Goal: Task Accomplishment & Management: Manage account settings

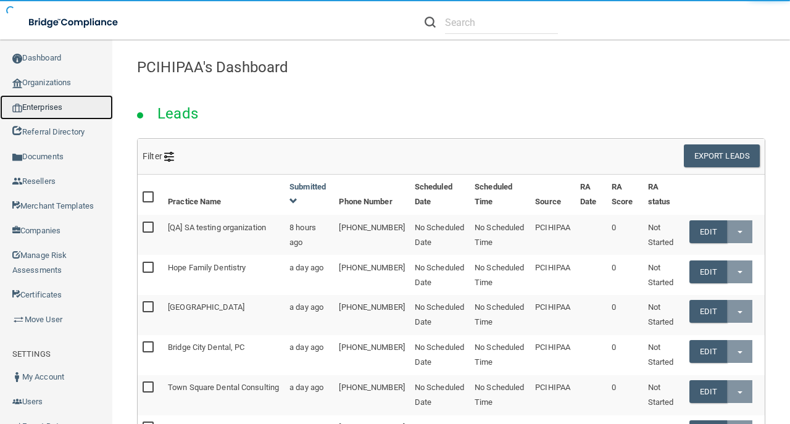
click at [101, 114] on link "Enterprises" at bounding box center [56, 107] width 113 height 25
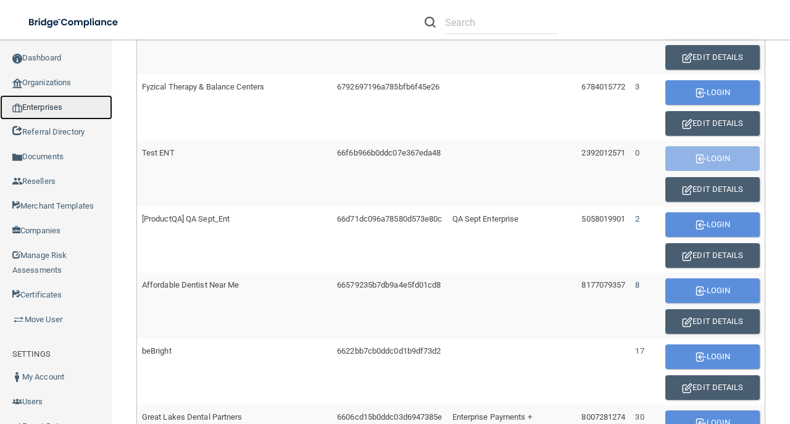
scroll to position [494, 0]
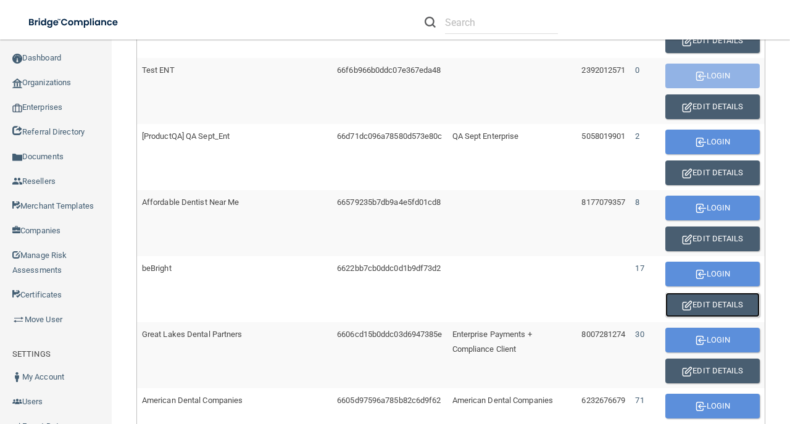
click at [695, 296] on button "Edit Details" at bounding box center [713, 305] width 94 height 25
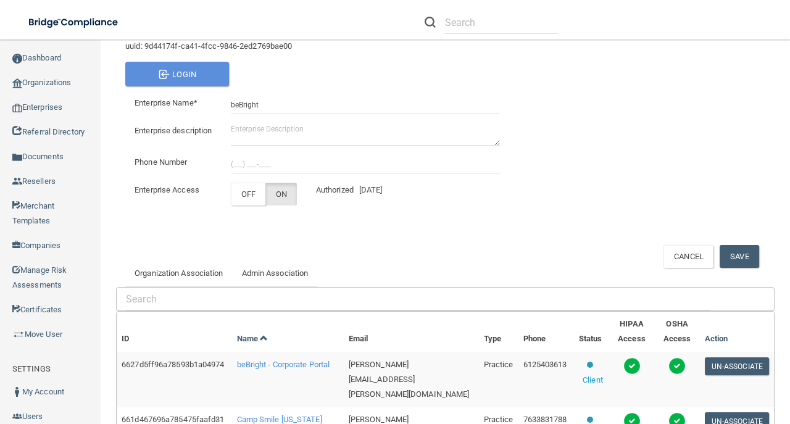
scroll to position [220, 0]
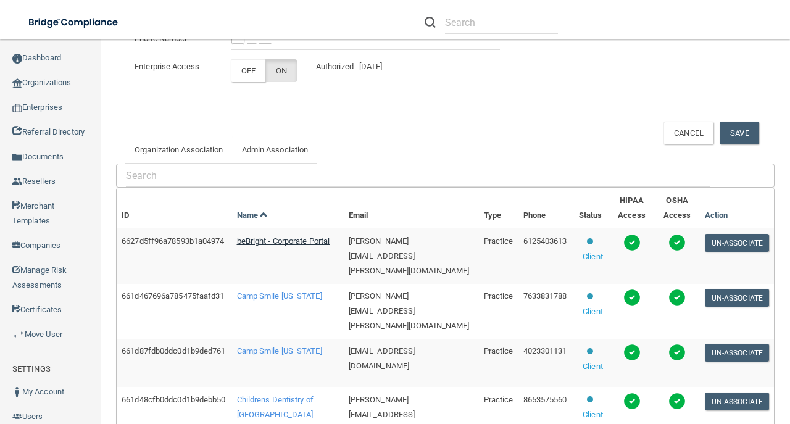
click at [261, 246] on span "beBright - Corporate Portal" at bounding box center [283, 241] width 93 height 9
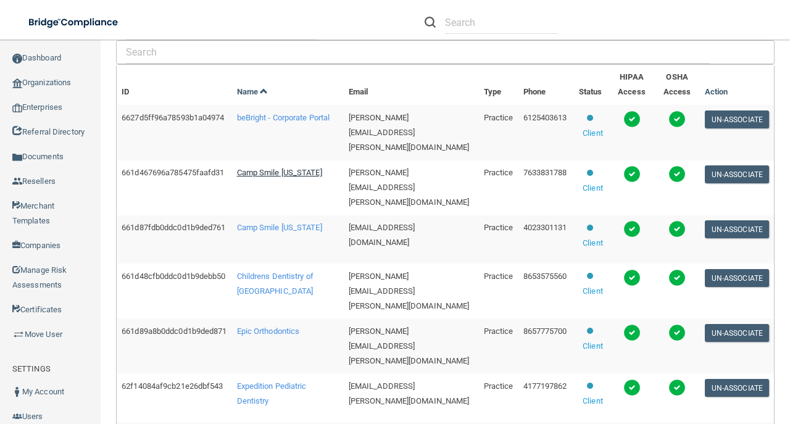
click at [267, 177] on span "Camp Smile Minnesota" at bounding box center [279, 172] width 85 height 9
click at [264, 232] on span "Camp Smile [US_STATE]" at bounding box center [279, 227] width 85 height 9
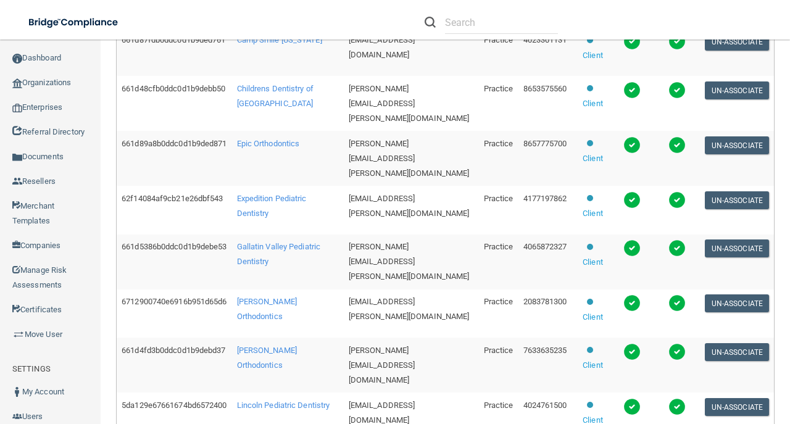
scroll to position [550, 0]
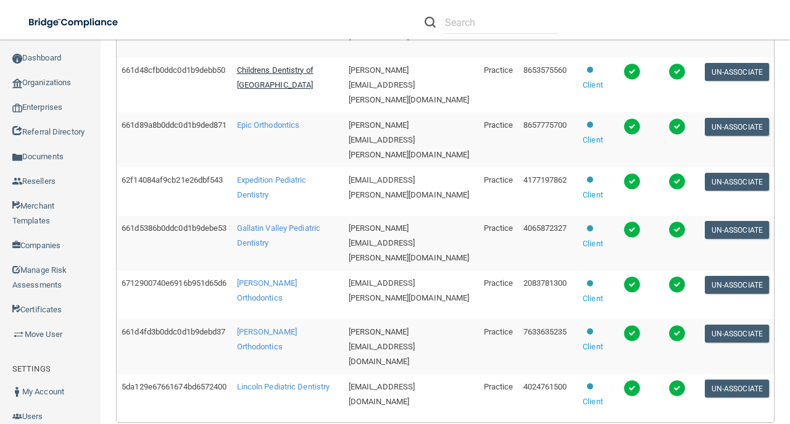
click at [266, 90] on span "Childrens Dentistry of Knoxville" at bounding box center [275, 77] width 77 height 24
click at [277, 130] on span "Epic Orthodontics" at bounding box center [268, 124] width 63 height 9
click at [270, 206] on td "Expedition Pediatric Dentistry" at bounding box center [288, 191] width 112 height 49
click at [268, 199] on span "Expedition Pediatric Dentistry" at bounding box center [272, 187] width 70 height 24
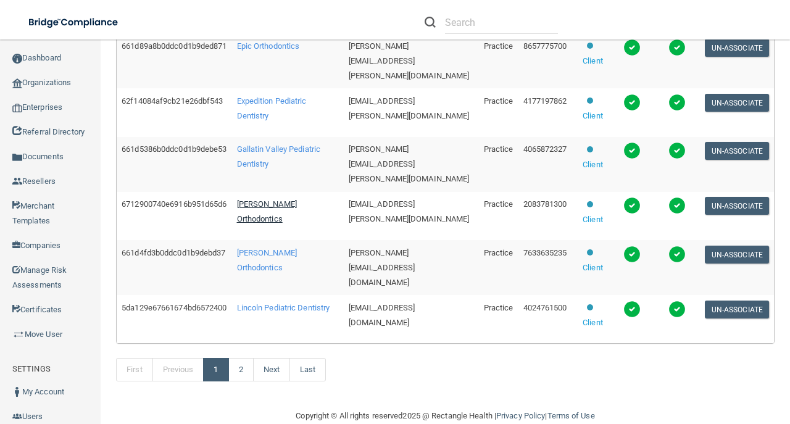
scroll to position [632, 0]
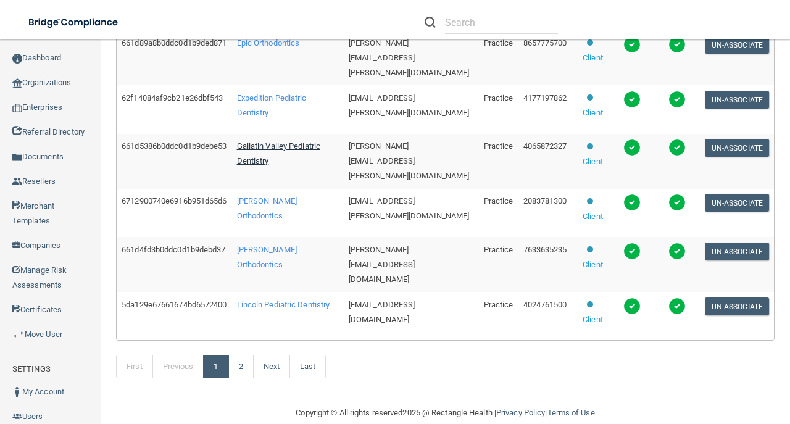
click at [273, 166] on span "Gallatin Valley Pediatric Dentistry" at bounding box center [279, 153] width 84 height 24
click at [274, 220] on span "Kelson Orthodontics" at bounding box center [267, 208] width 60 height 24
click at [258, 268] on span "Kottemann Orthodontics" at bounding box center [267, 257] width 60 height 24
click at [269, 309] on span "Lincoln Pediatric Dentistry" at bounding box center [283, 304] width 93 height 9
click at [252, 379] on link "2" at bounding box center [241, 366] width 25 height 23
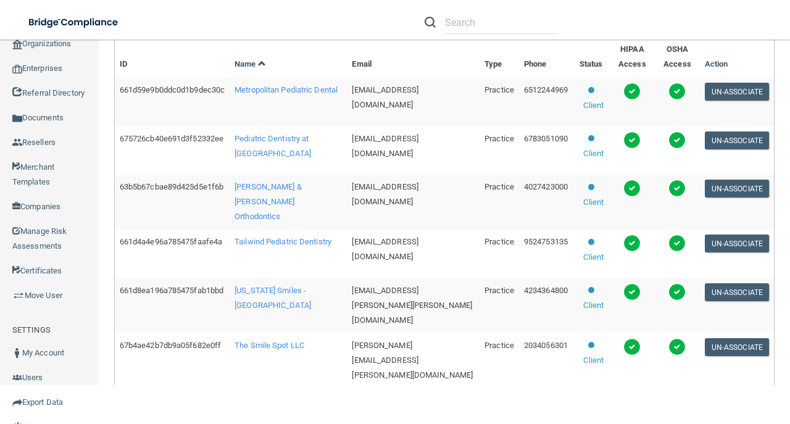
scroll to position [253, 0]
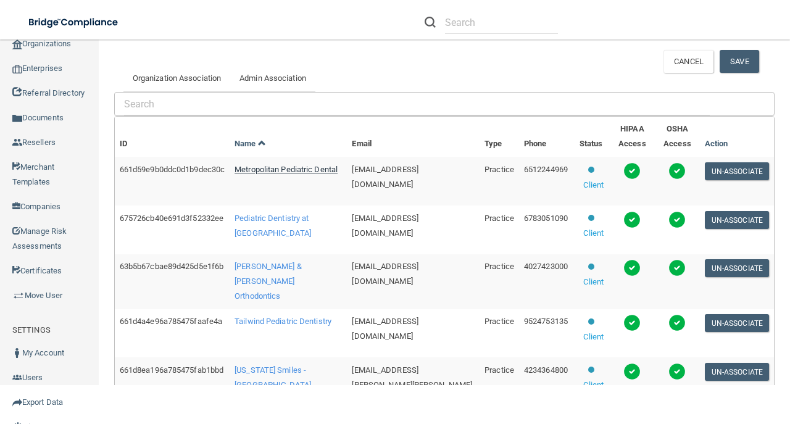
click at [282, 174] on span "Metropolitan Pediatric Dental" at bounding box center [286, 169] width 103 height 9
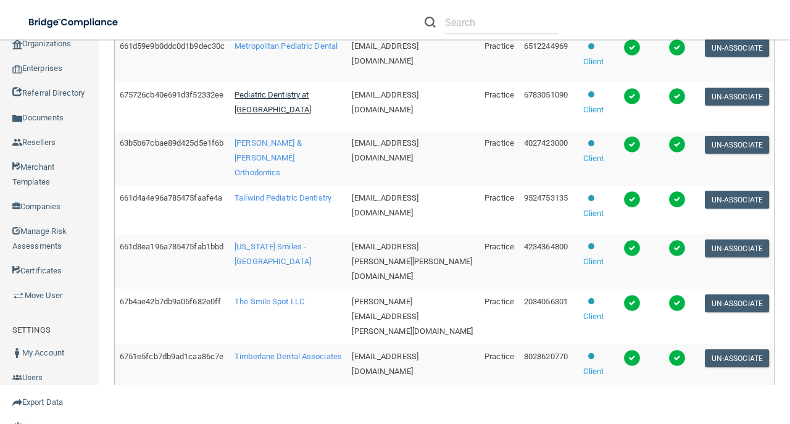
click at [274, 114] on span "Pediatric Dentistry at Vinings" at bounding box center [273, 102] width 77 height 24
click at [274, 177] on span "Rallis & Bonilla Orthodontics" at bounding box center [268, 157] width 67 height 39
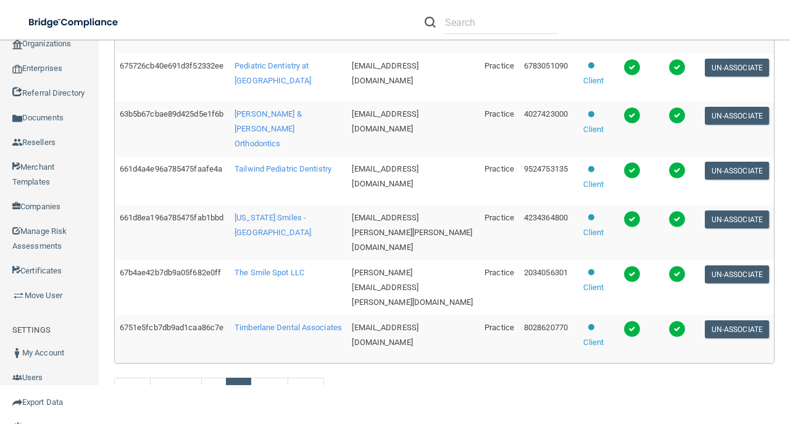
scroll to position [458, 0]
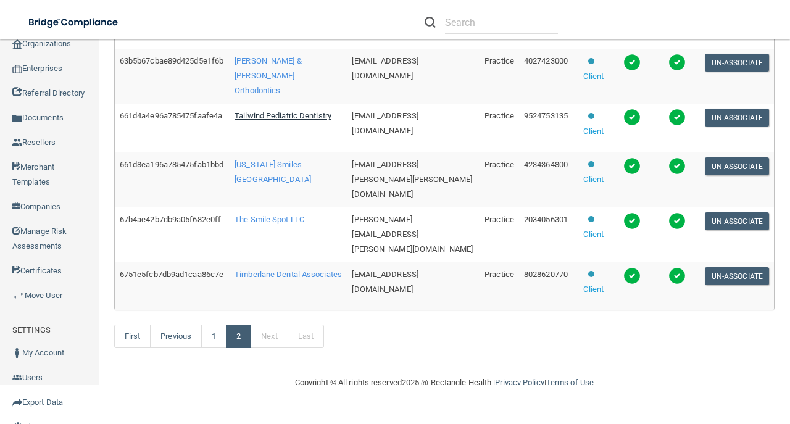
click at [288, 120] on span "Tailwind Pediatric Dentistry" at bounding box center [283, 115] width 97 height 9
click at [267, 197] on td "Tennessee Smiles - Madisonville" at bounding box center [288, 179] width 117 height 55
click at [267, 184] on span "Tennessee Smiles - Madisonville" at bounding box center [273, 172] width 77 height 24
click at [274, 184] on span "Tennessee Smiles - Madisonville" at bounding box center [273, 172] width 77 height 24
click at [294, 224] on span "The Smile Spot LLC" at bounding box center [270, 219] width 70 height 9
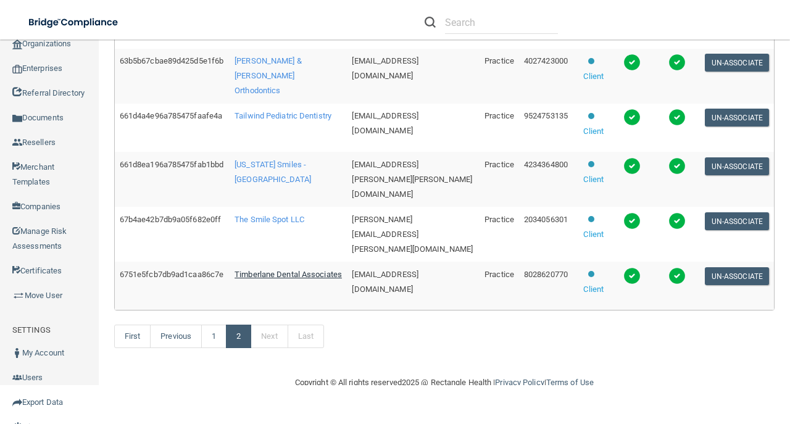
click at [272, 279] on span "Timberlane Dental Associates" at bounding box center [288, 274] width 107 height 9
click at [538, 394] on body "Compliance HIPAA Learn More! OSHA Learn More! PCI PCI Compliance Merchant Savin…" at bounding box center [395, 212] width 790 height 424
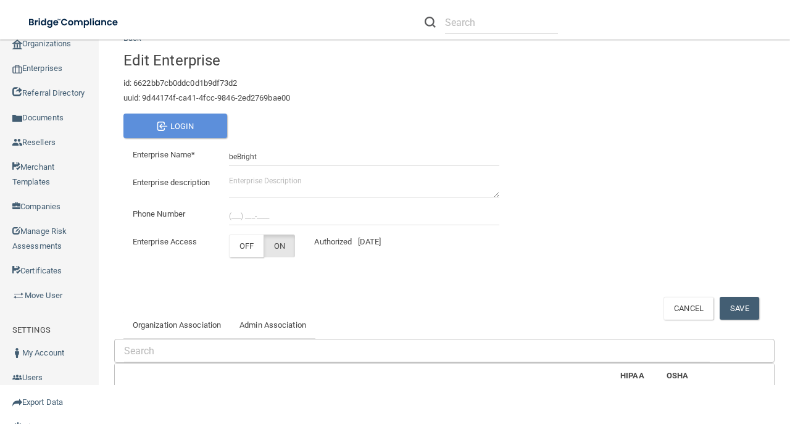
scroll to position [0, 0]
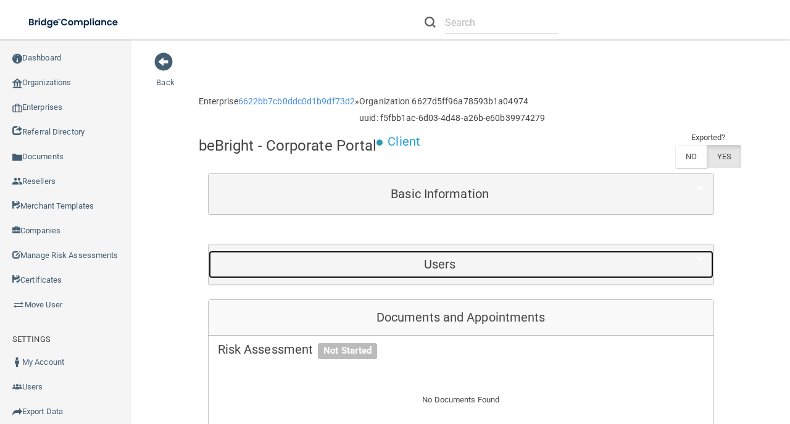
click at [457, 254] on div "Users" at bounding box center [440, 265] width 463 height 28
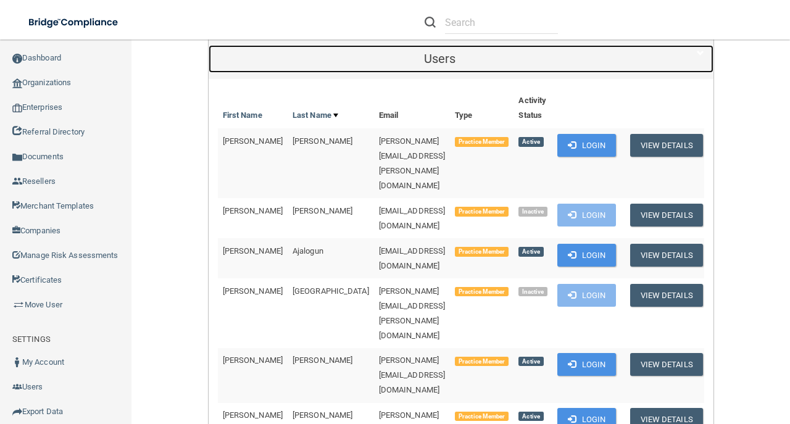
scroll to position [371, 0]
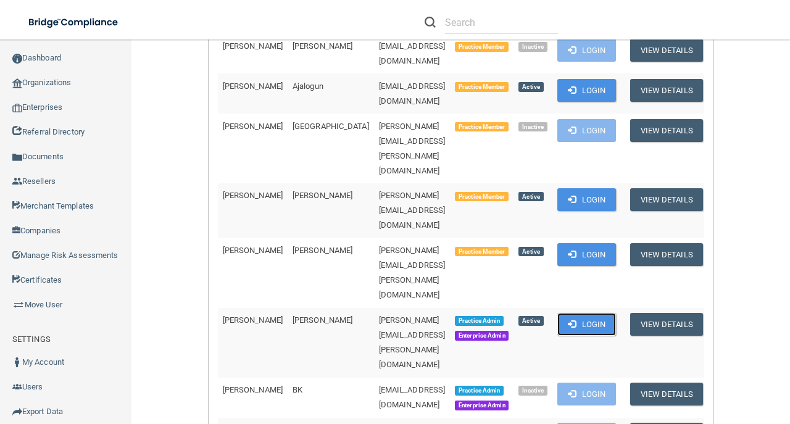
click at [606, 313] on button "Login" at bounding box center [587, 324] width 59 height 23
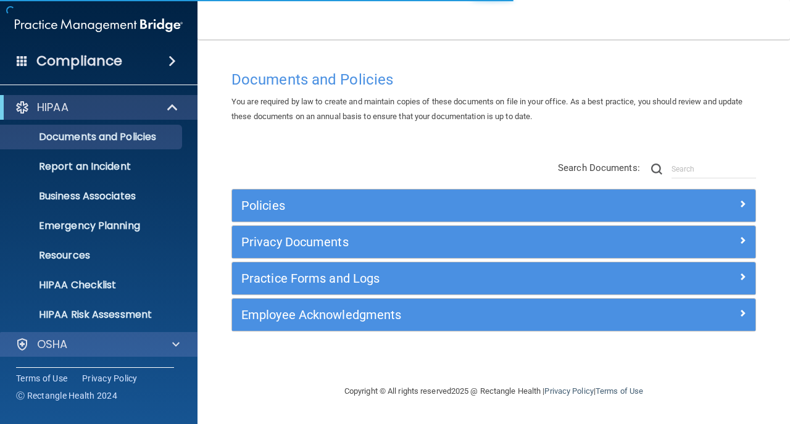
click at [128, 354] on div "OSHA" at bounding box center [99, 344] width 198 height 25
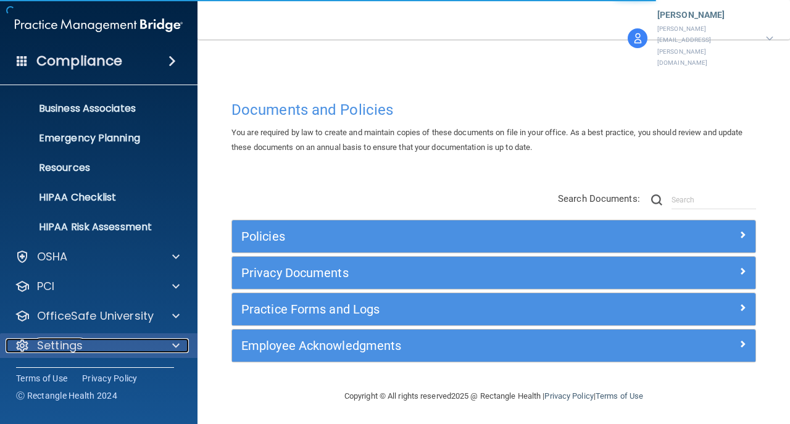
click at [130, 348] on div "Settings" at bounding box center [82, 345] width 153 height 15
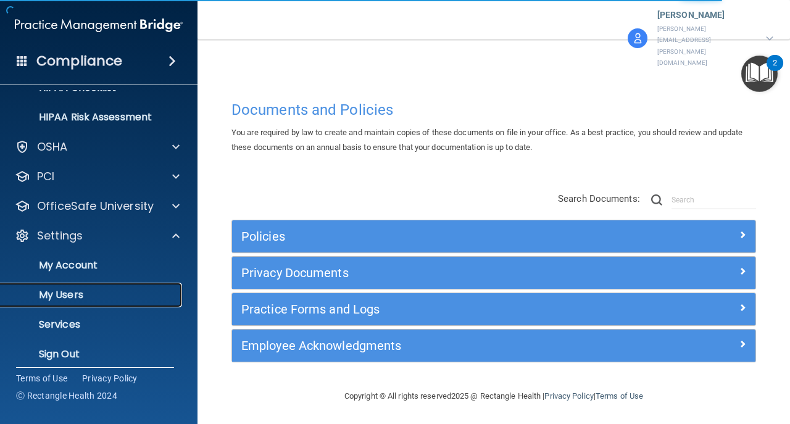
click at [129, 286] on link "My Users" at bounding box center [85, 295] width 195 height 25
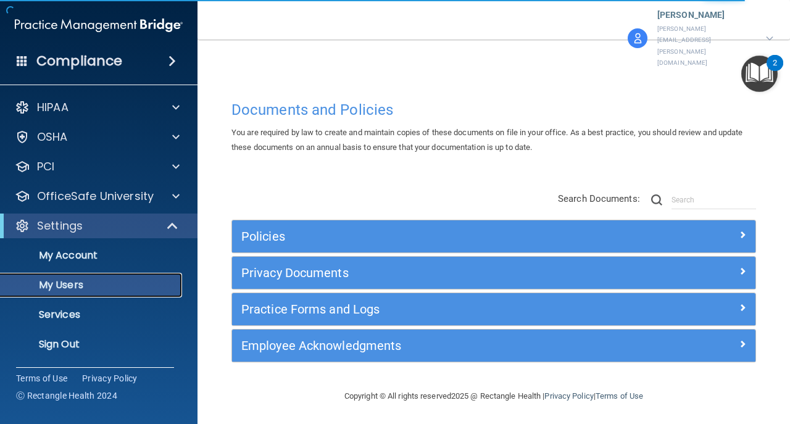
select select "20"
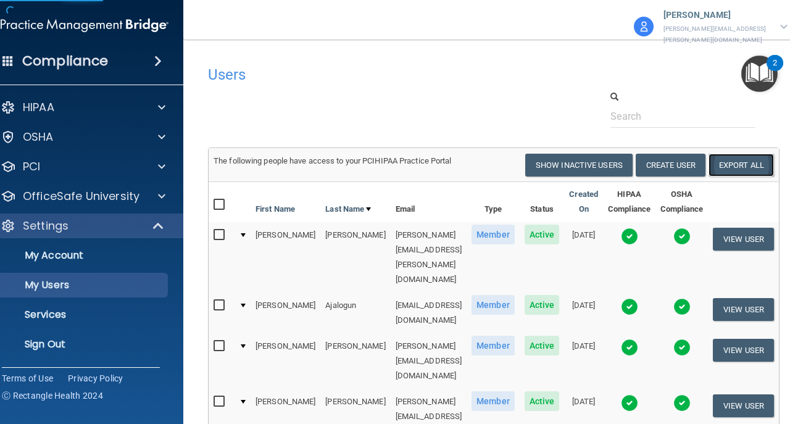
click at [739, 166] on link "Export All" at bounding box center [741, 165] width 65 height 23
click at [52, 347] on p "Sign Out" at bounding box center [78, 344] width 169 height 12
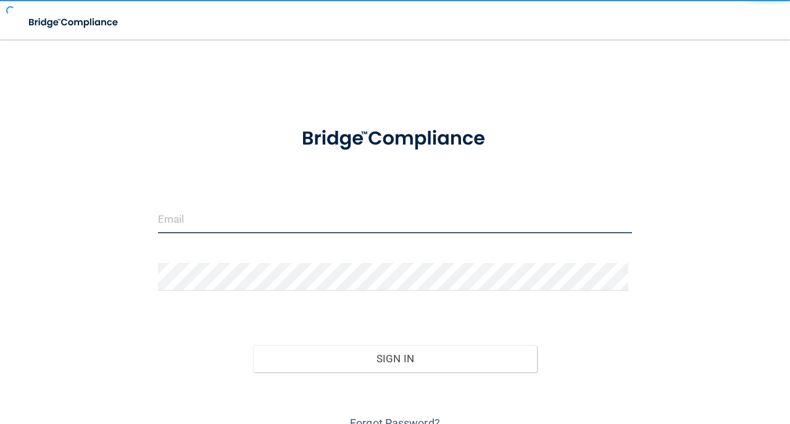
type input "[EMAIL_ADDRESS][DOMAIN_NAME]"
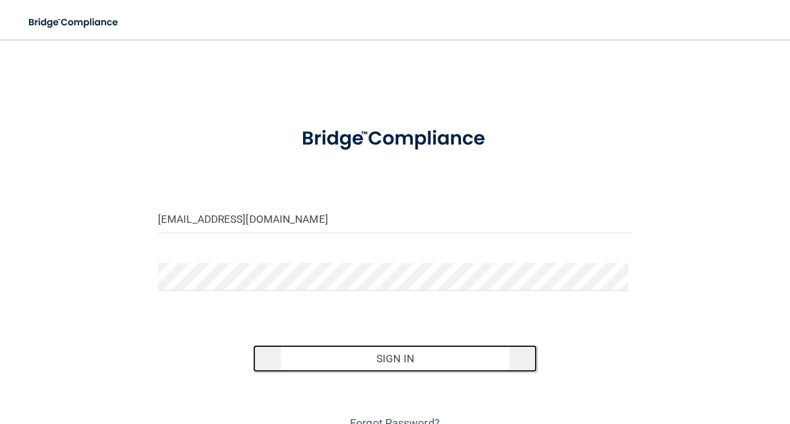
click at [393, 352] on button "Sign In" at bounding box center [395, 358] width 285 height 27
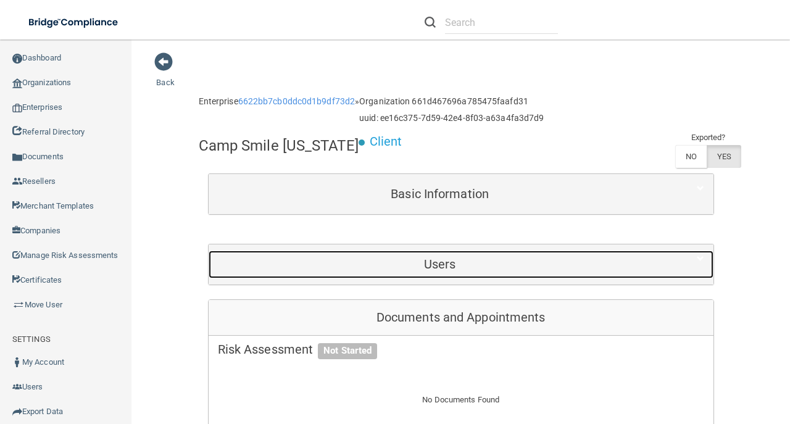
click at [531, 254] on div "Users" at bounding box center [440, 265] width 463 height 28
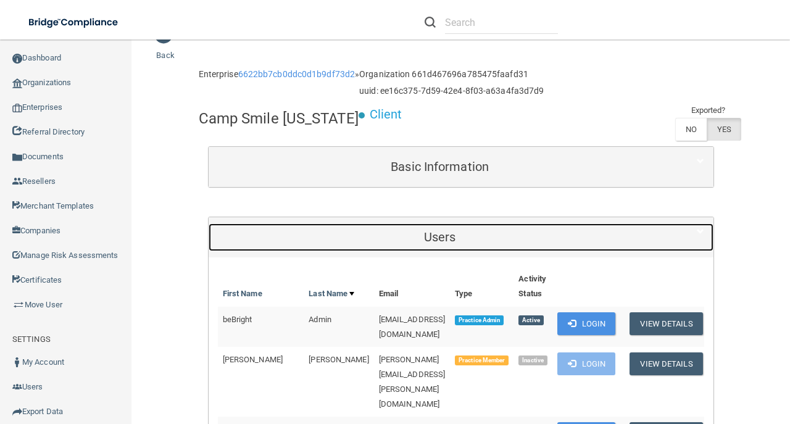
scroll to position [41, 0]
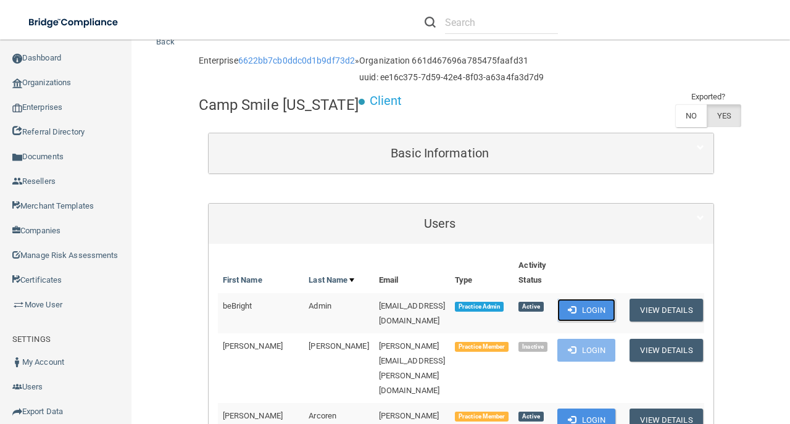
click at [597, 311] on button "Login" at bounding box center [587, 310] width 59 height 23
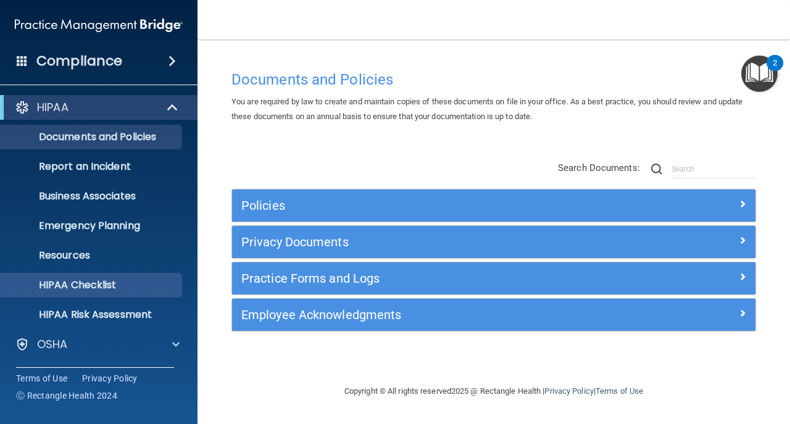
scroll to position [88, 0]
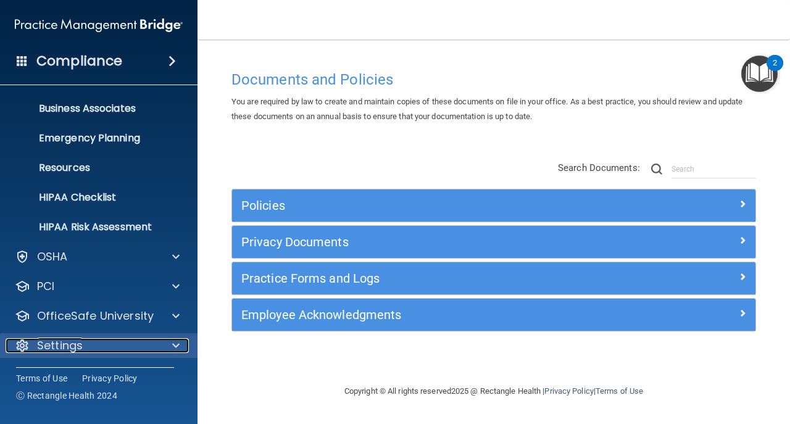
click at [118, 340] on div "Settings" at bounding box center [82, 345] width 153 height 15
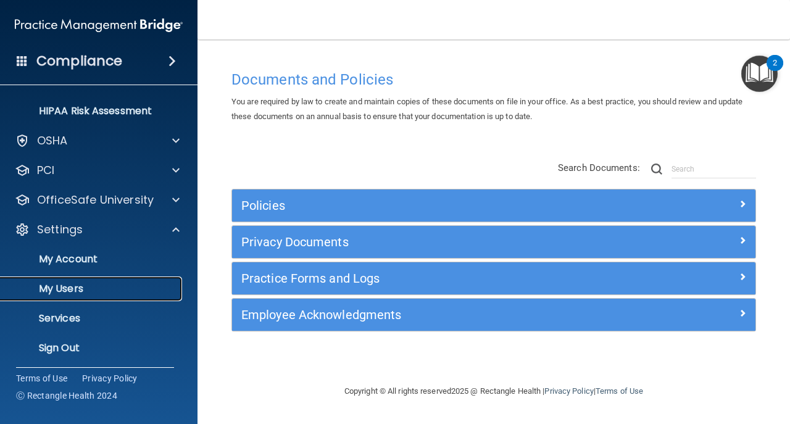
click at [119, 278] on link "My Users" at bounding box center [85, 289] width 195 height 25
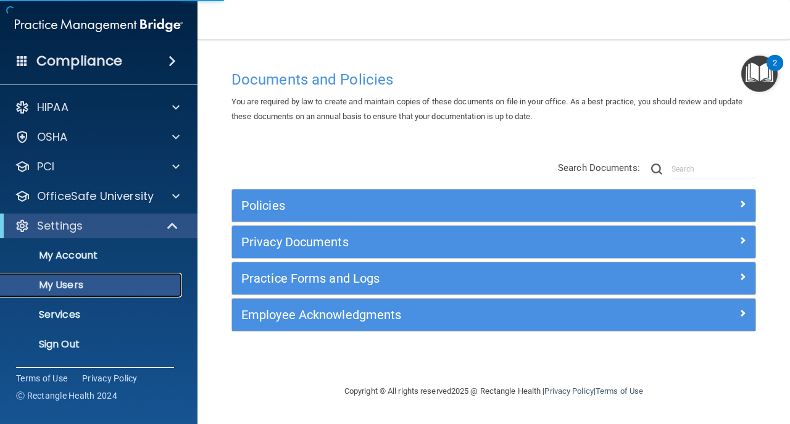
select select "20"
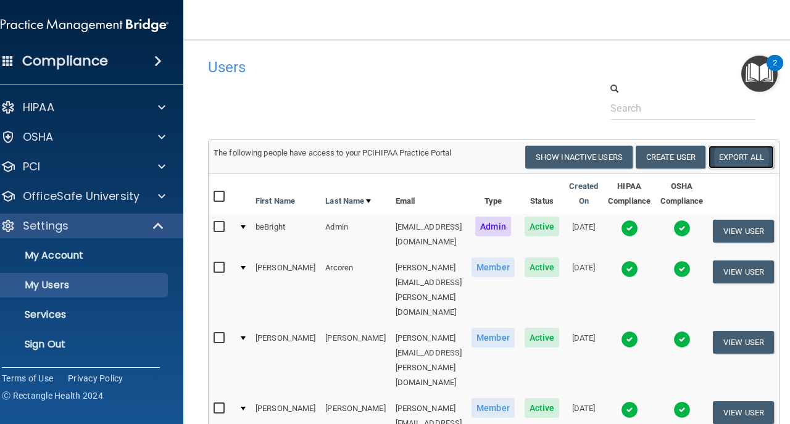
click at [741, 156] on link "Export All" at bounding box center [741, 157] width 65 height 23
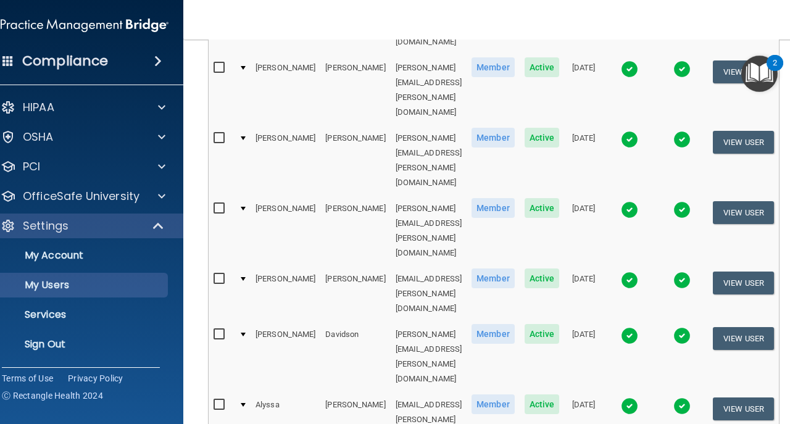
scroll to position [618, 0]
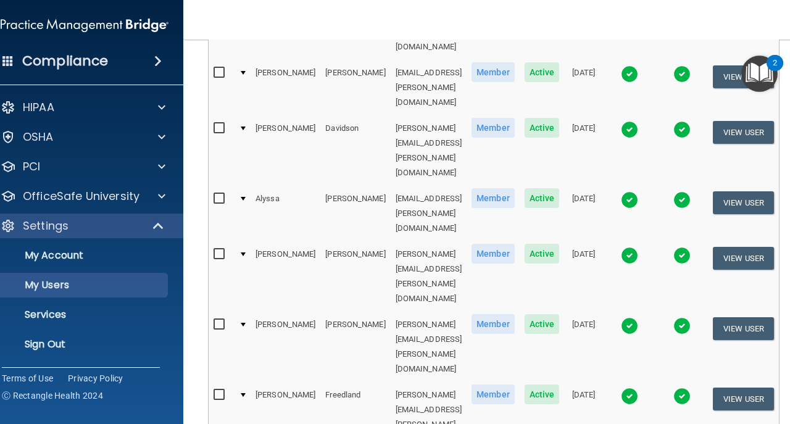
click at [105, 330] on ul "My Account My Users Services Sign Out" at bounding box center [85, 297] width 224 height 119
click at [108, 345] on p "Sign Out" at bounding box center [78, 344] width 169 height 12
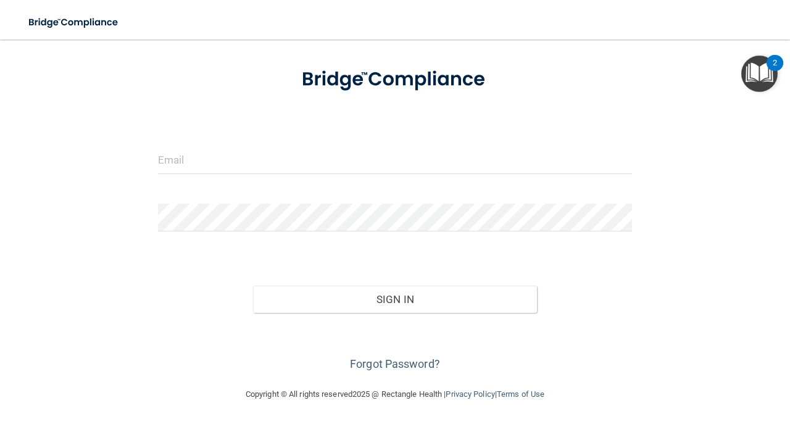
scroll to position [57, 0]
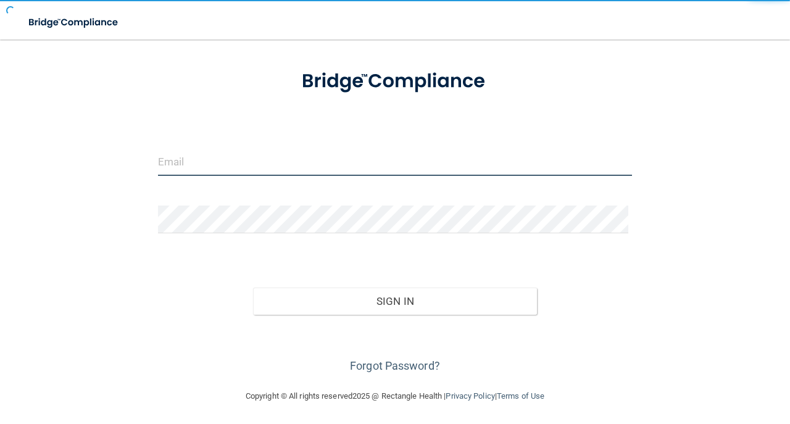
type input "avan@rectanglehealth.com"
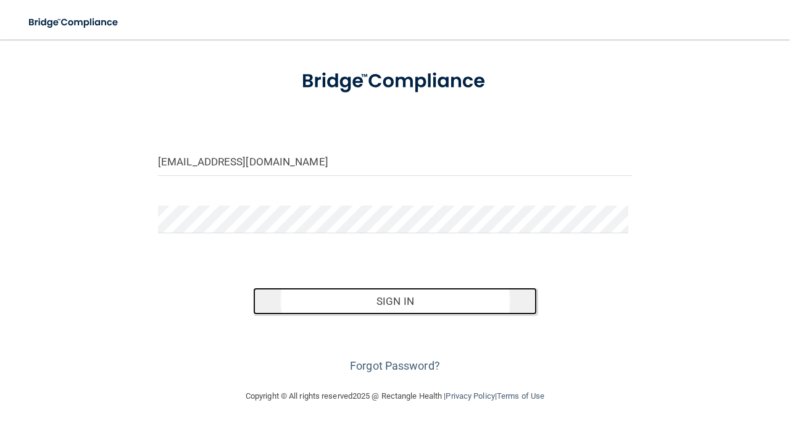
click at [371, 309] on button "Sign In" at bounding box center [395, 301] width 285 height 27
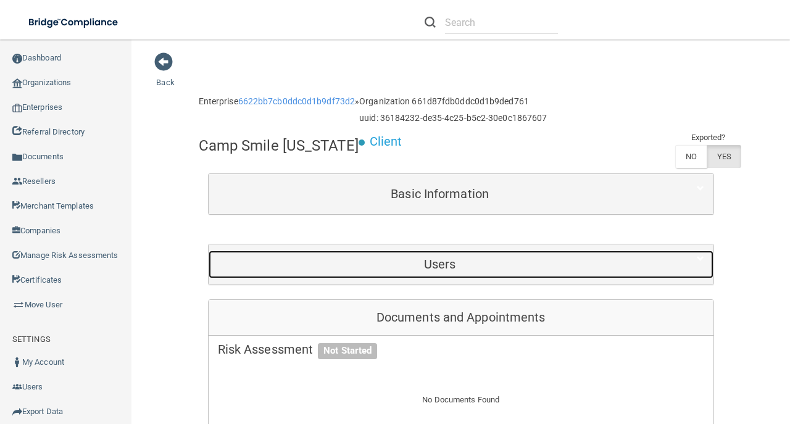
click at [475, 267] on h5 "Users" at bounding box center [440, 265] width 445 height 14
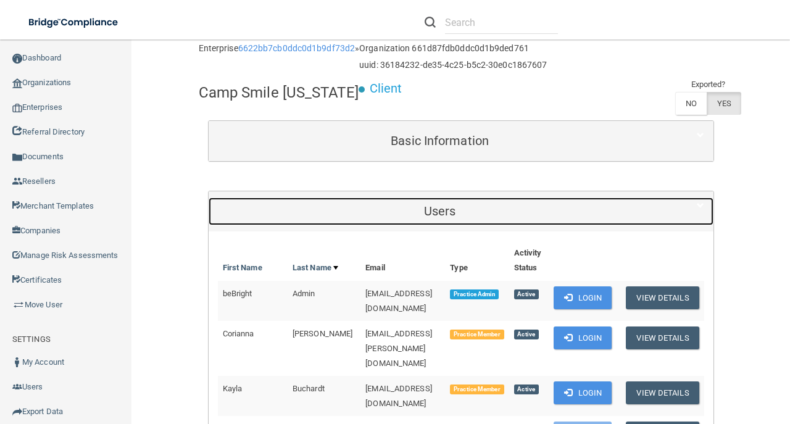
scroll to position [164, 0]
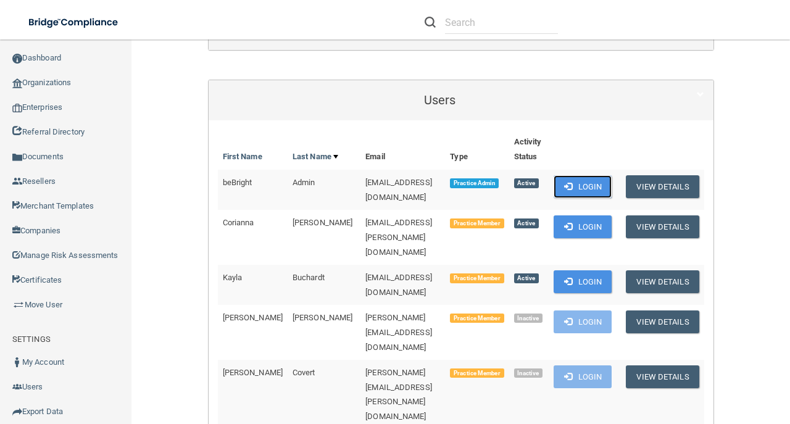
click at [572, 184] on span at bounding box center [568, 186] width 8 height 8
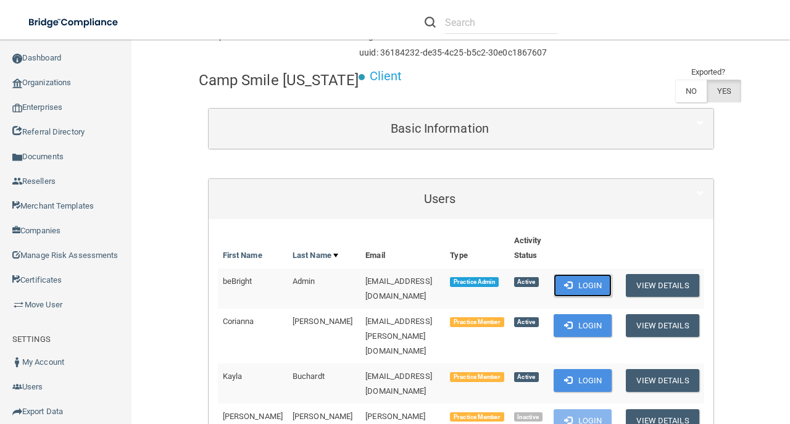
scroll to position [0, 0]
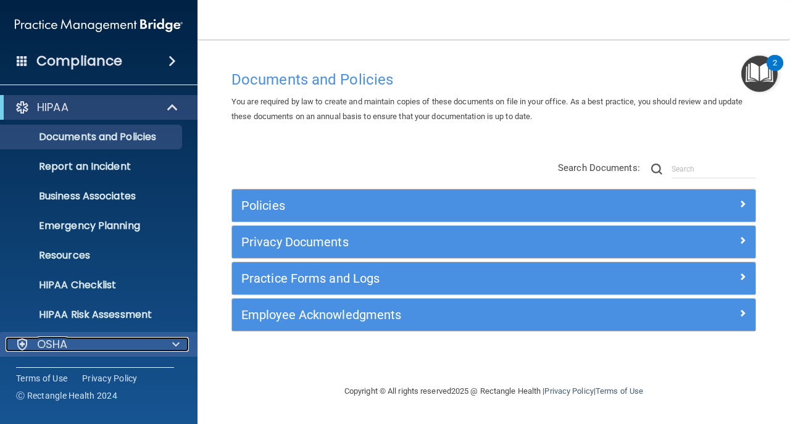
click at [178, 350] on span at bounding box center [175, 344] width 7 height 15
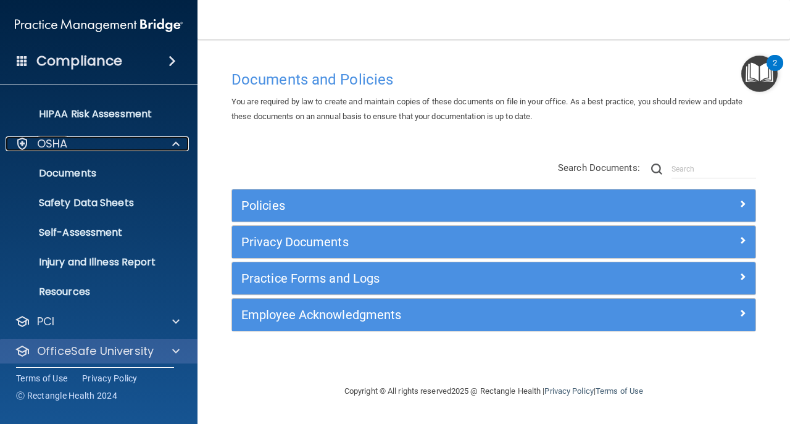
scroll to position [236, 0]
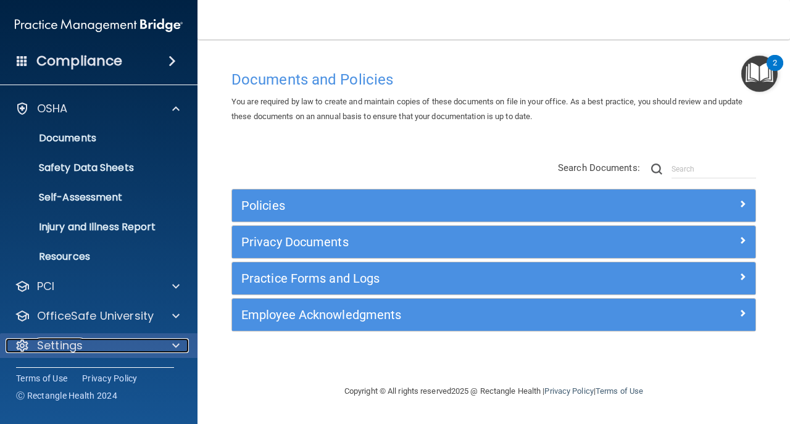
click at [111, 350] on div "Settings" at bounding box center [82, 345] width 153 height 15
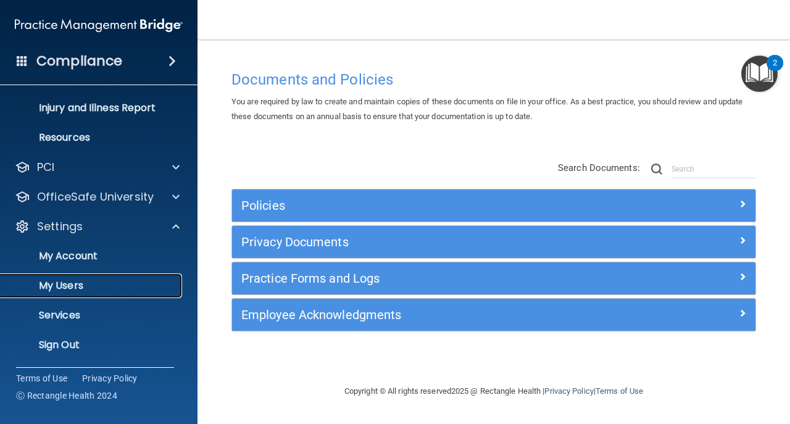
click at [111, 280] on p "My Users" at bounding box center [92, 286] width 169 height 12
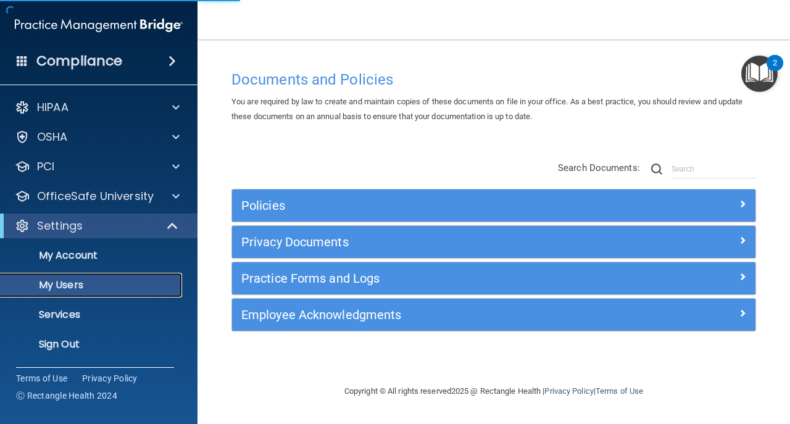
select select "20"
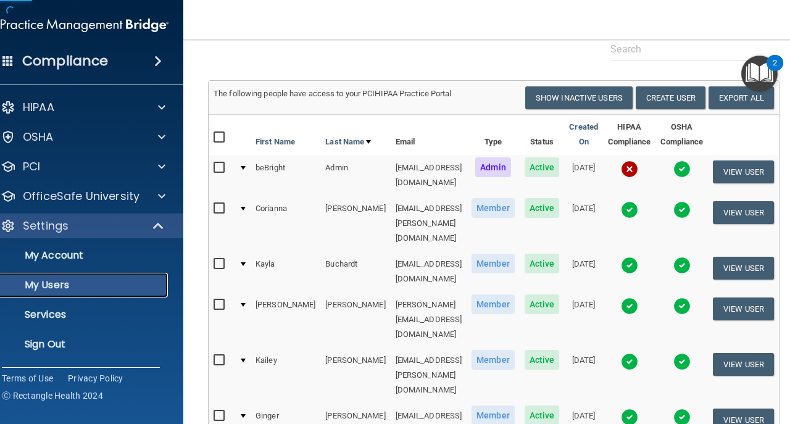
scroll to position [124, 0]
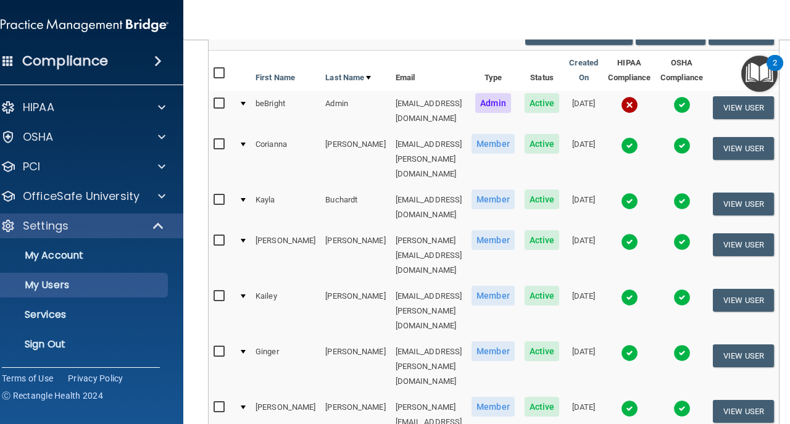
click at [639, 106] on img at bounding box center [629, 104] width 17 height 17
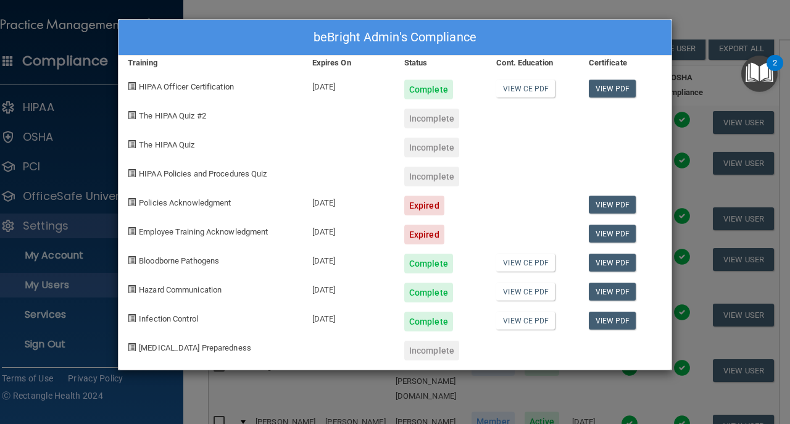
click at [332, 408] on div "beBright Admin's Compliance Training Expires On Status Cont. Education Certific…" at bounding box center [395, 212] width 790 height 424
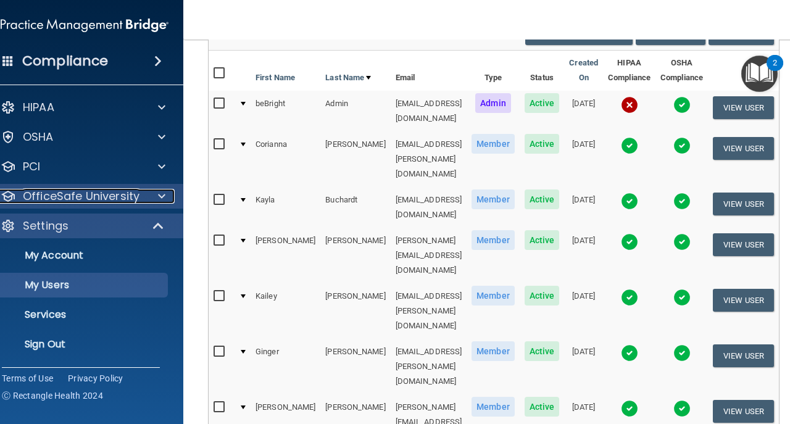
click at [80, 196] on p "OfficeSafe University" at bounding box center [81, 196] width 117 height 15
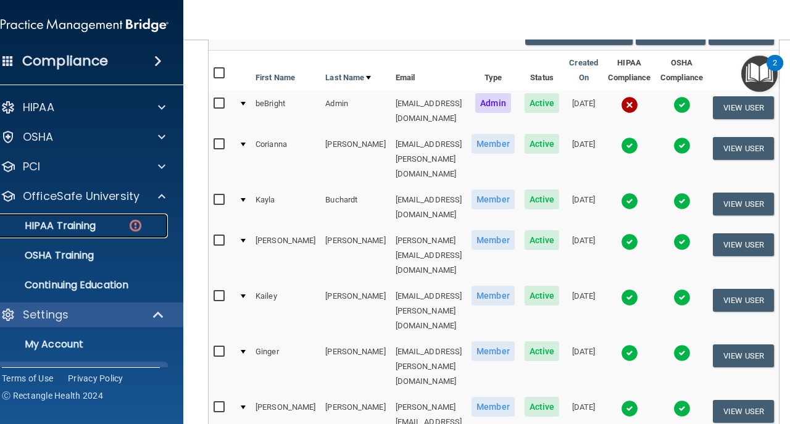
click at [96, 219] on link "HIPAA Training" at bounding box center [70, 226] width 195 height 25
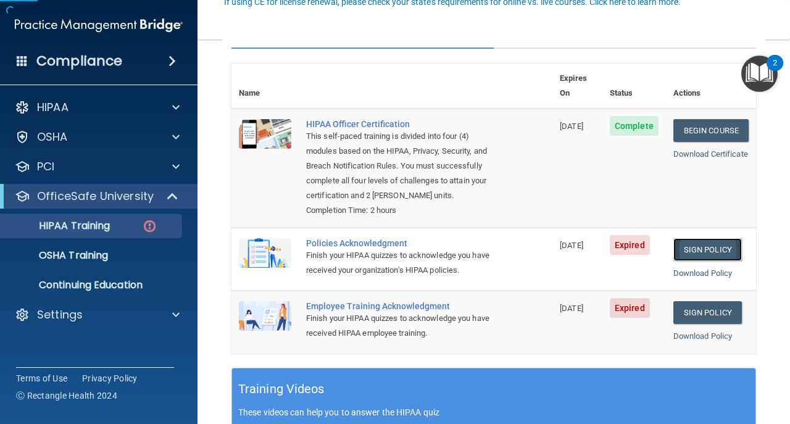
click at [681, 238] on link "Sign Policy" at bounding box center [708, 249] width 69 height 23
click at [692, 322] on link "Sign Policy" at bounding box center [708, 312] width 69 height 23
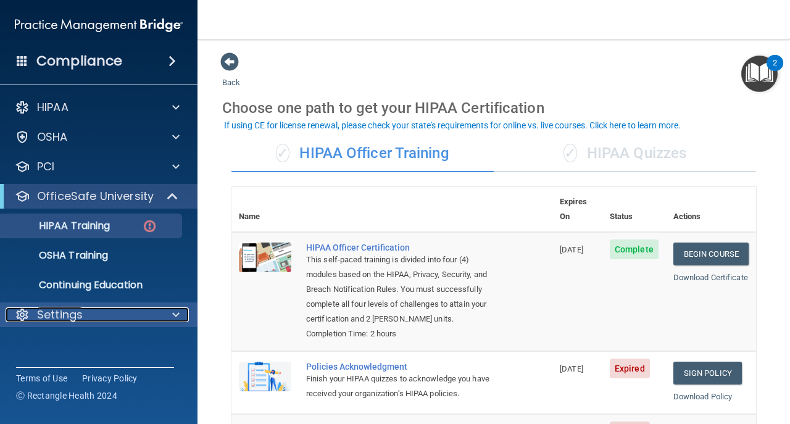
click at [151, 311] on div "Settings" at bounding box center [82, 315] width 153 height 15
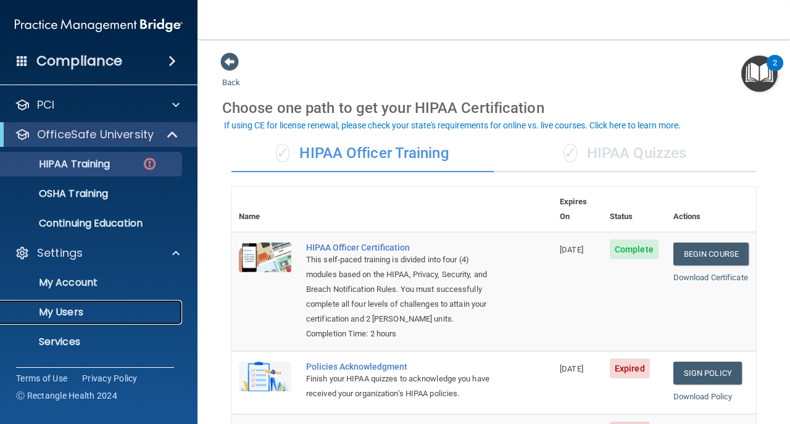
click at [119, 305] on link "My Users" at bounding box center [85, 312] width 195 height 25
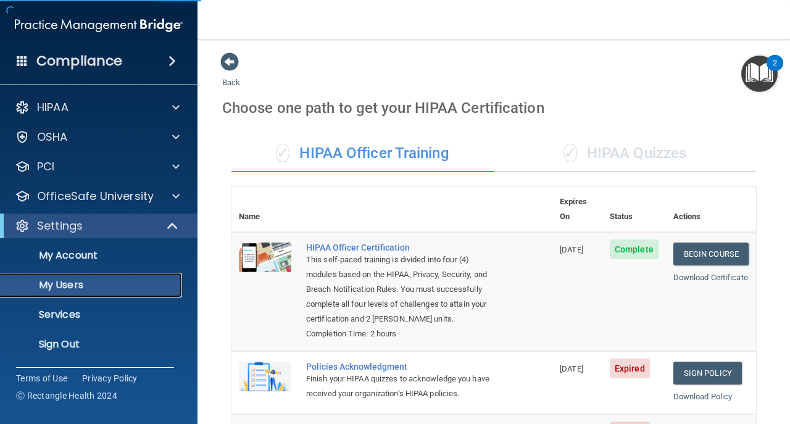
select select "20"
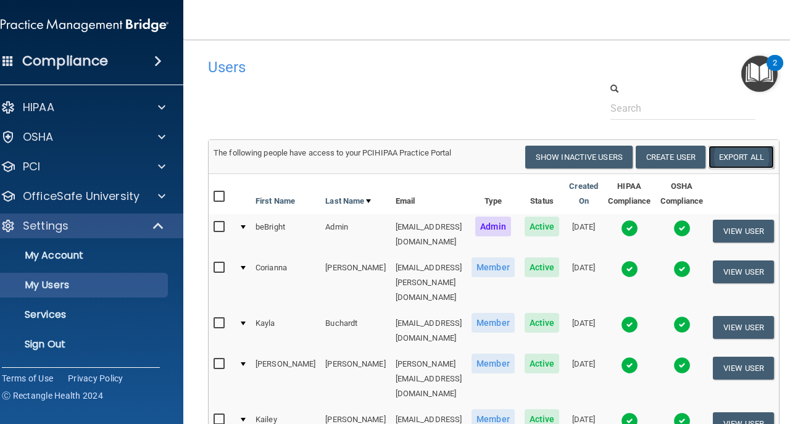
click at [737, 158] on link "Export All" at bounding box center [741, 157] width 65 height 23
click at [88, 342] on p "Sign Out" at bounding box center [78, 344] width 169 height 12
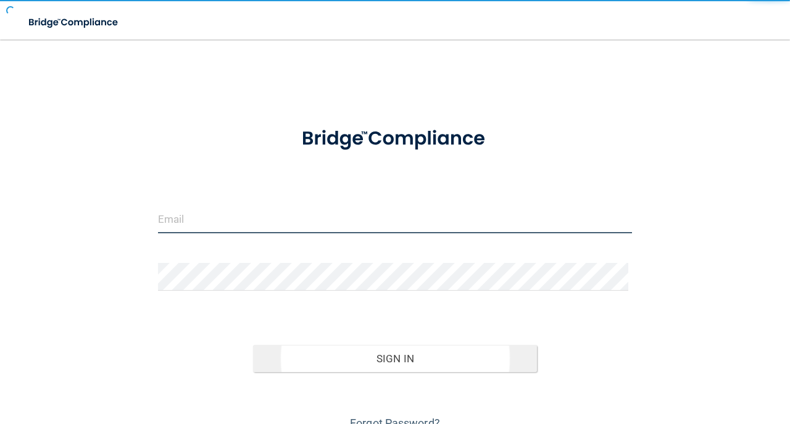
type input "avan@rectanglehealth.com"
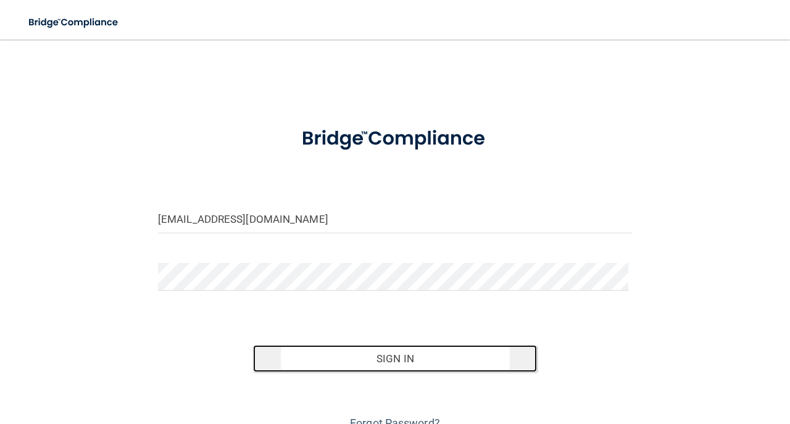
click at [365, 346] on button "Sign In" at bounding box center [395, 358] width 285 height 27
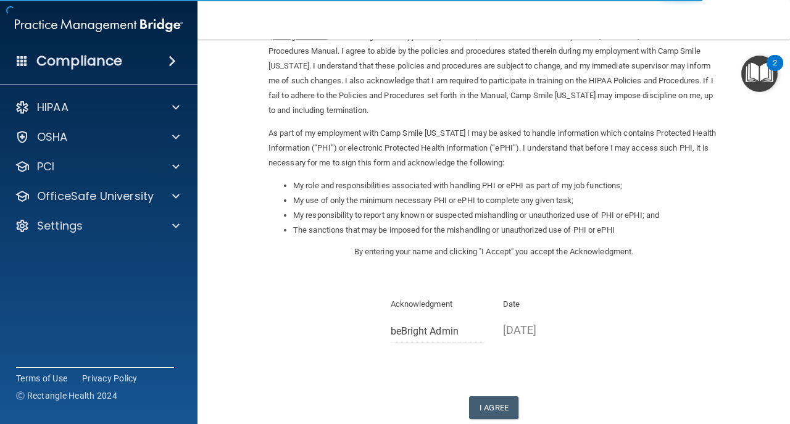
scroll to position [141, 0]
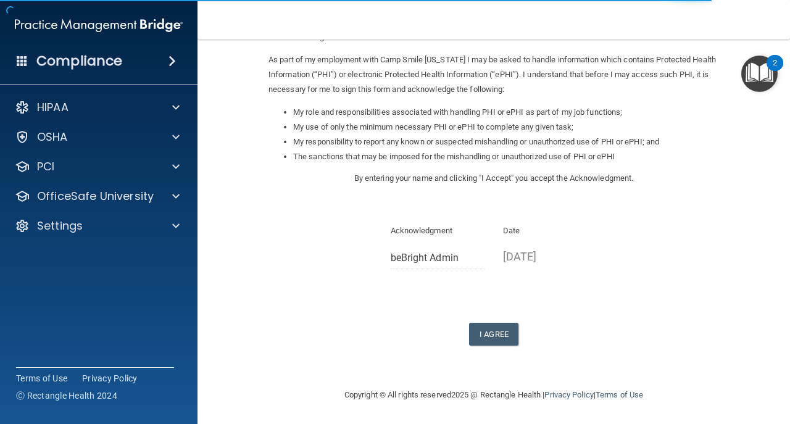
click at [485, 321] on div "Sign Your HIPAA Policies Acknowledgment I, beBright Admin , have been given the…" at bounding box center [494, 128] width 451 height 435
click at [487, 335] on button "I Agree" at bounding box center [493, 334] width 49 height 23
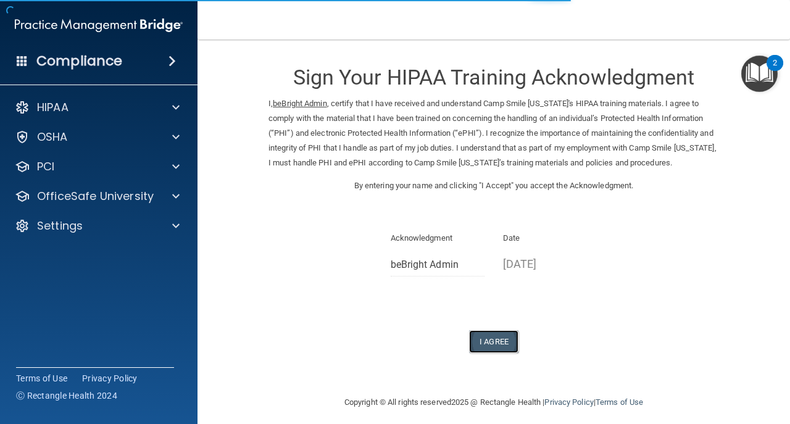
click at [497, 348] on button "I Agree" at bounding box center [493, 341] width 49 height 23
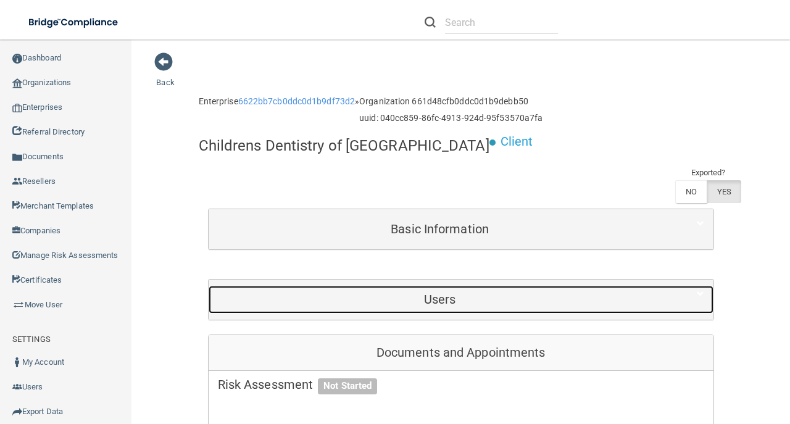
click at [478, 293] on h5 "Users" at bounding box center [440, 300] width 445 height 14
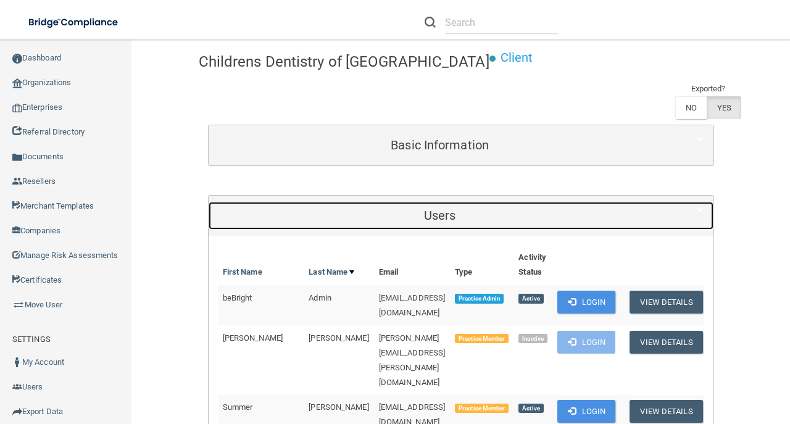
scroll to position [164, 0]
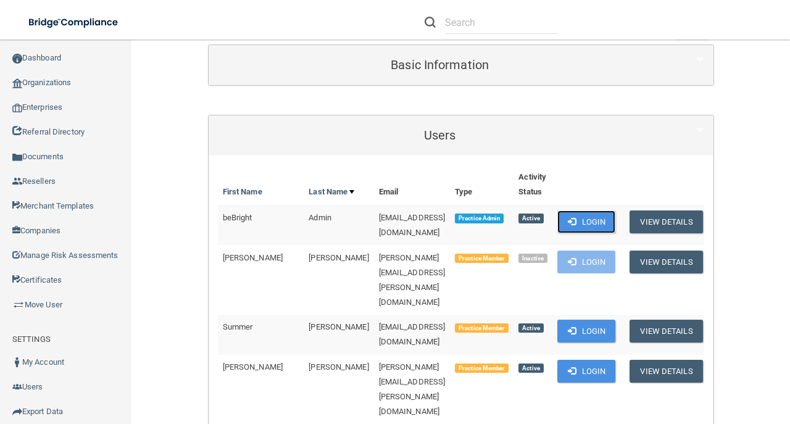
click at [616, 211] on button "Login" at bounding box center [587, 222] width 59 height 23
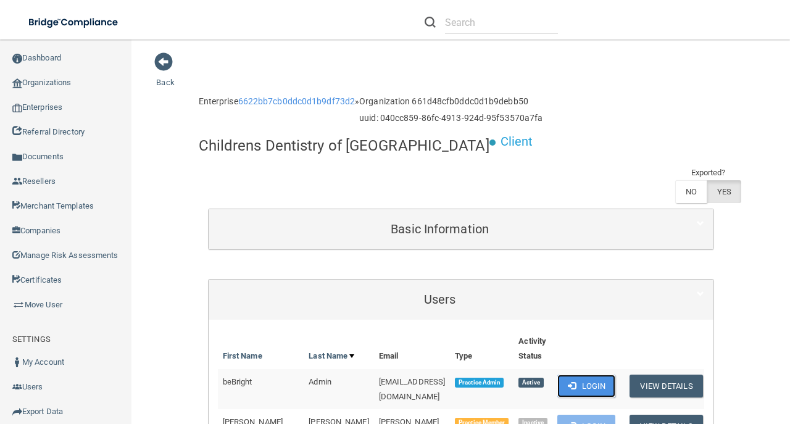
scroll to position [0, 0]
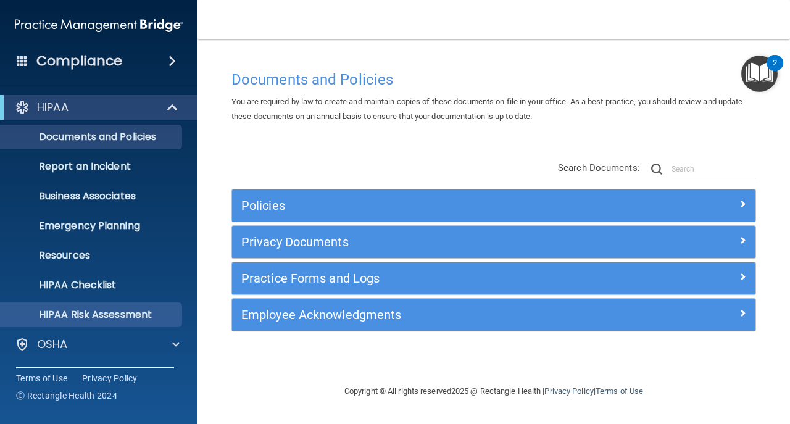
scroll to position [88, 0]
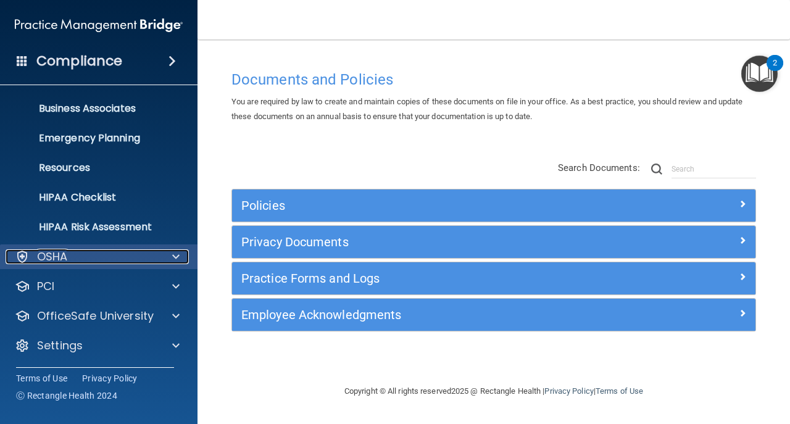
click at [102, 261] on div "OSHA" at bounding box center [82, 256] width 153 height 15
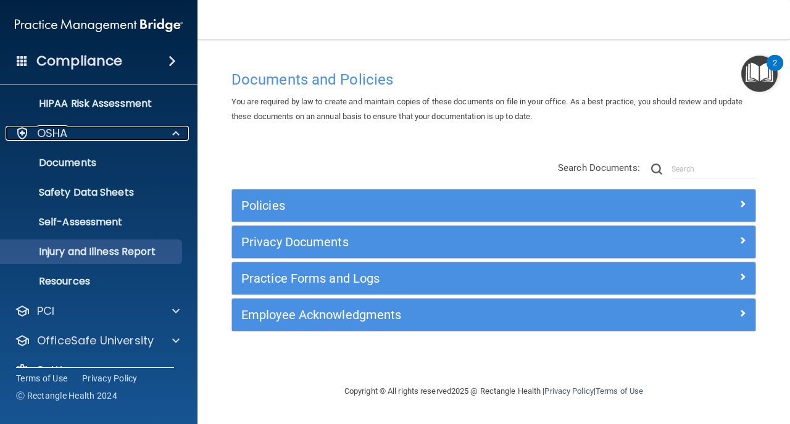
scroll to position [236, 0]
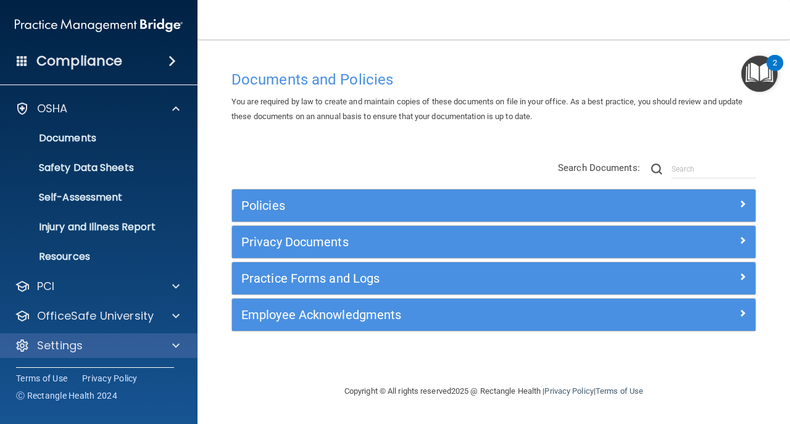
click at [124, 337] on div "Settings" at bounding box center [99, 345] width 198 height 25
click at [134, 351] on div "Settings" at bounding box center [82, 345] width 153 height 15
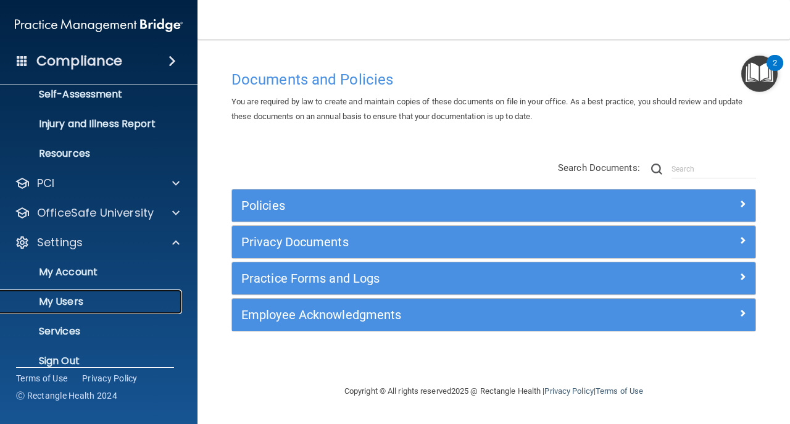
click at [122, 300] on p "My Users" at bounding box center [92, 302] width 169 height 12
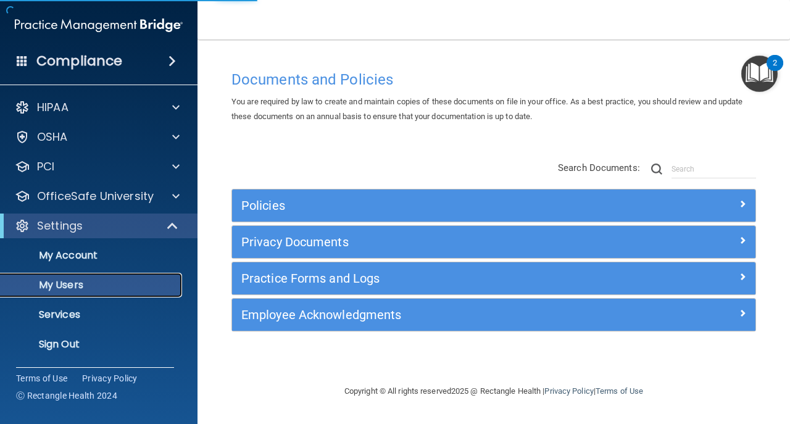
select select "20"
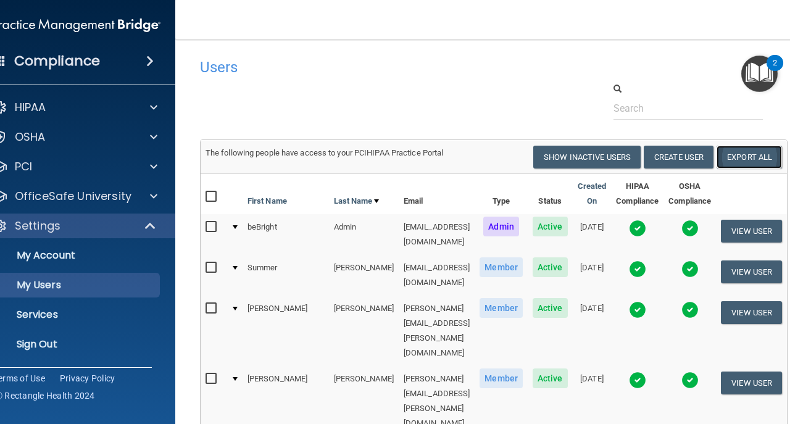
click at [769, 163] on link "Export All" at bounding box center [749, 157] width 65 height 23
click at [62, 348] on p "Sign Out" at bounding box center [70, 344] width 169 height 12
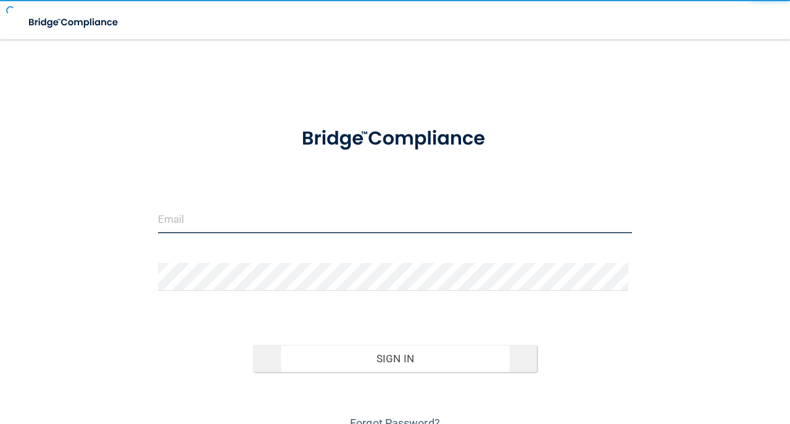
type input "[EMAIL_ADDRESS][DOMAIN_NAME]"
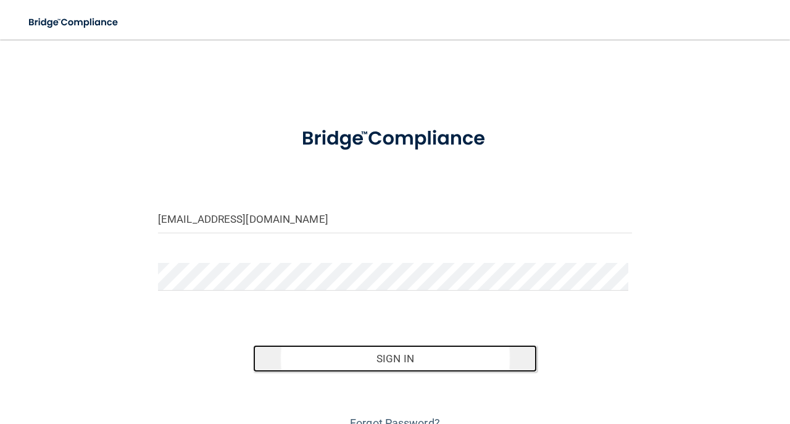
click at [377, 358] on button "Sign In" at bounding box center [395, 358] width 285 height 27
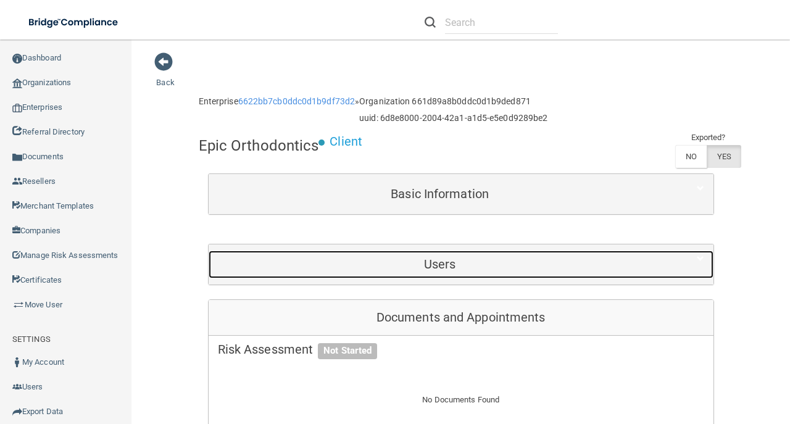
click at [366, 262] on h5 "Users" at bounding box center [440, 265] width 445 height 14
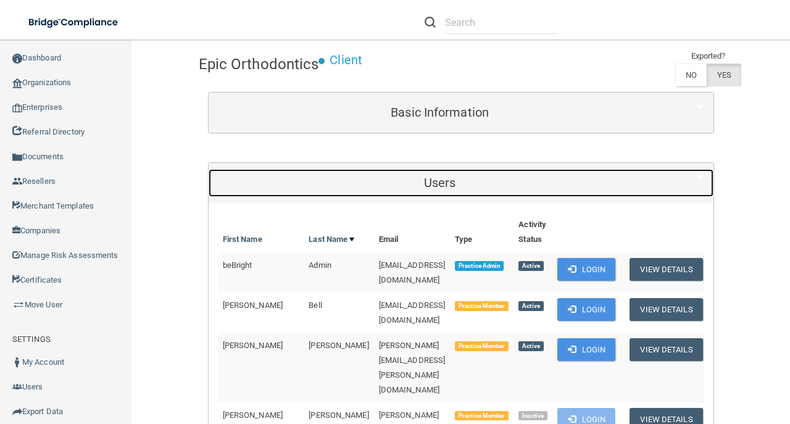
scroll to position [164, 0]
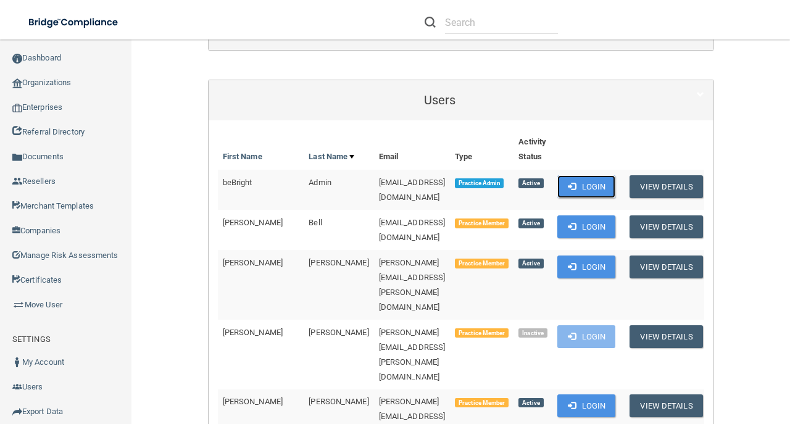
click at [560, 185] on button "Login" at bounding box center [587, 186] width 59 height 23
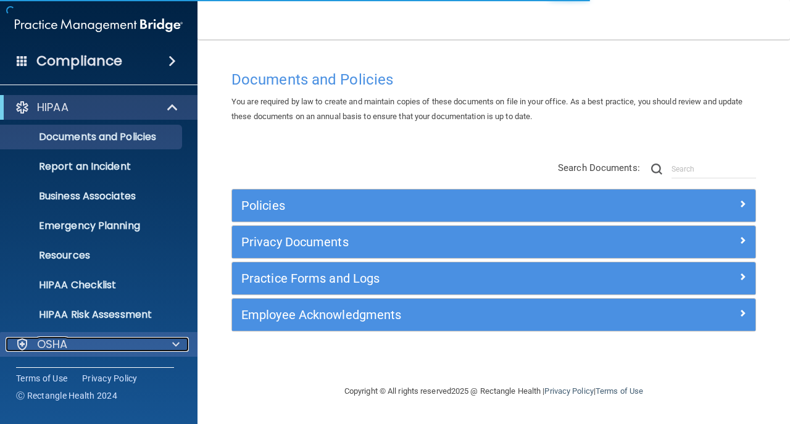
click at [136, 345] on div "OSHA" at bounding box center [82, 344] width 153 height 15
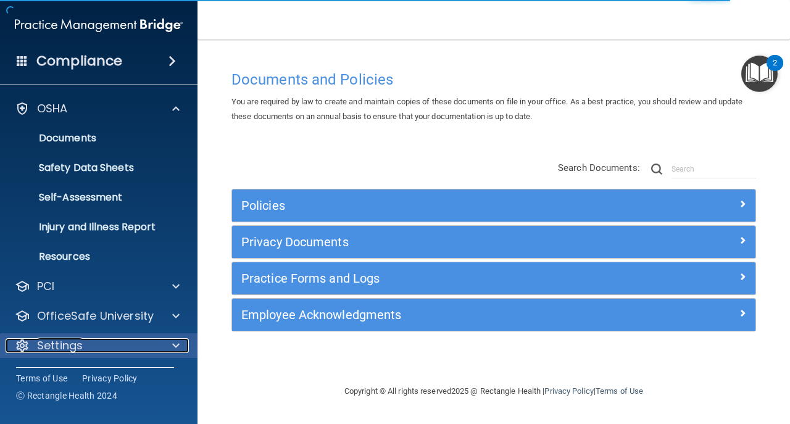
click at [135, 351] on div "Settings" at bounding box center [82, 345] width 153 height 15
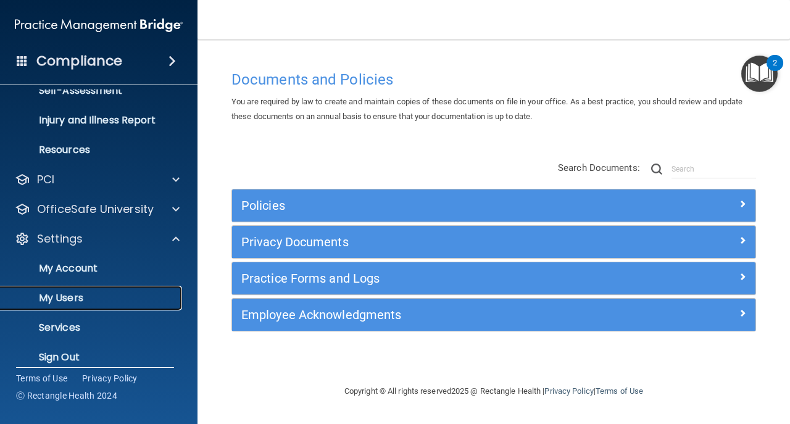
click at [118, 304] on p "My Users" at bounding box center [92, 298] width 169 height 12
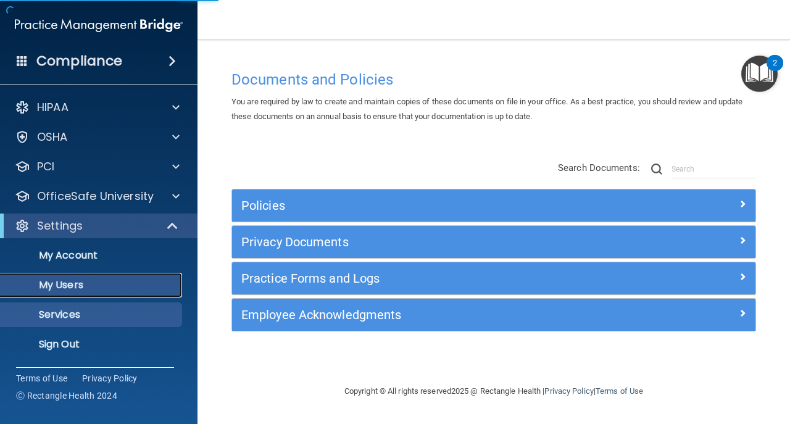
select select "20"
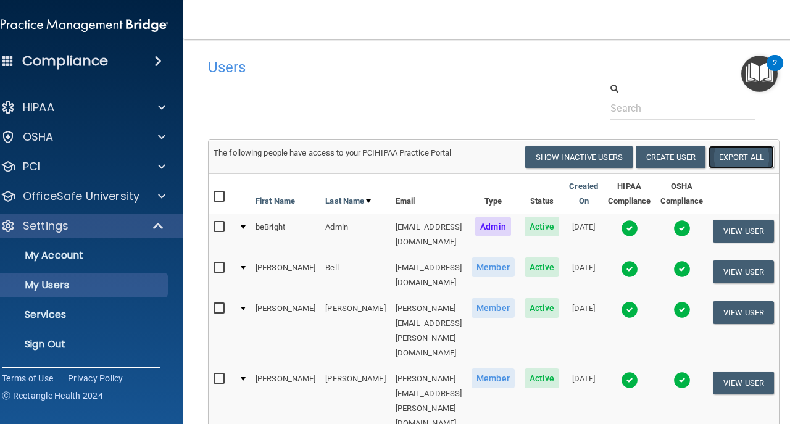
click at [767, 159] on link "Export All" at bounding box center [741, 157] width 65 height 23
click at [93, 351] on link "Sign Out" at bounding box center [70, 344] width 195 height 25
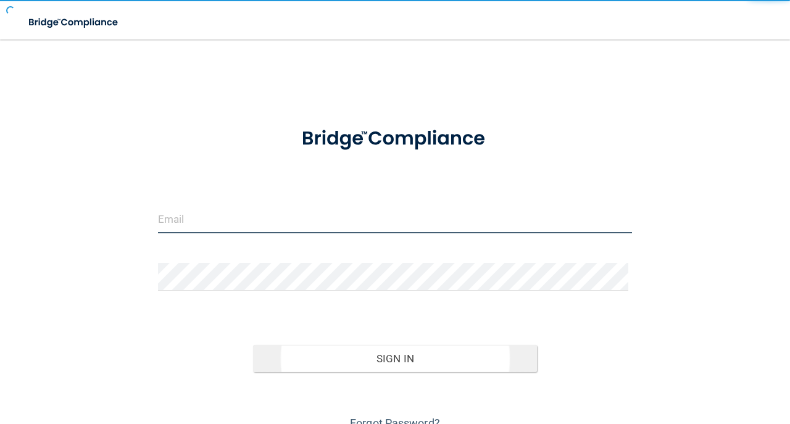
type input "[EMAIL_ADDRESS][DOMAIN_NAME]"
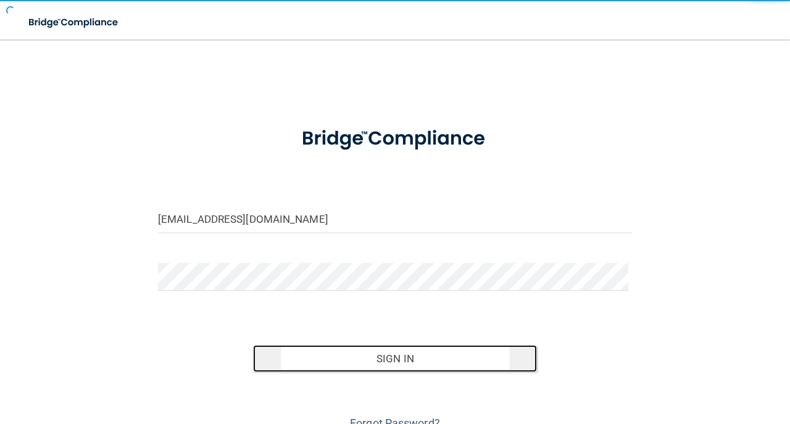
click at [501, 358] on button "Sign In" at bounding box center [395, 358] width 285 height 27
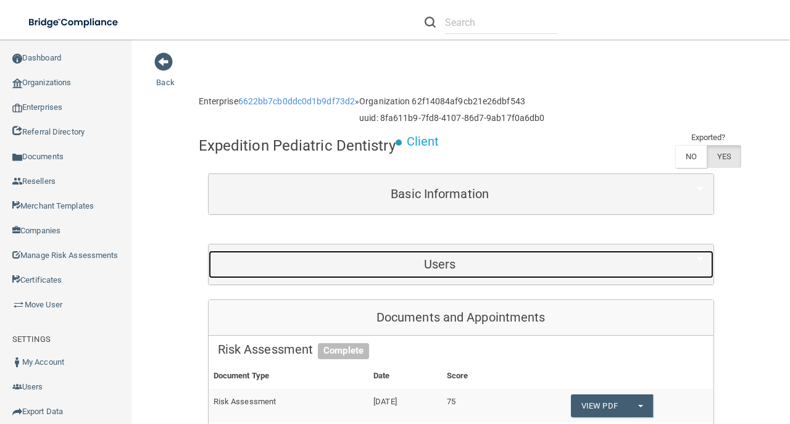
click at [413, 269] on h5 "Users" at bounding box center [440, 265] width 445 height 14
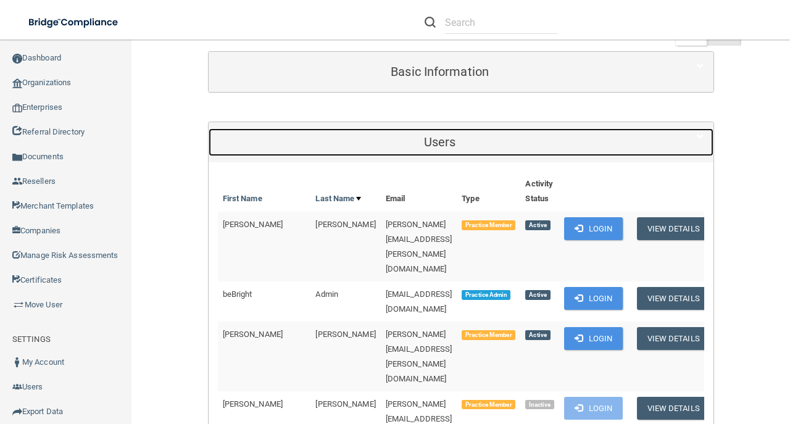
scroll to position [124, 0]
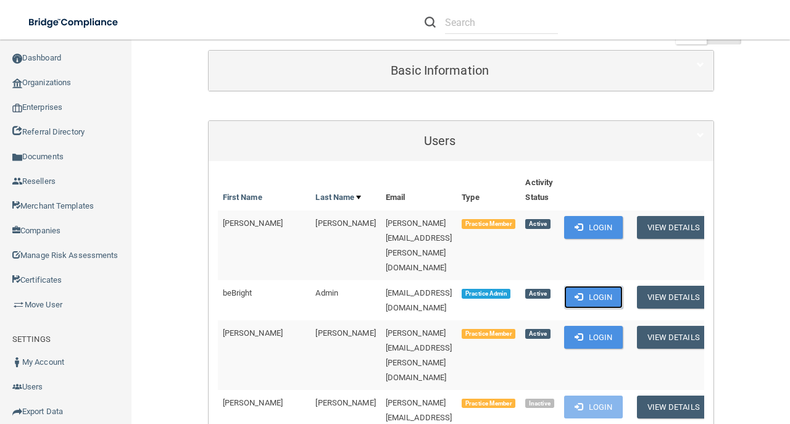
click at [588, 286] on button "Login" at bounding box center [593, 297] width 59 height 23
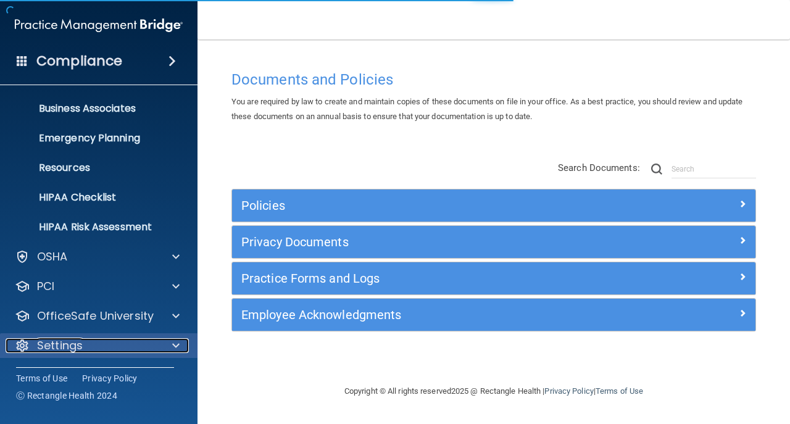
click at [98, 338] on div "Settings" at bounding box center [82, 345] width 153 height 15
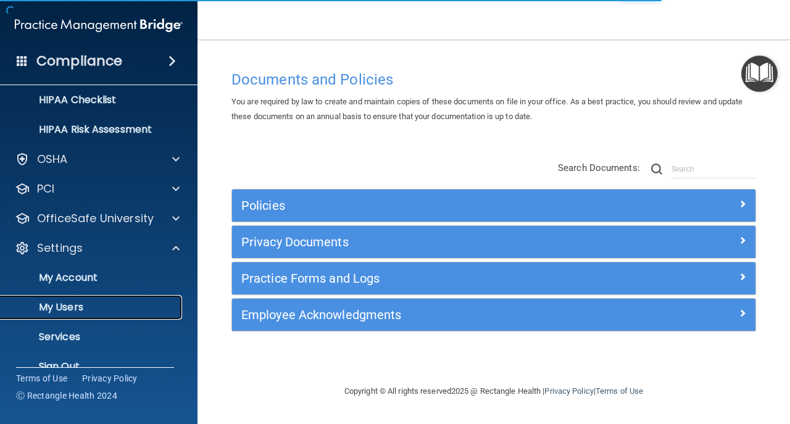
click at [103, 308] on p "My Users" at bounding box center [92, 307] width 169 height 12
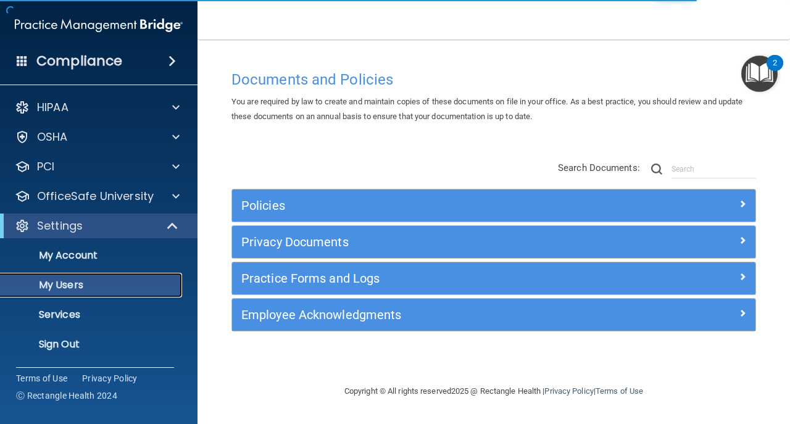
select select "20"
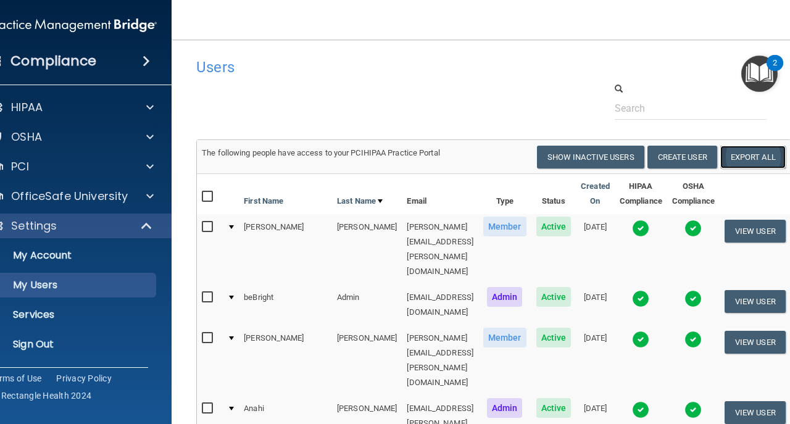
click at [745, 159] on link "Export All" at bounding box center [753, 157] width 65 height 23
click at [115, 342] on p "Sign Out" at bounding box center [66, 344] width 169 height 12
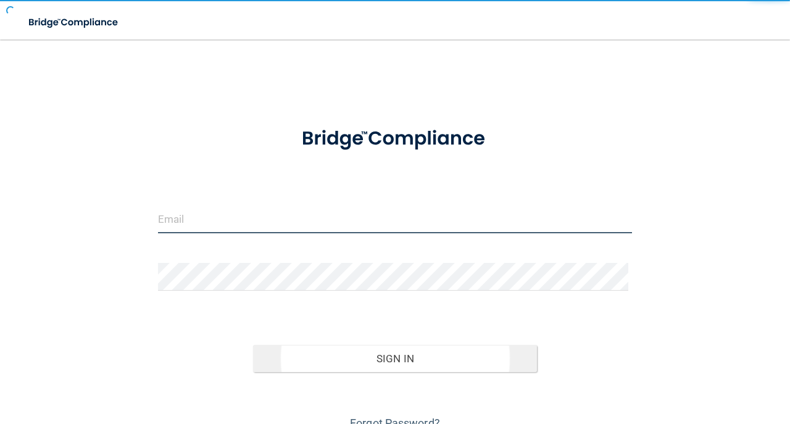
type input "avan@rectanglehealth.com"
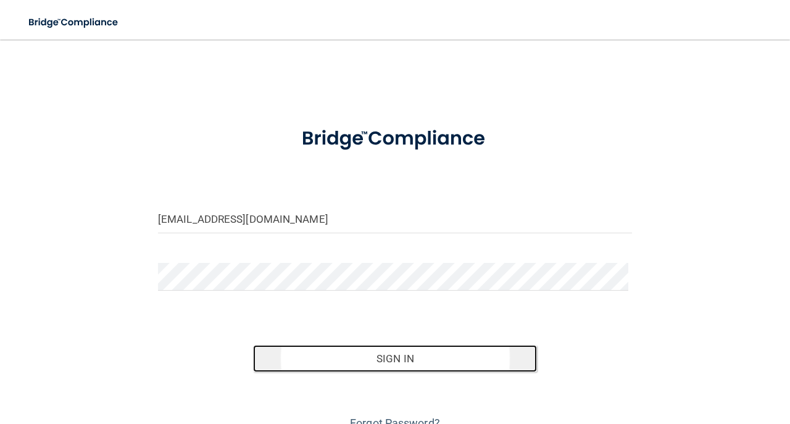
click at [358, 362] on button "Sign In" at bounding box center [395, 358] width 285 height 27
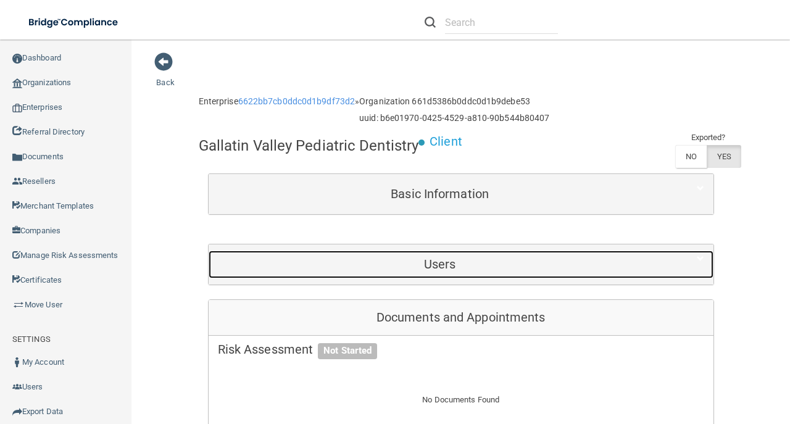
click at [446, 279] on div "Users" at bounding box center [440, 265] width 463 height 28
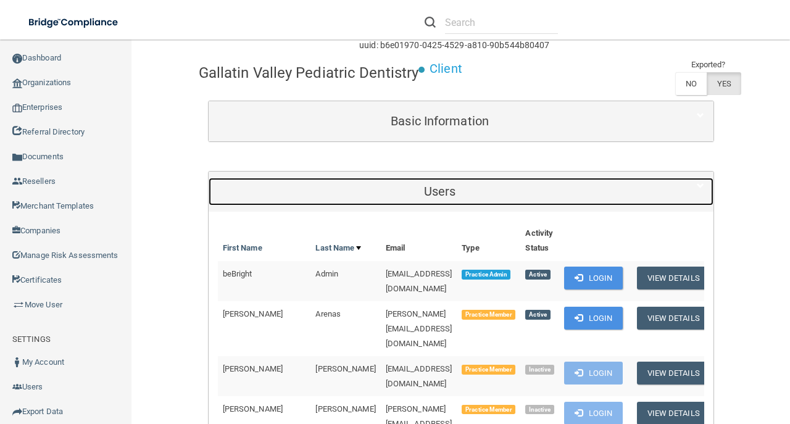
scroll to position [164, 0]
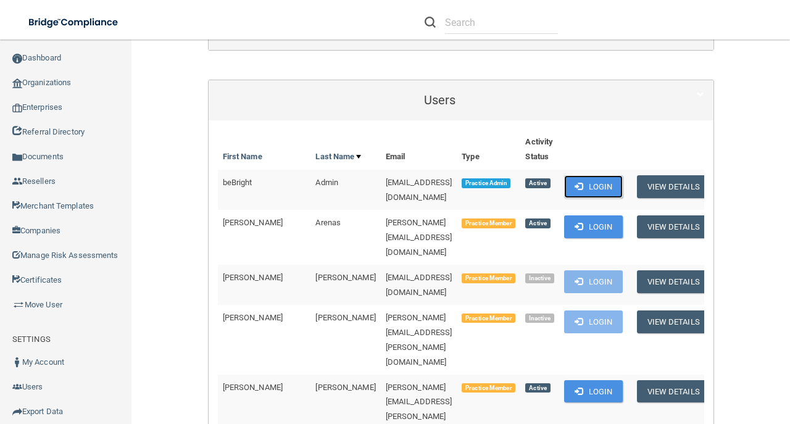
click at [601, 198] on button "Login" at bounding box center [593, 186] width 59 height 23
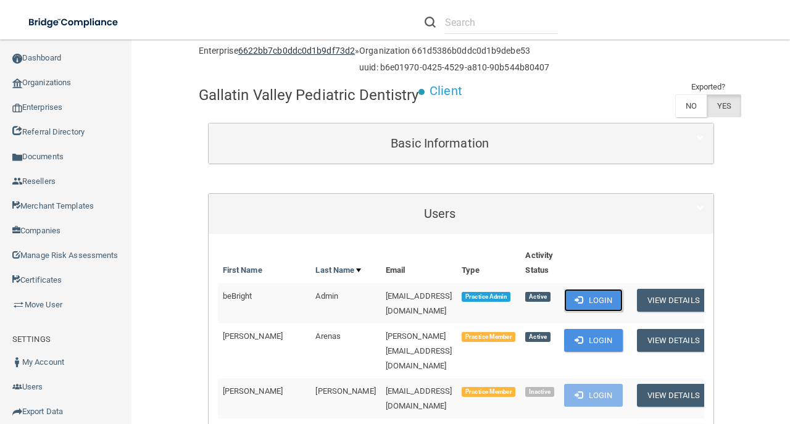
scroll to position [0, 0]
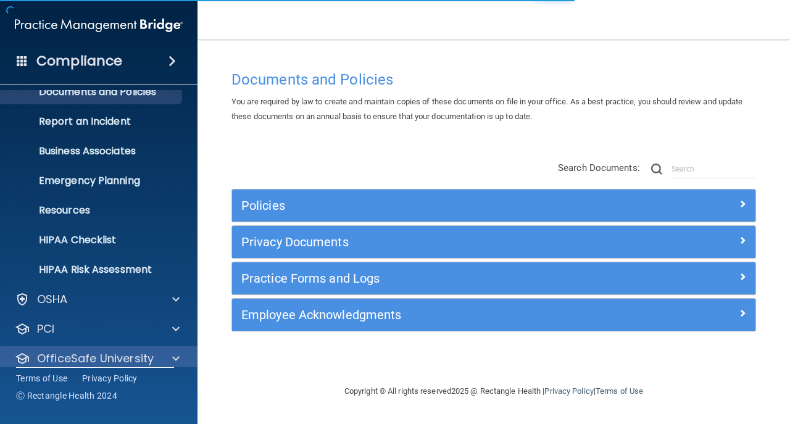
scroll to position [88, 0]
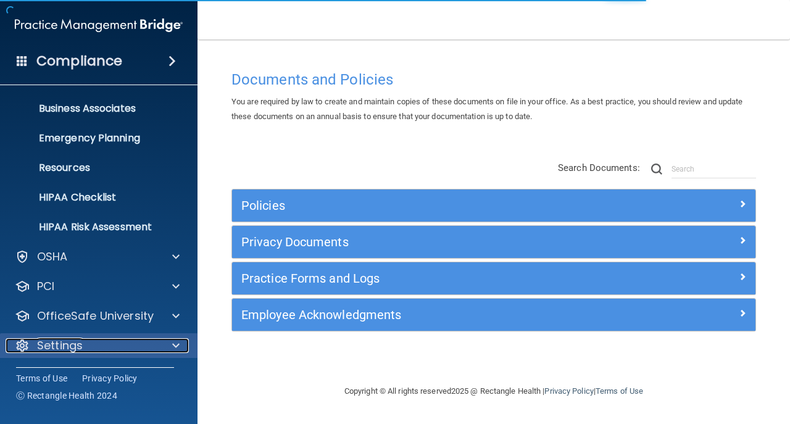
click at [95, 350] on div "Settings" at bounding box center [82, 345] width 153 height 15
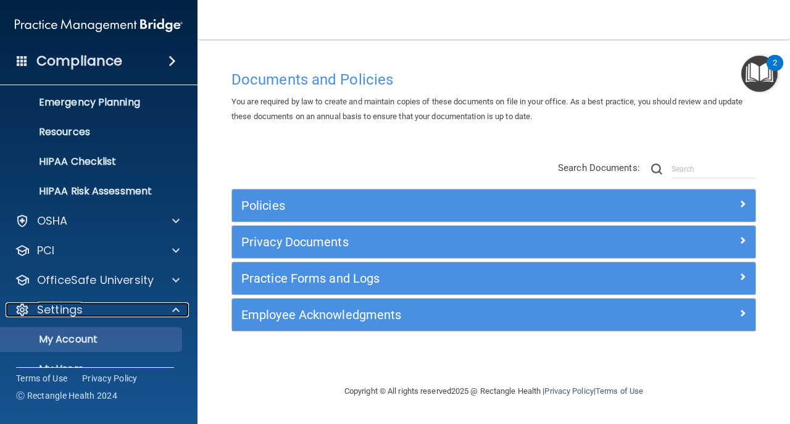
scroll to position [206, 0]
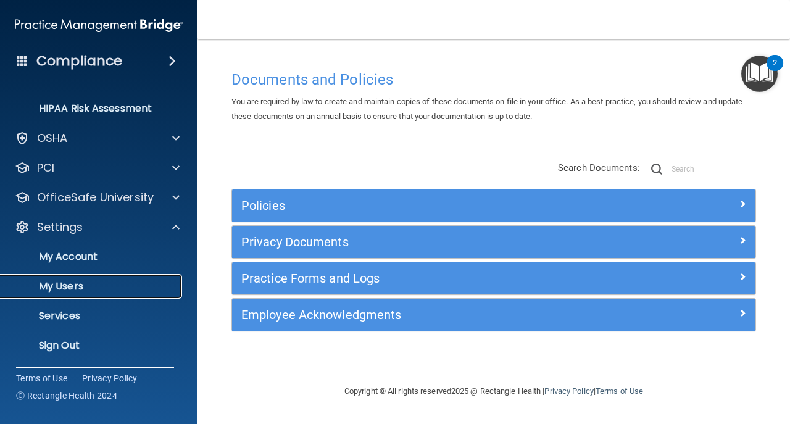
click at [112, 280] on p "My Users" at bounding box center [92, 286] width 169 height 12
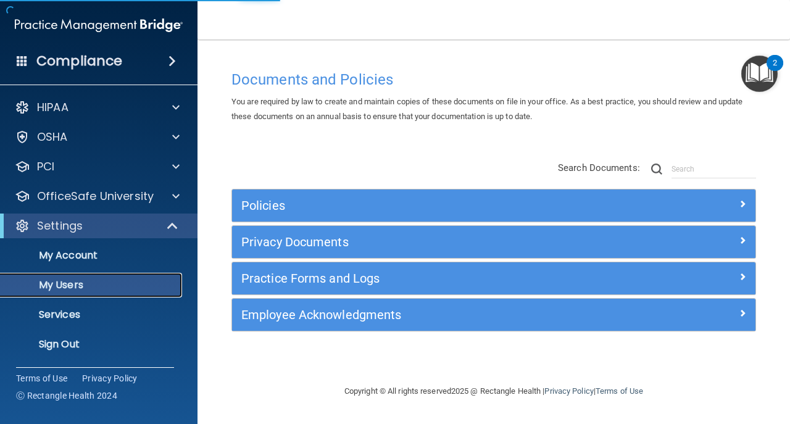
select select "20"
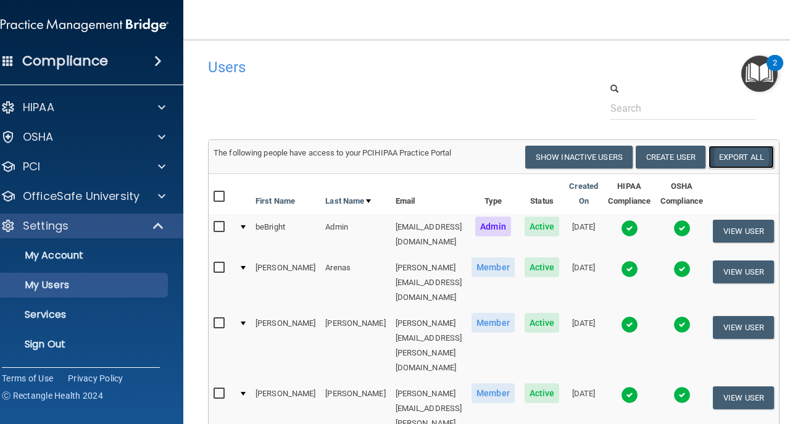
click at [774, 151] on link "Export All" at bounding box center [741, 157] width 65 height 23
click at [101, 348] on p "Sign Out" at bounding box center [78, 344] width 169 height 12
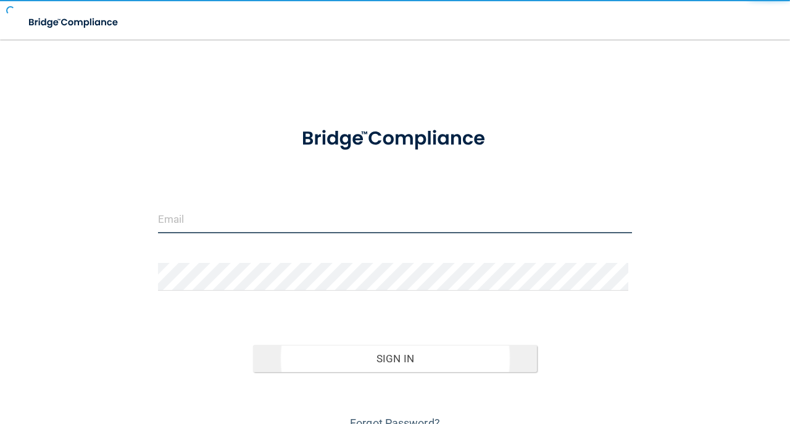
type input "[EMAIL_ADDRESS][DOMAIN_NAME]"
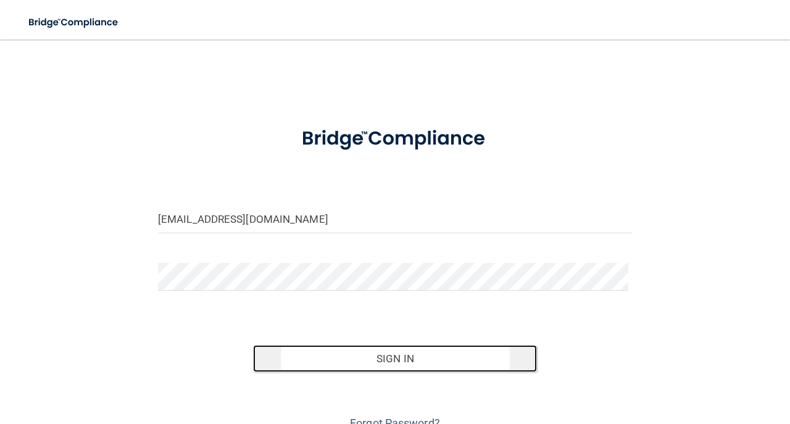
click at [384, 361] on button "Sign In" at bounding box center [395, 358] width 285 height 27
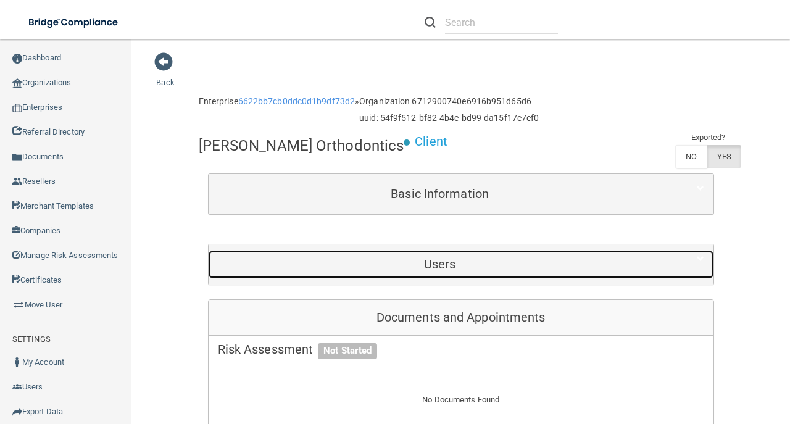
click at [437, 258] on h5 "Users" at bounding box center [440, 265] width 445 height 14
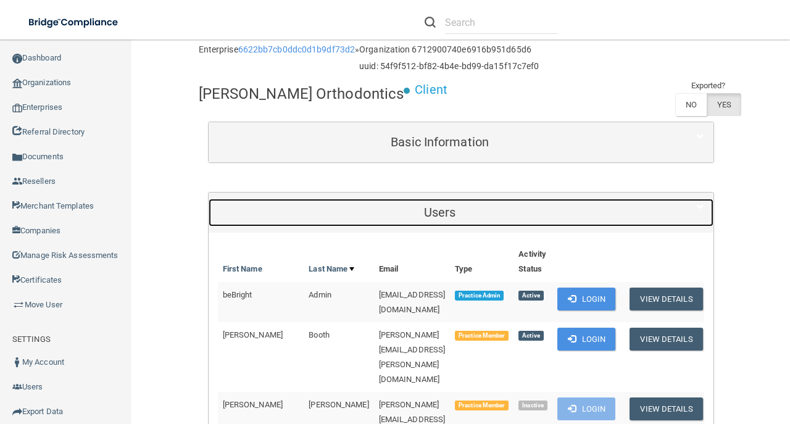
scroll to position [124, 0]
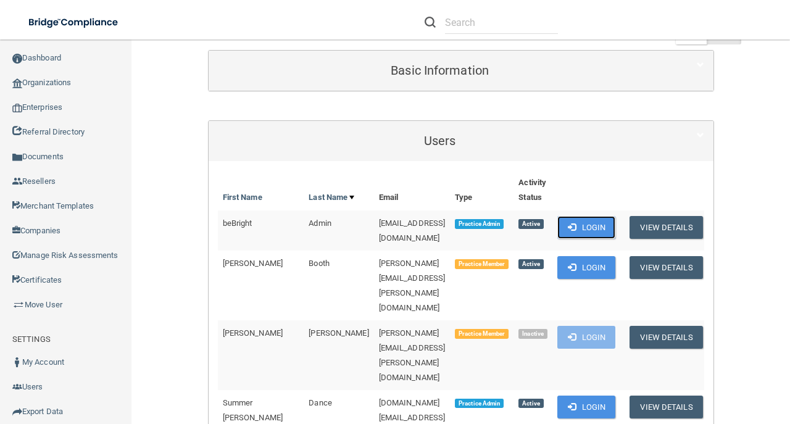
click at [616, 232] on button "Login" at bounding box center [587, 227] width 59 height 23
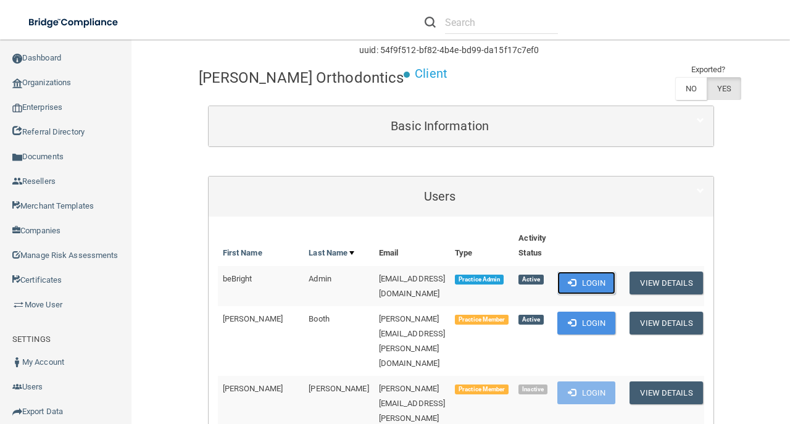
scroll to position [0, 0]
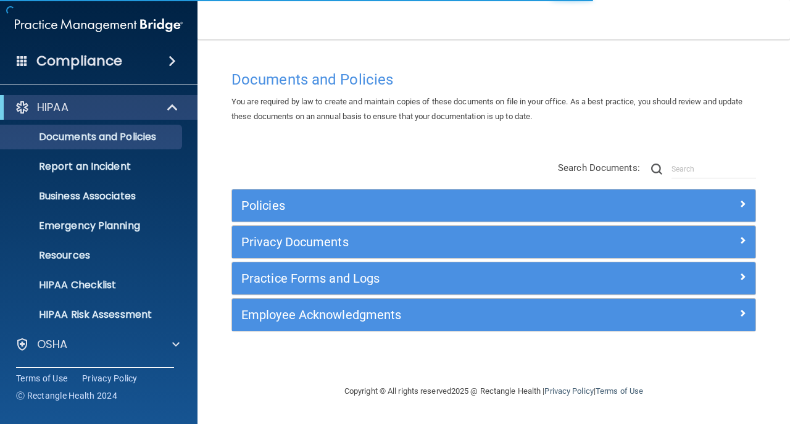
scroll to position [88, 0]
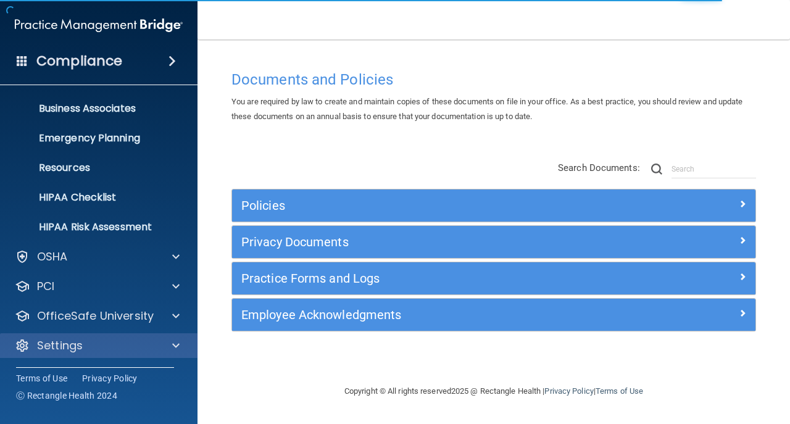
click at [77, 339] on p "Settings" at bounding box center [60, 345] width 46 height 15
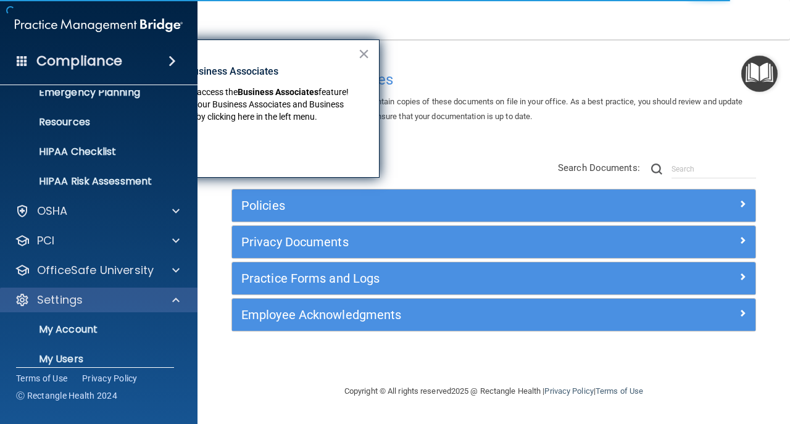
scroll to position [194, 0]
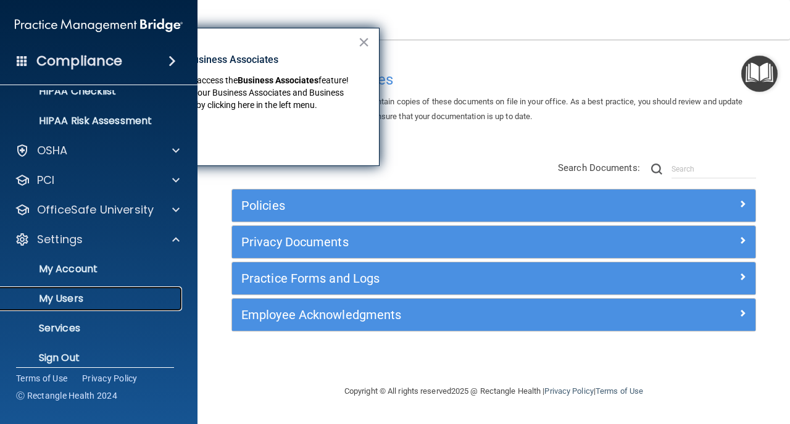
click at [78, 293] on p "My Users" at bounding box center [92, 299] width 169 height 12
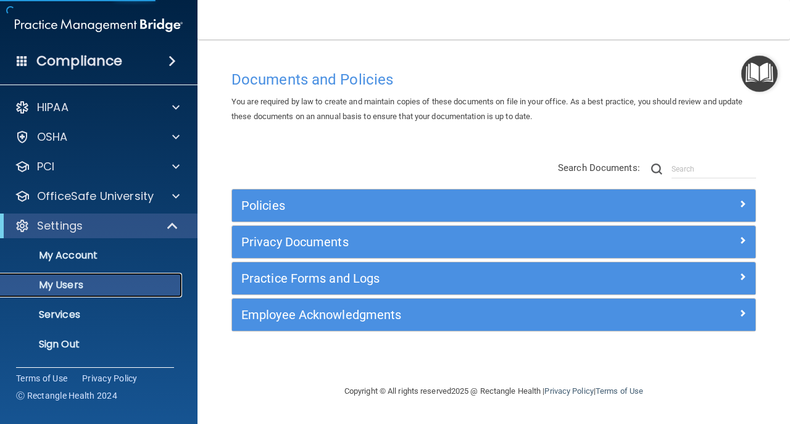
select select "20"
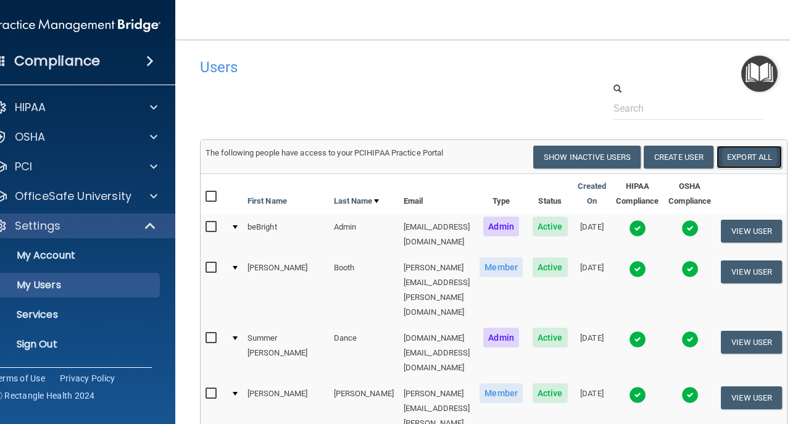
click at [757, 157] on link "Export All" at bounding box center [749, 157] width 65 height 23
click at [58, 341] on p "Sign Out" at bounding box center [70, 344] width 169 height 12
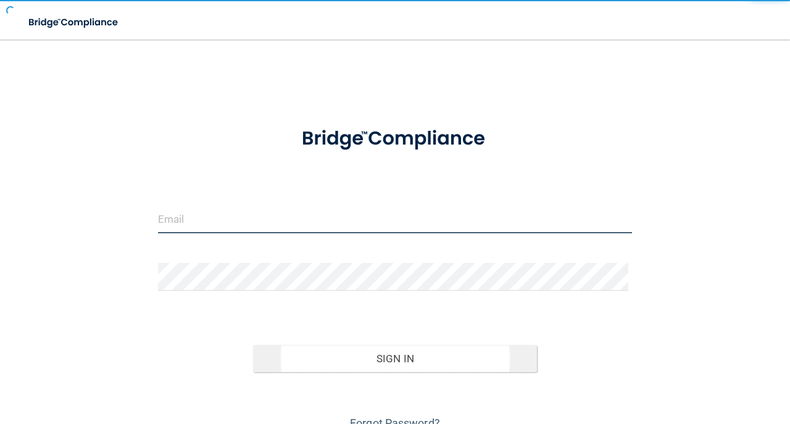
type input "[EMAIL_ADDRESS][DOMAIN_NAME]"
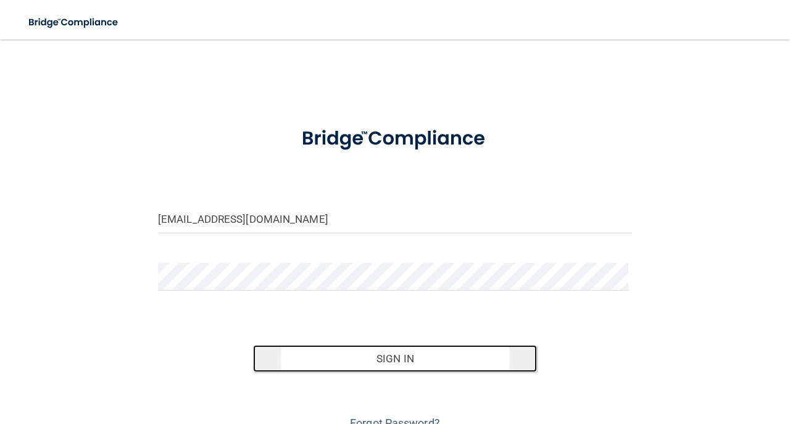
click at [385, 365] on button "Sign In" at bounding box center [395, 358] width 285 height 27
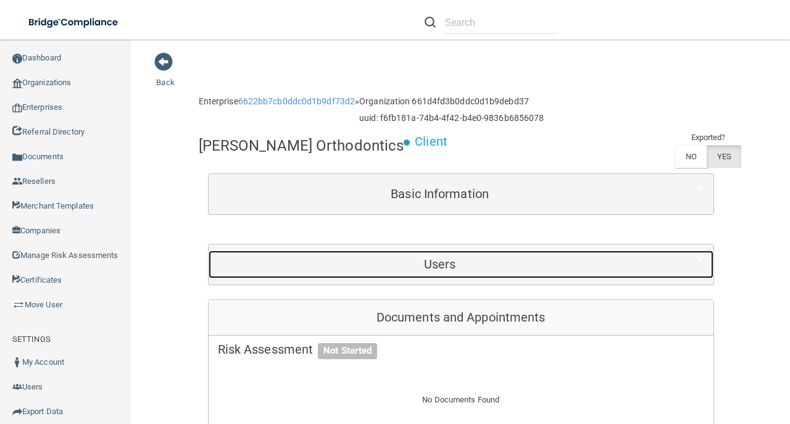
click at [333, 268] on h5 "Users" at bounding box center [440, 265] width 445 height 14
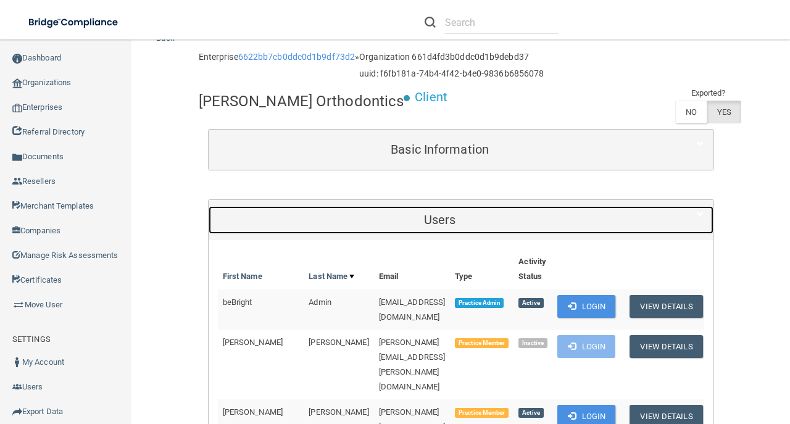
scroll to position [124, 0]
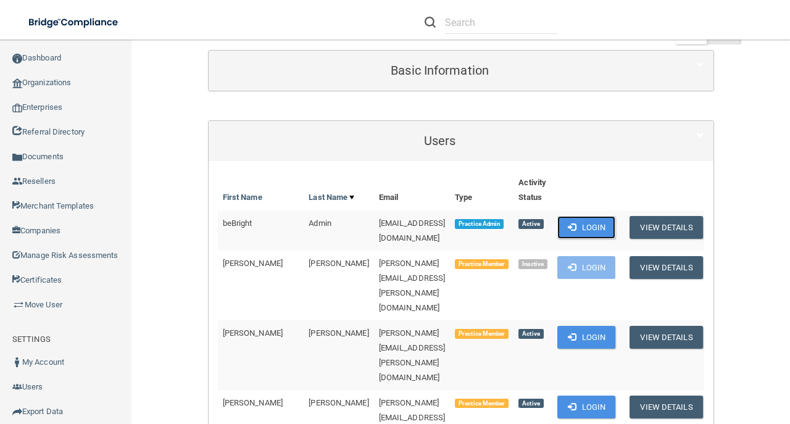
click at [616, 229] on button "Login" at bounding box center [587, 227] width 59 height 23
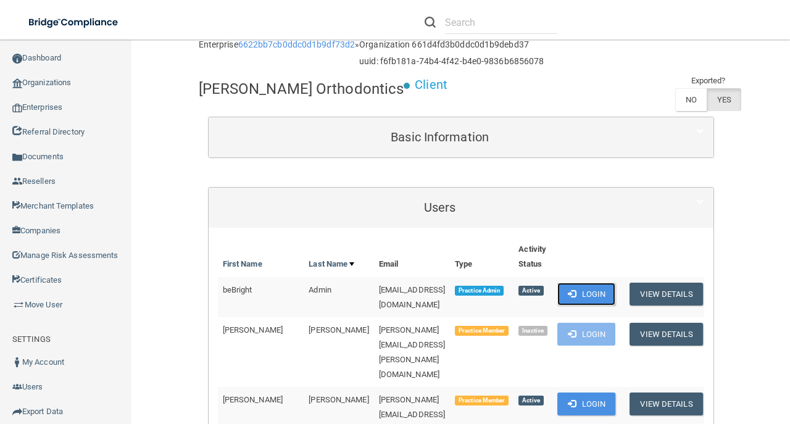
scroll to position [0, 0]
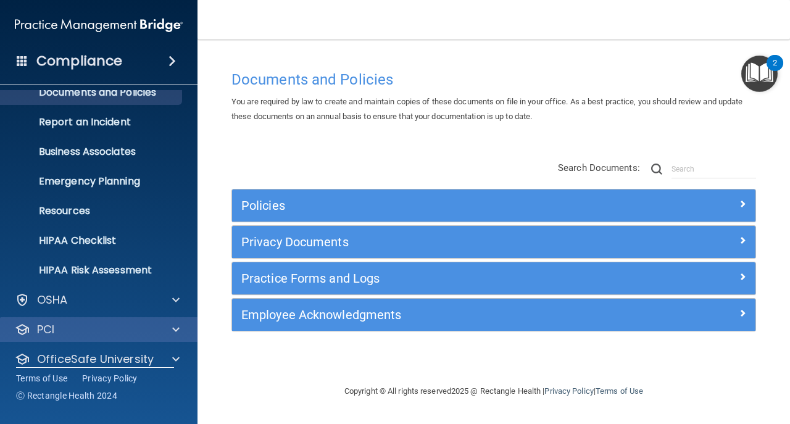
scroll to position [88, 0]
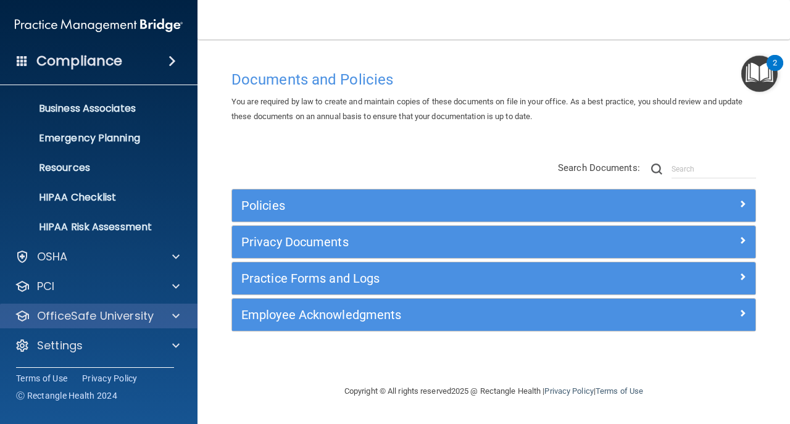
drag, startPoint x: 112, startPoint y: 325, endPoint x: 114, endPoint y: 331, distance: 6.7
click at [112, 326] on div "OfficeSafe University" at bounding box center [99, 316] width 198 height 25
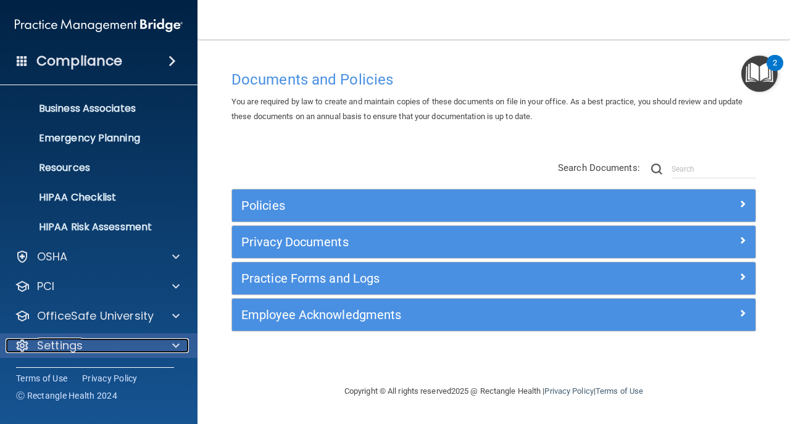
click at [115, 341] on div "Settings" at bounding box center [82, 345] width 153 height 15
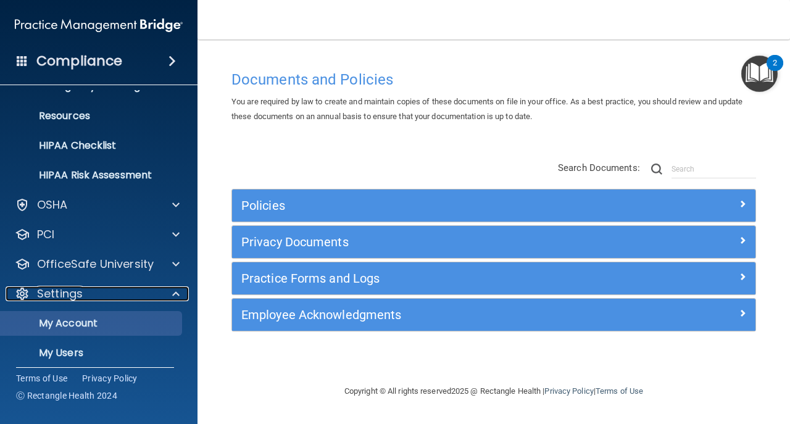
scroll to position [194, 0]
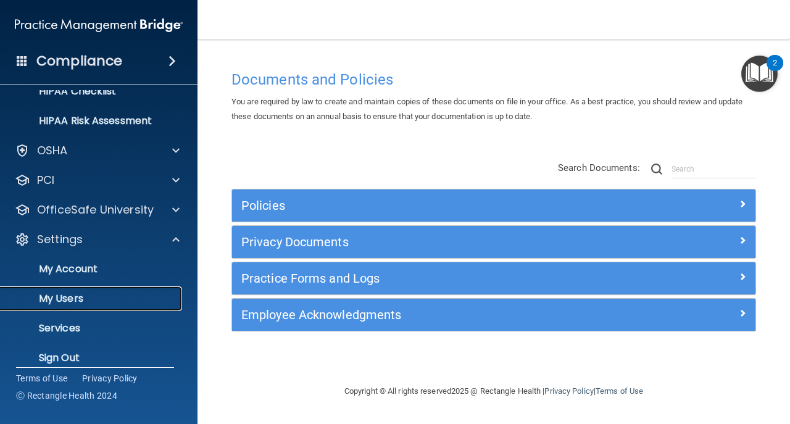
click at [117, 293] on p "My Users" at bounding box center [92, 299] width 169 height 12
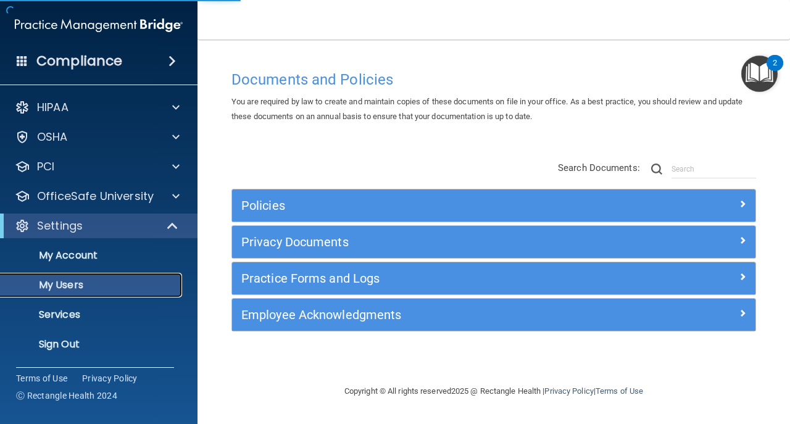
select select "20"
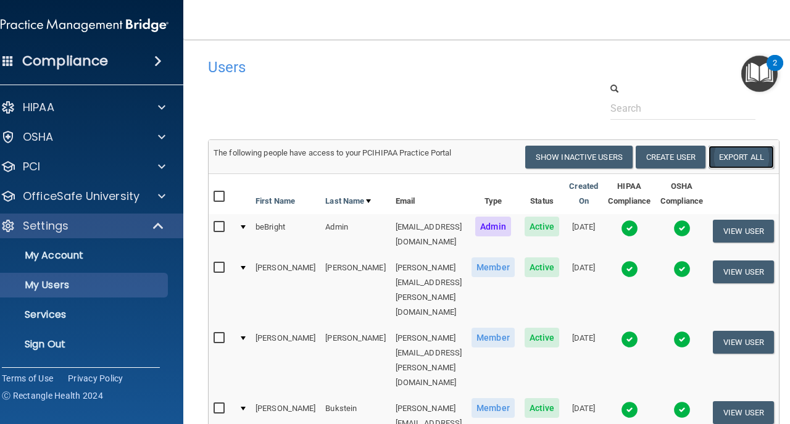
click at [773, 156] on link "Export All" at bounding box center [741, 157] width 65 height 23
click at [84, 343] on p "Sign Out" at bounding box center [78, 344] width 169 height 12
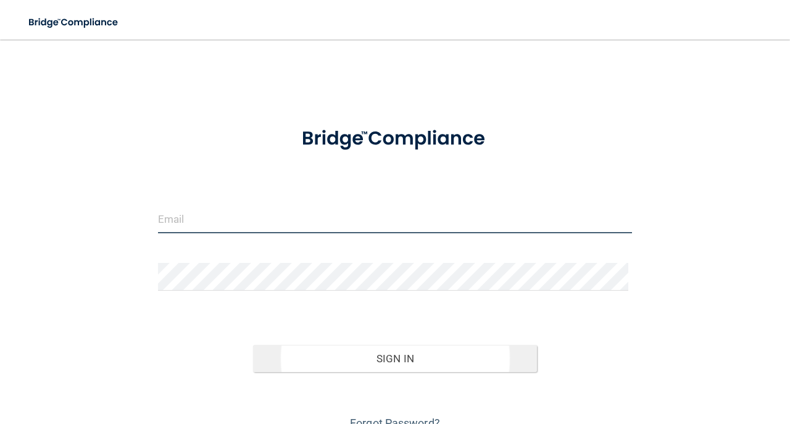
type input "avan@rectanglehealth.com"
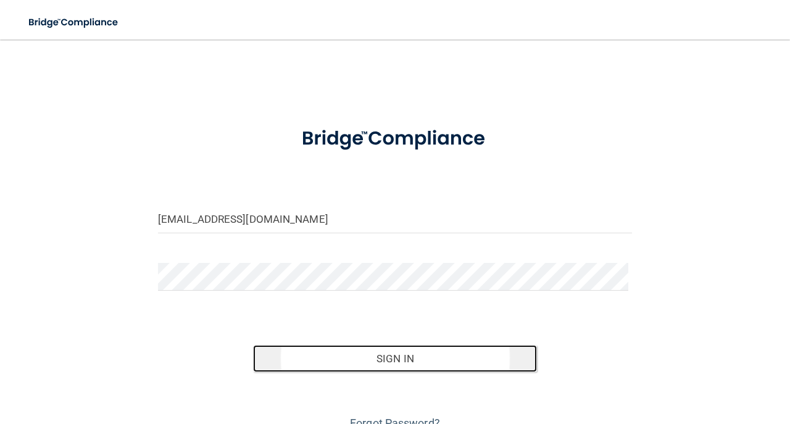
click at [455, 356] on button "Sign In" at bounding box center [395, 358] width 285 height 27
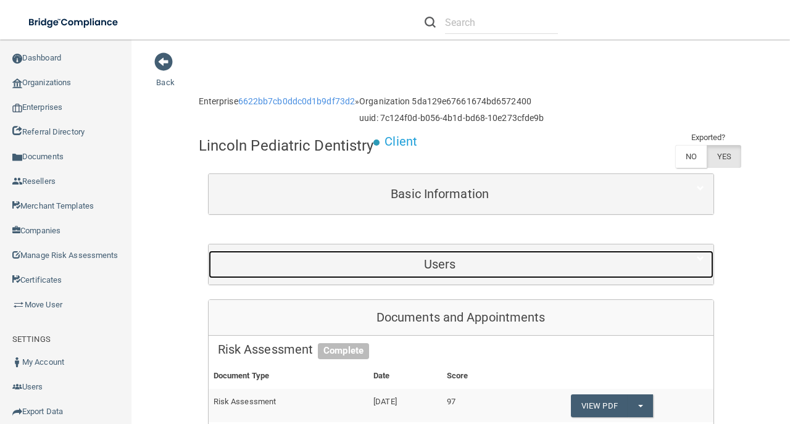
click at [395, 259] on h5 "Users" at bounding box center [440, 265] width 445 height 14
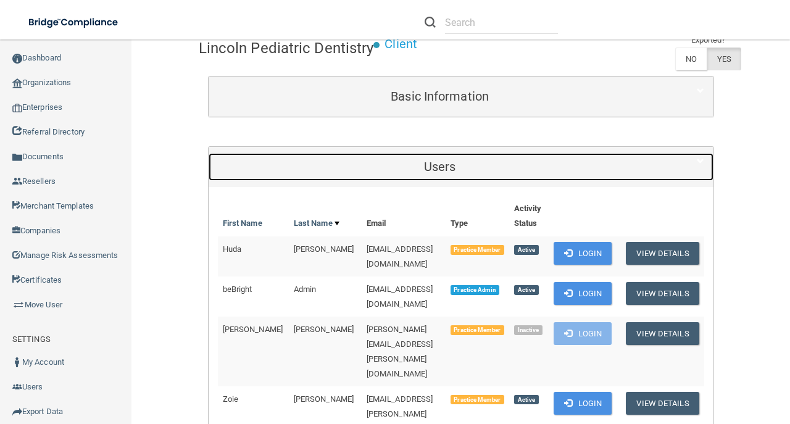
scroll to position [164, 0]
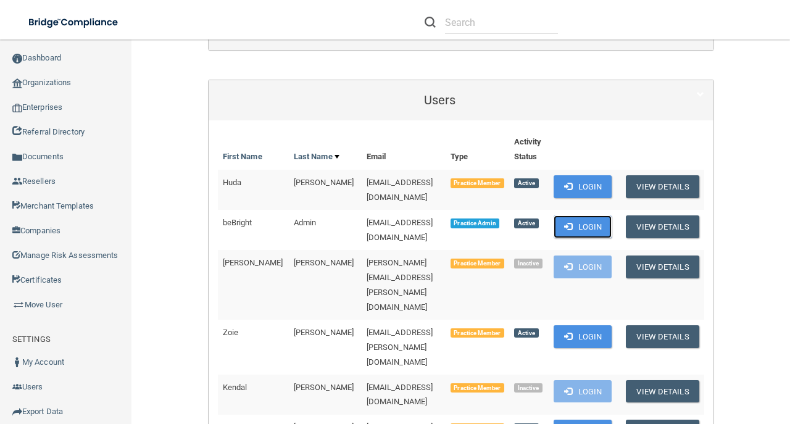
click at [572, 222] on span at bounding box center [568, 226] width 8 height 8
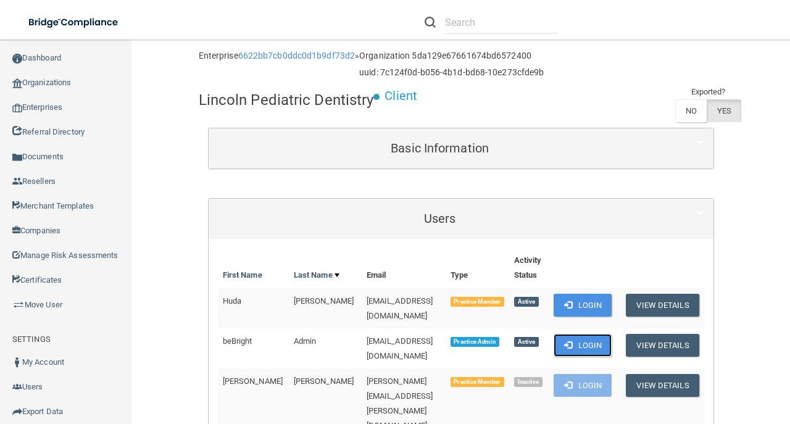
scroll to position [0, 0]
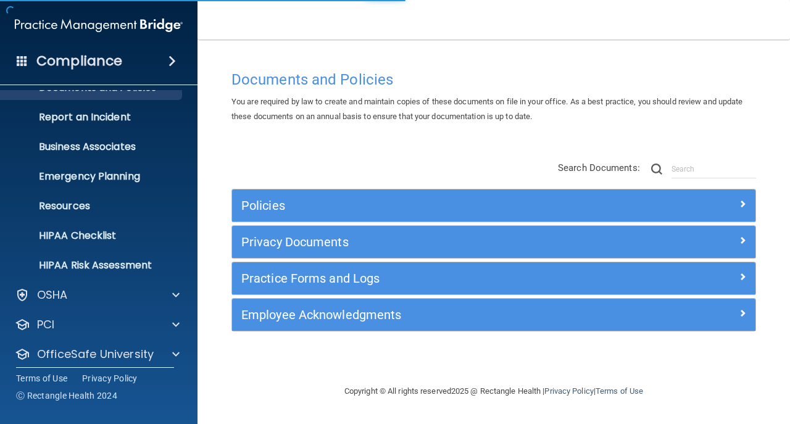
scroll to position [88, 0]
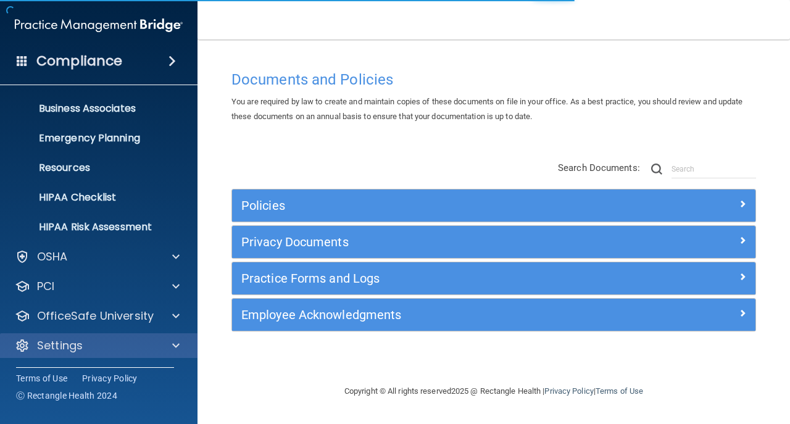
click at [114, 354] on div "Settings" at bounding box center [99, 345] width 198 height 25
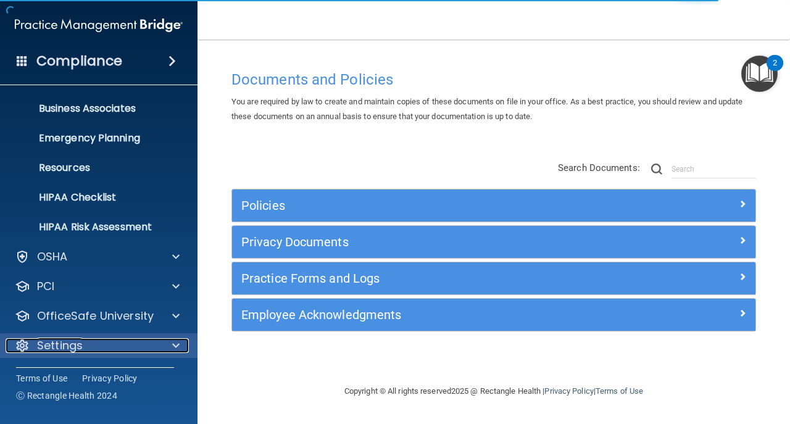
click at [169, 343] on div at bounding box center [174, 345] width 31 height 15
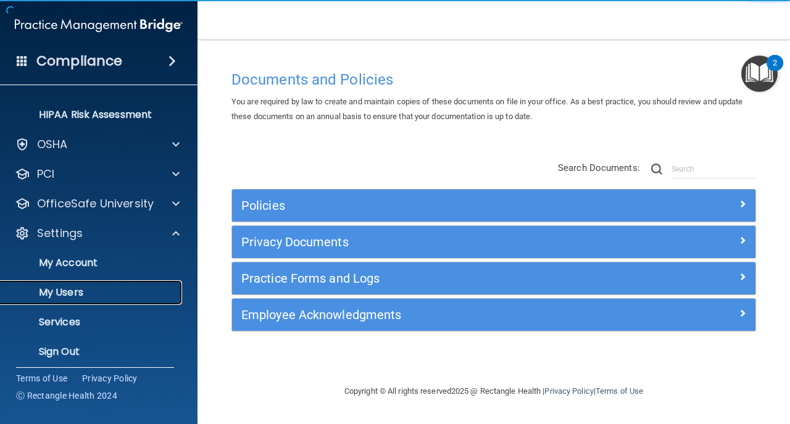
click at [118, 285] on link "My Users" at bounding box center [85, 292] width 195 height 25
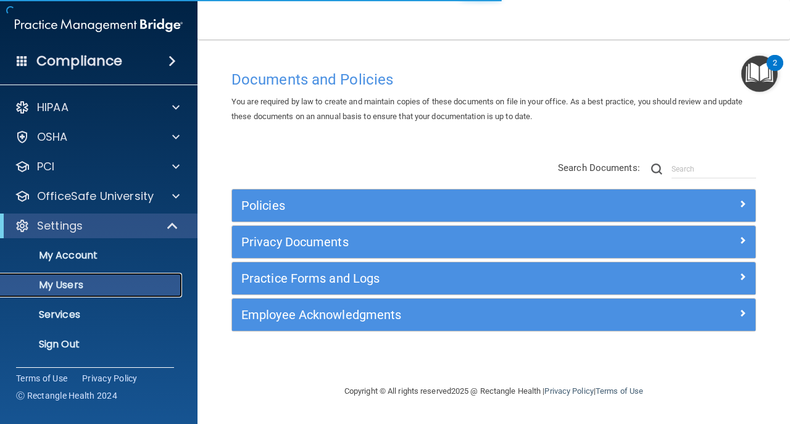
select select "20"
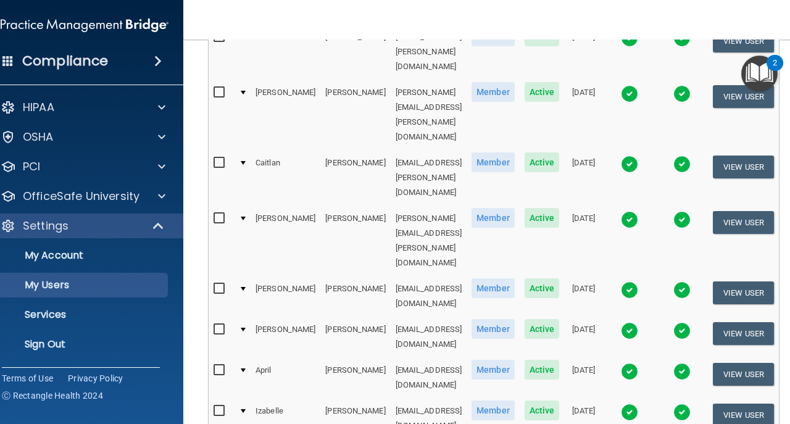
drag, startPoint x: 409, startPoint y: 309, endPoint x: 407, endPoint y: 319, distance: 9.6
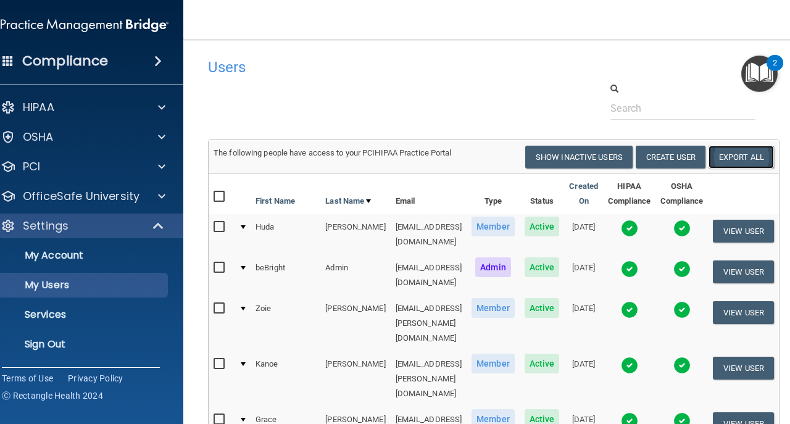
click at [746, 159] on link "Export All" at bounding box center [741, 157] width 65 height 23
click at [63, 353] on link "Sign Out" at bounding box center [70, 344] width 195 height 25
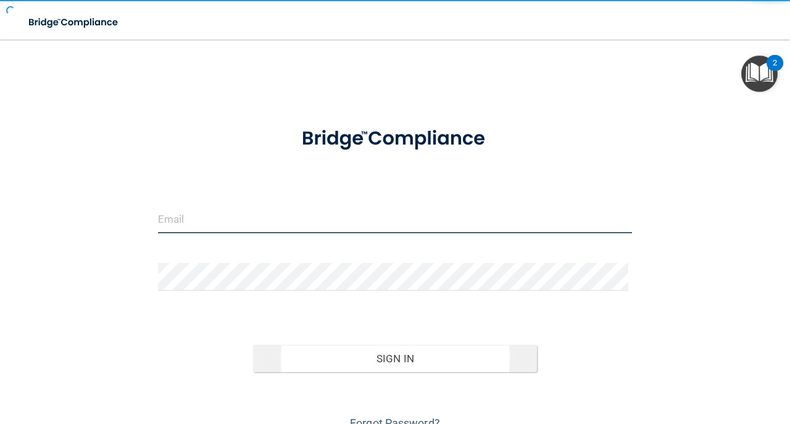
type input "[EMAIL_ADDRESS][DOMAIN_NAME]"
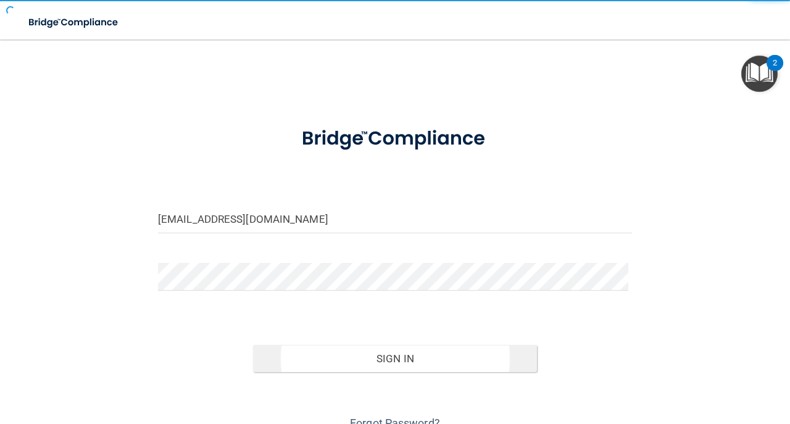
click at [400, 366] on button "Sign In" at bounding box center [395, 358] width 285 height 27
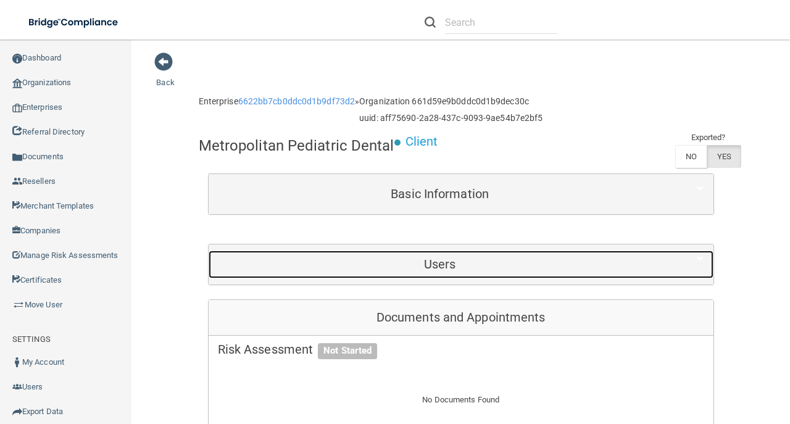
drag, startPoint x: 457, startPoint y: 257, endPoint x: 459, endPoint y: 270, distance: 13.7
click at [457, 258] on h5 "Users" at bounding box center [440, 265] width 445 height 14
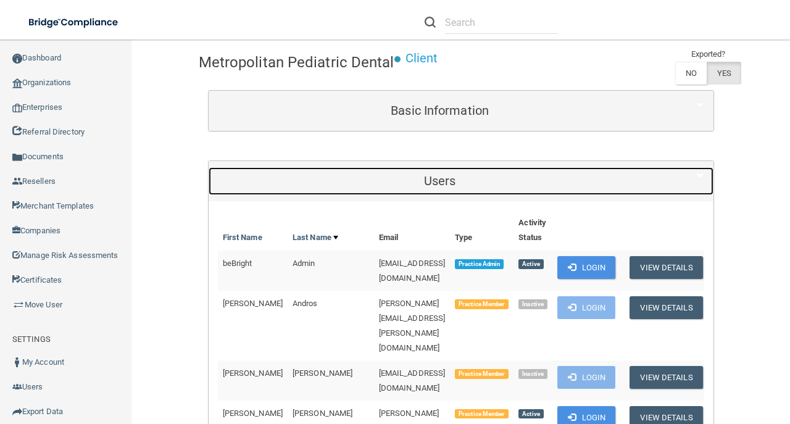
scroll to position [164, 0]
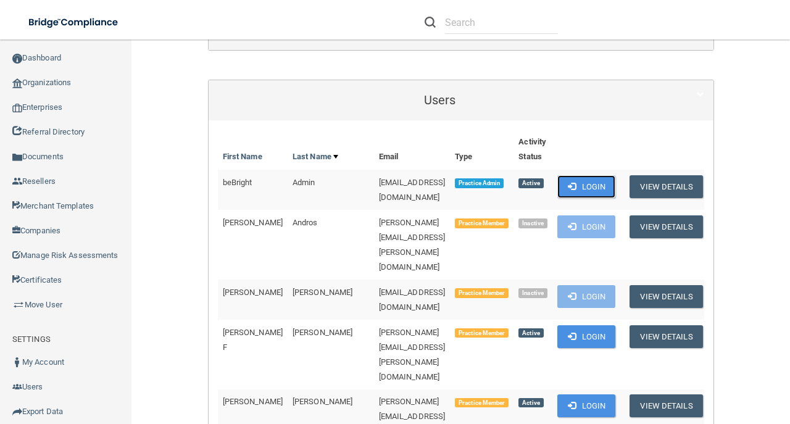
click at [604, 184] on button "Login" at bounding box center [587, 186] width 59 height 23
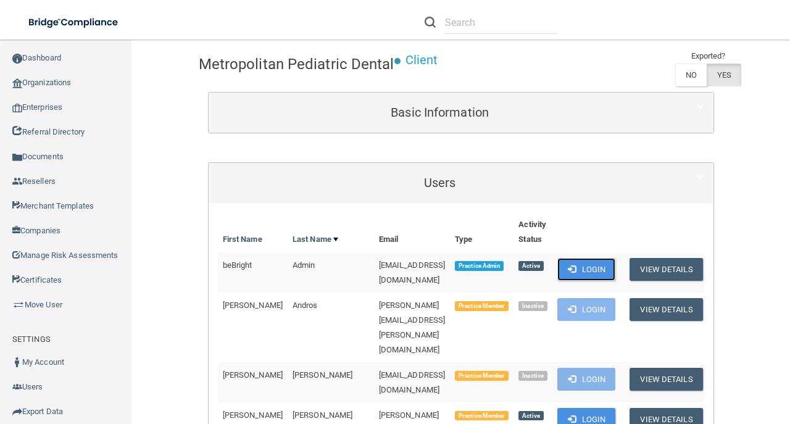
scroll to position [0, 0]
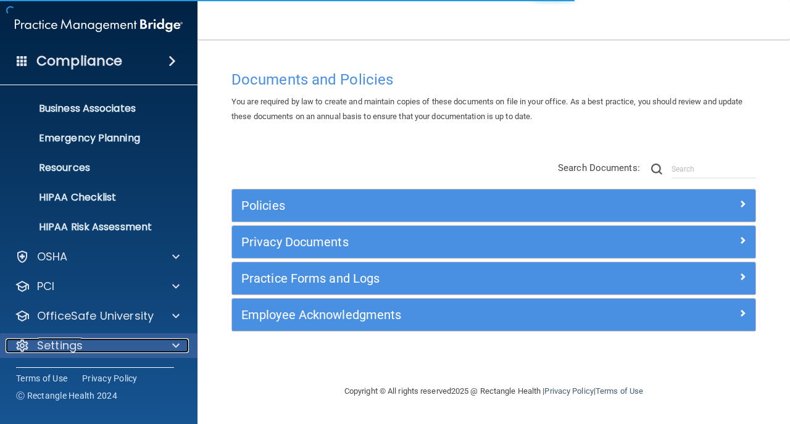
click at [133, 345] on div "Settings" at bounding box center [82, 345] width 153 height 15
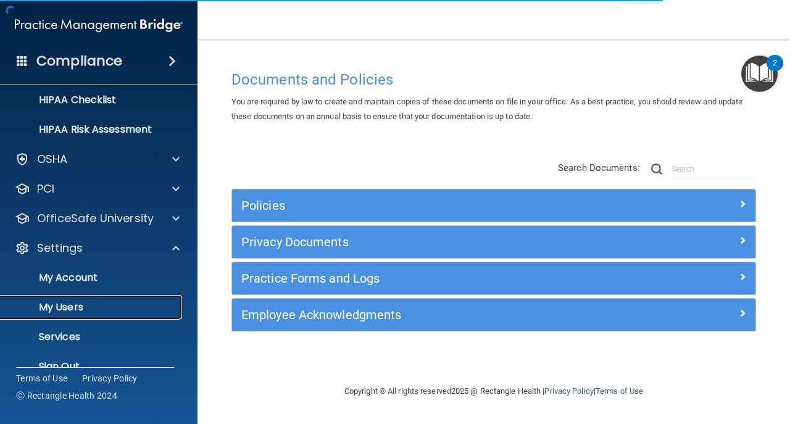
click at [137, 308] on p "My Users" at bounding box center [92, 307] width 169 height 12
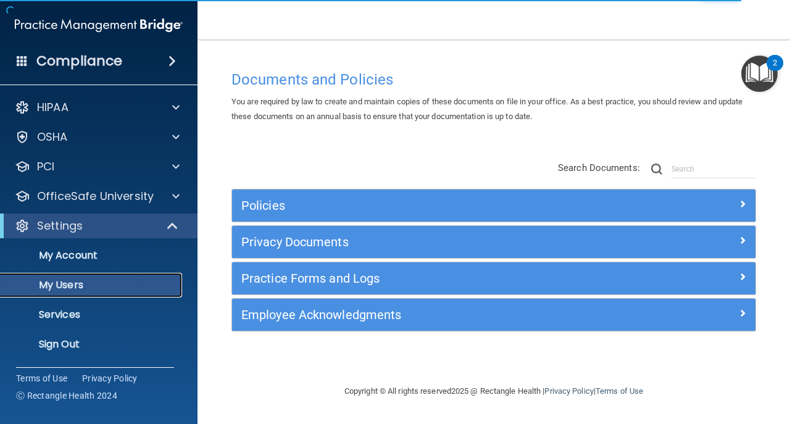
select select "20"
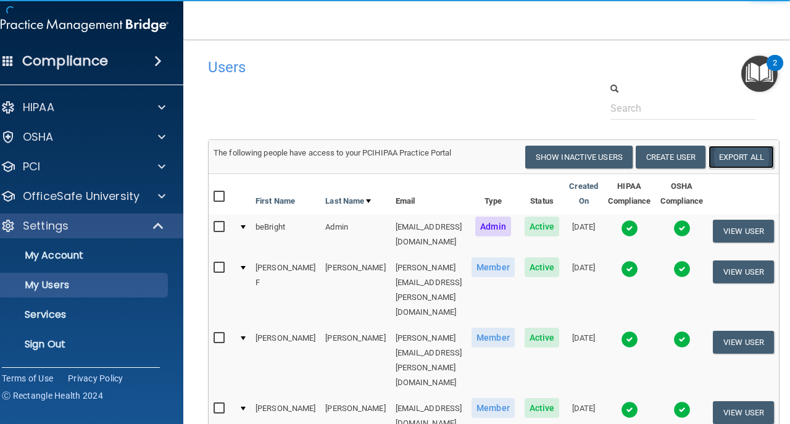
click at [744, 156] on link "Export All" at bounding box center [741, 157] width 65 height 23
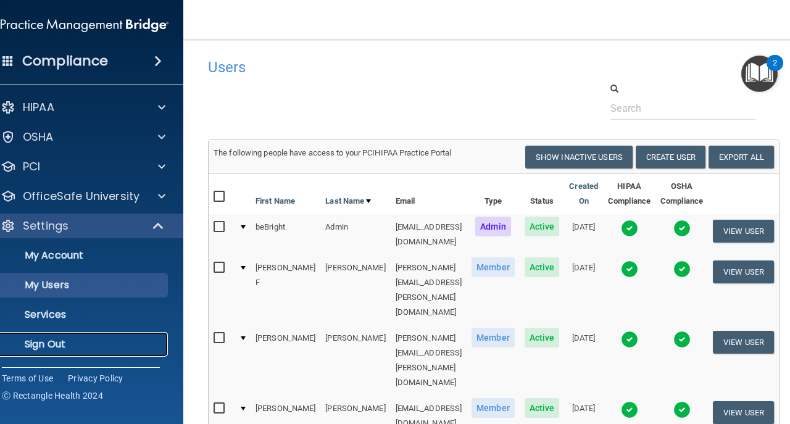
click at [72, 344] on p "Sign Out" at bounding box center [78, 344] width 169 height 12
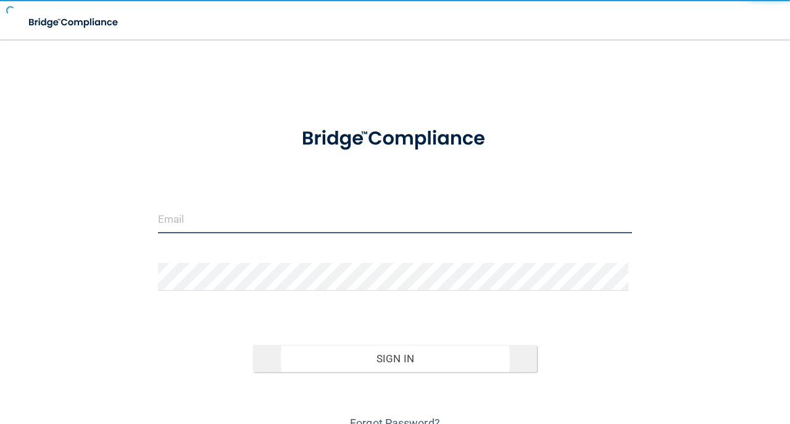
type input "avan@rectanglehealth.com"
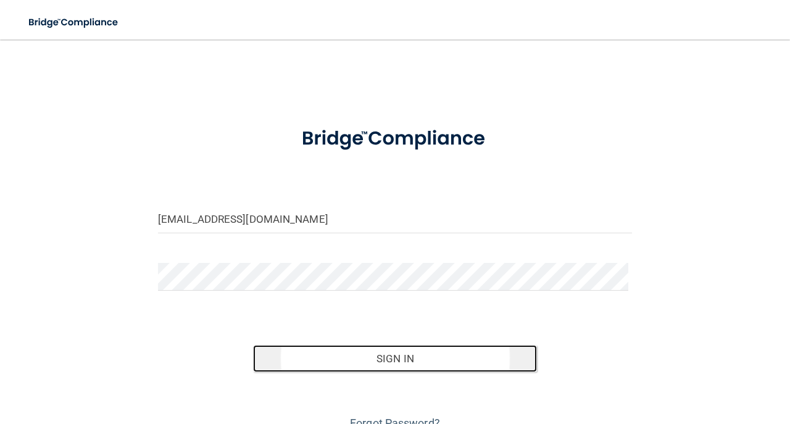
click at [340, 361] on button "Sign In" at bounding box center [395, 358] width 285 height 27
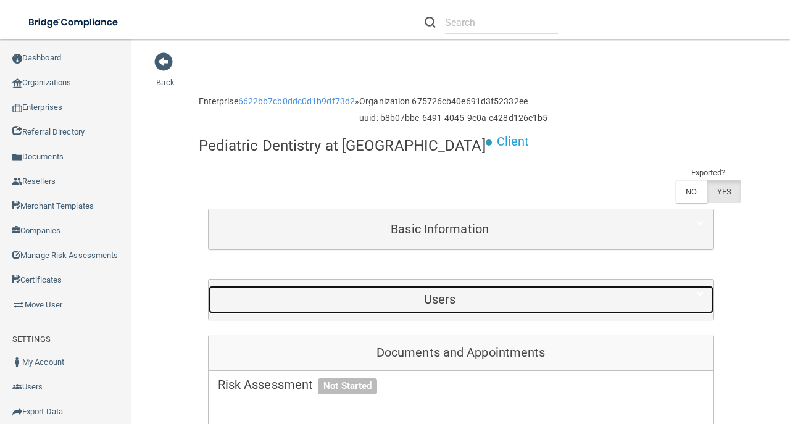
click at [435, 286] on div "Users" at bounding box center [440, 300] width 463 height 28
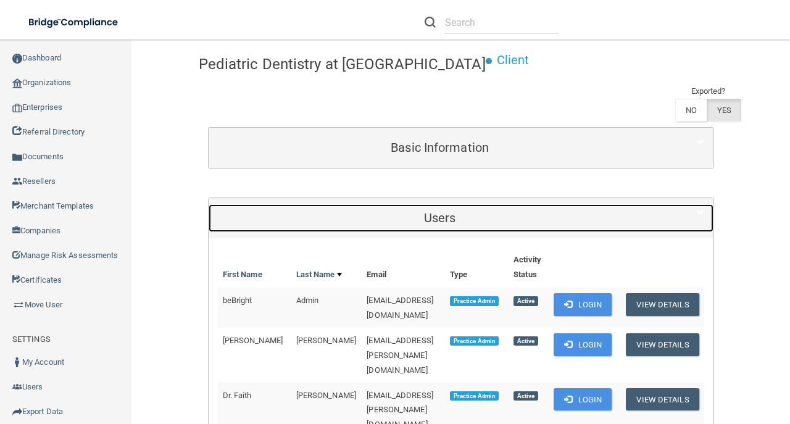
scroll to position [82, 0]
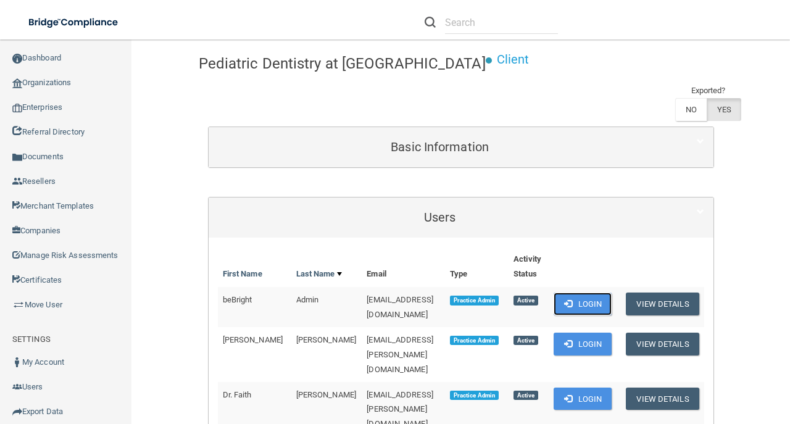
click at [613, 293] on button "Login" at bounding box center [583, 304] width 59 height 23
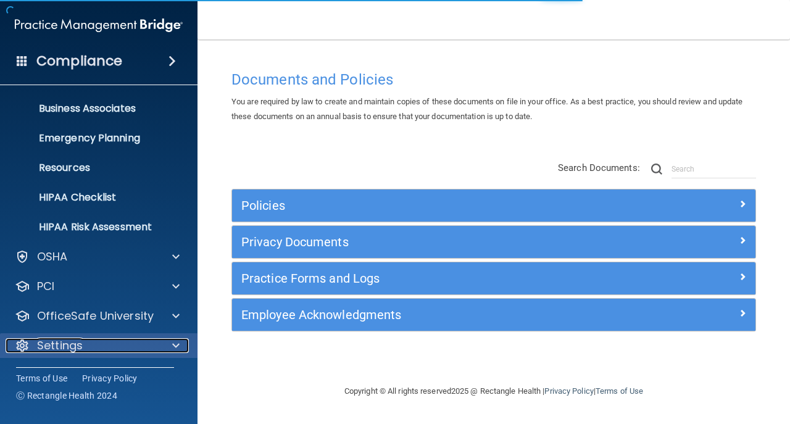
click at [137, 347] on div "Settings" at bounding box center [82, 345] width 153 height 15
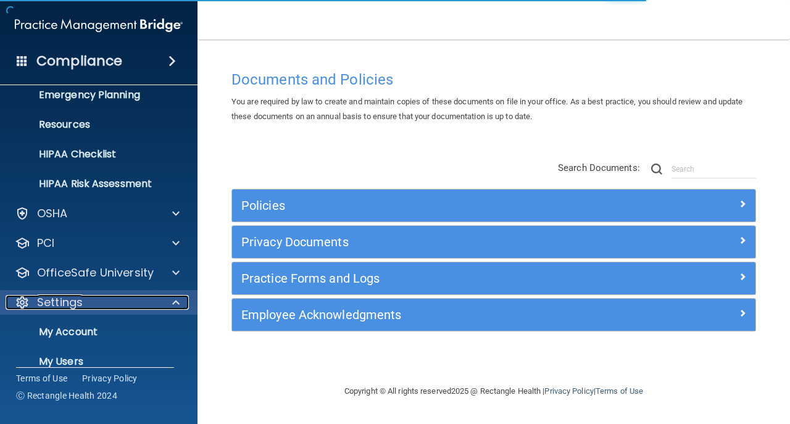
scroll to position [190, 0]
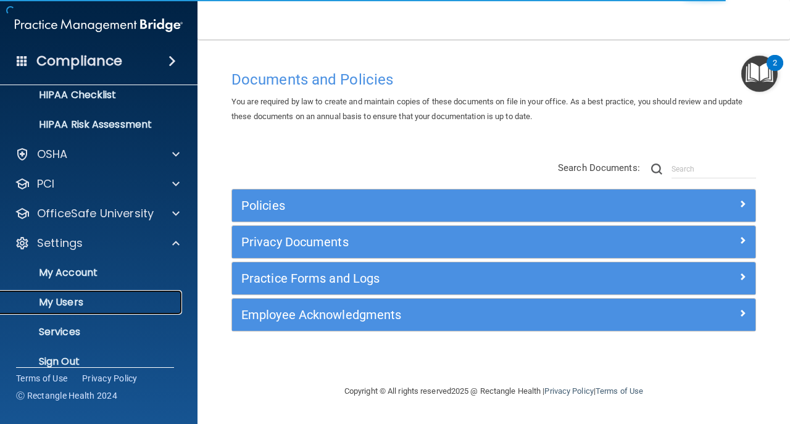
click at [122, 301] on p "My Users" at bounding box center [92, 302] width 169 height 12
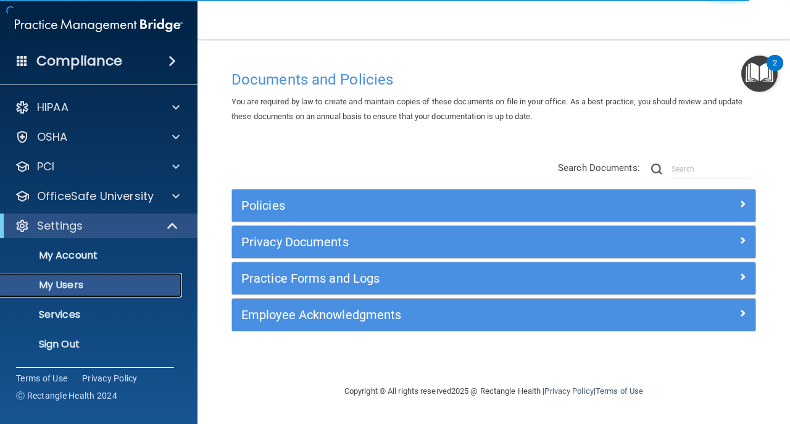
select select "20"
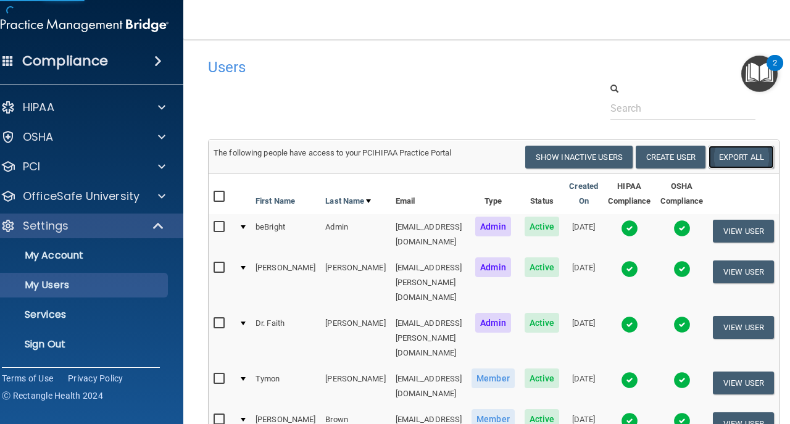
click at [763, 162] on link "Export All" at bounding box center [741, 157] width 65 height 23
click at [50, 343] on p "Sign Out" at bounding box center [78, 344] width 169 height 12
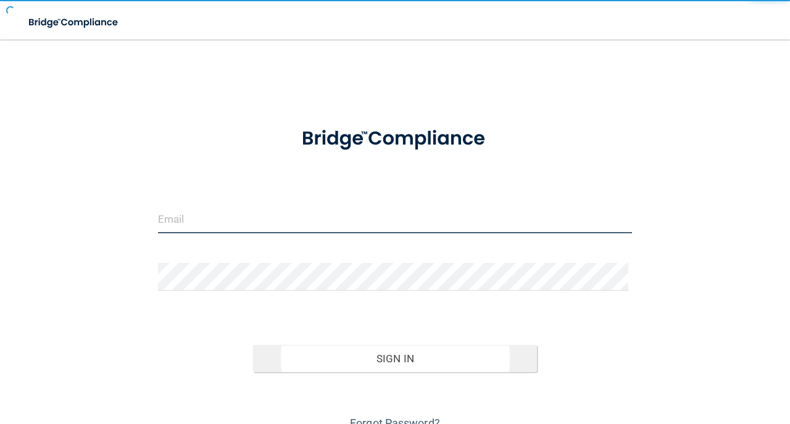
type input "avan@rectanglehealth.com"
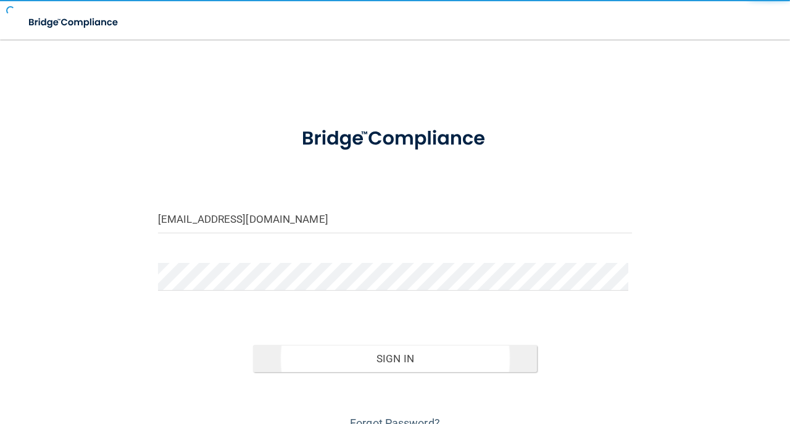
click at [354, 367] on button "Sign In" at bounding box center [395, 358] width 285 height 27
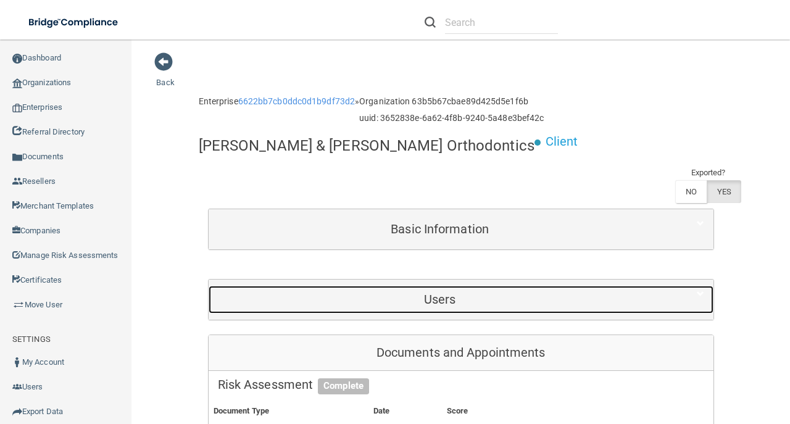
click at [369, 293] on h5 "Users" at bounding box center [440, 300] width 445 height 14
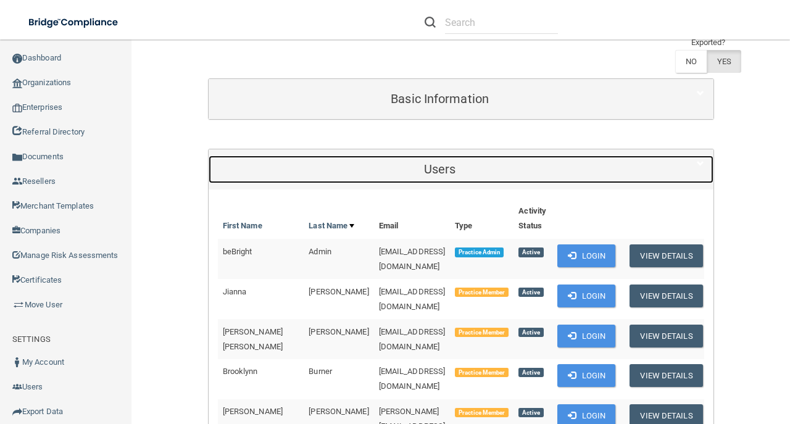
scroll to position [164, 0]
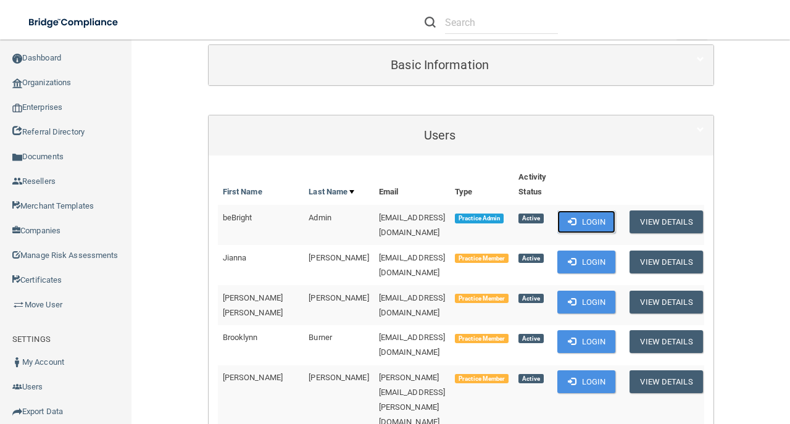
click at [576, 217] on span at bounding box center [572, 221] width 8 height 8
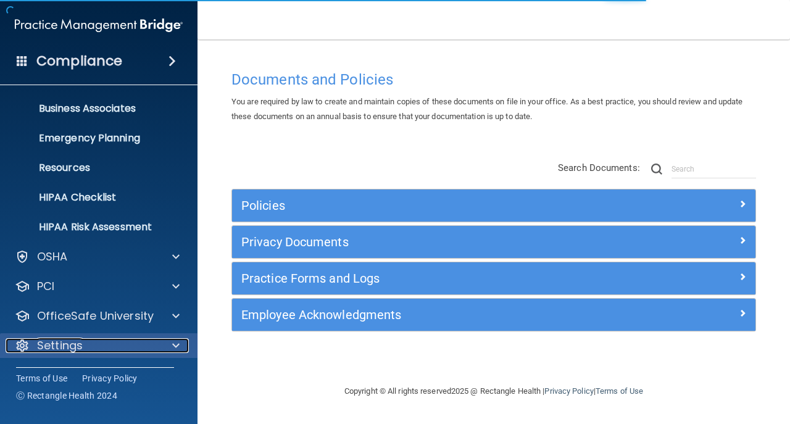
click at [106, 343] on div "Settings" at bounding box center [82, 345] width 153 height 15
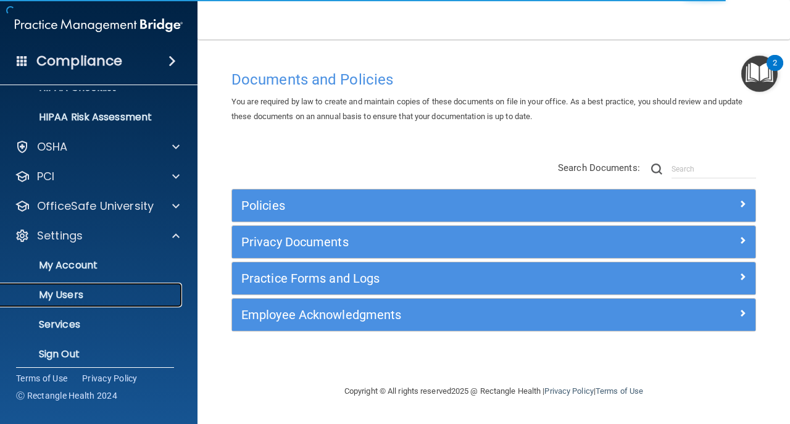
click at [115, 299] on p "My Users" at bounding box center [92, 295] width 169 height 12
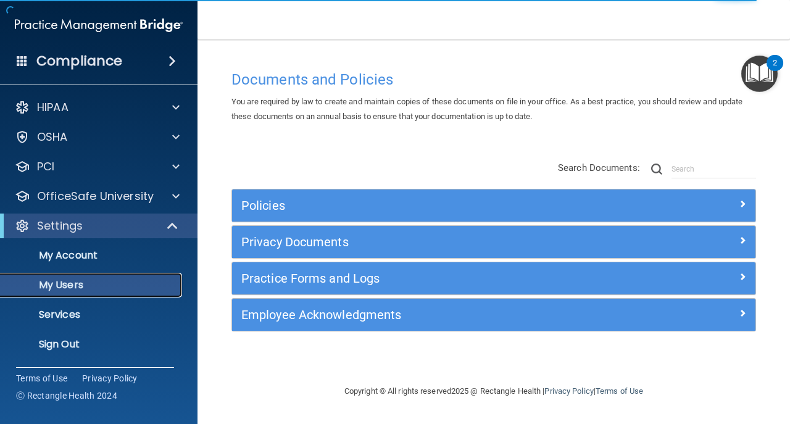
select select "20"
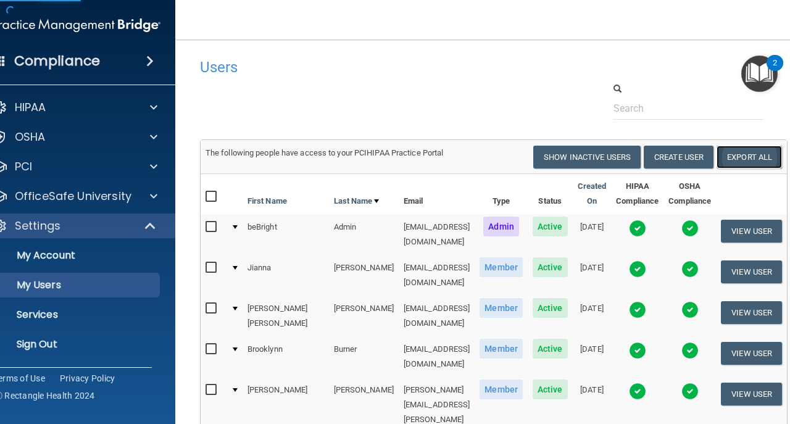
click at [750, 161] on link "Export All" at bounding box center [749, 157] width 65 height 23
click at [115, 354] on link "Sign Out" at bounding box center [62, 344] width 195 height 25
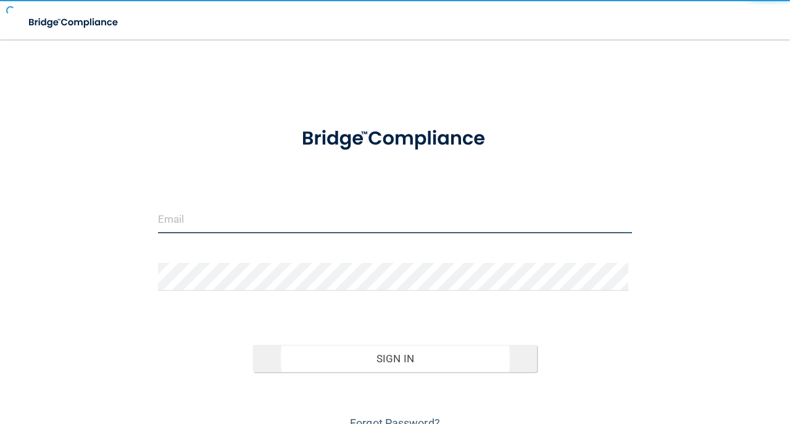
type input "[EMAIL_ADDRESS][DOMAIN_NAME]"
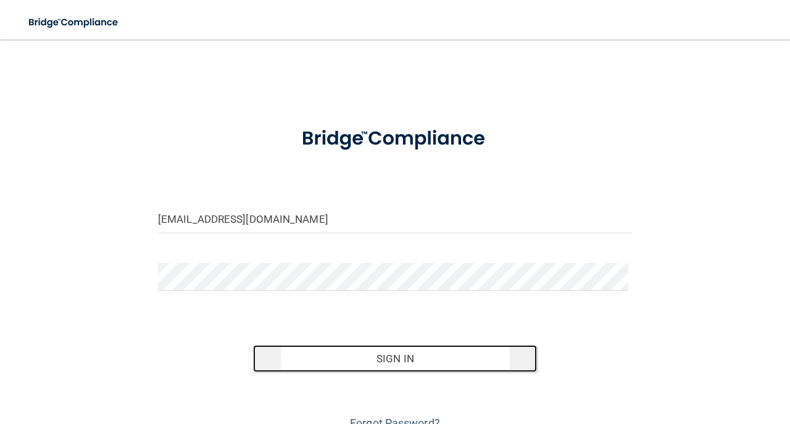
click at [291, 353] on button "Sign In" at bounding box center [395, 358] width 285 height 27
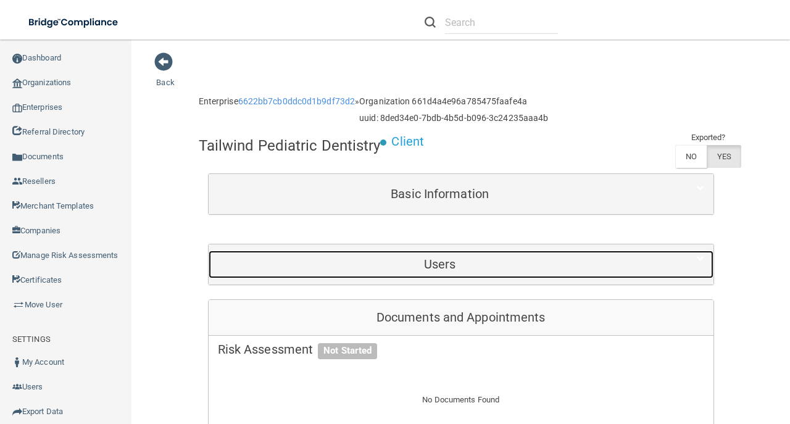
click at [377, 275] on div "Users" at bounding box center [440, 265] width 463 height 28
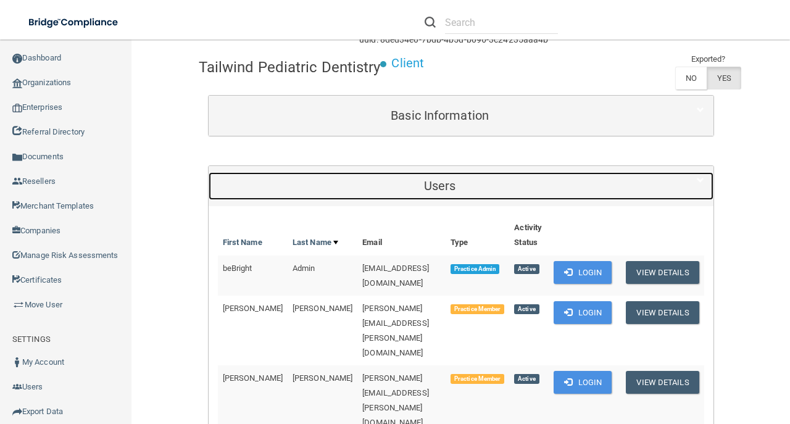
scroll to position [124, 0]
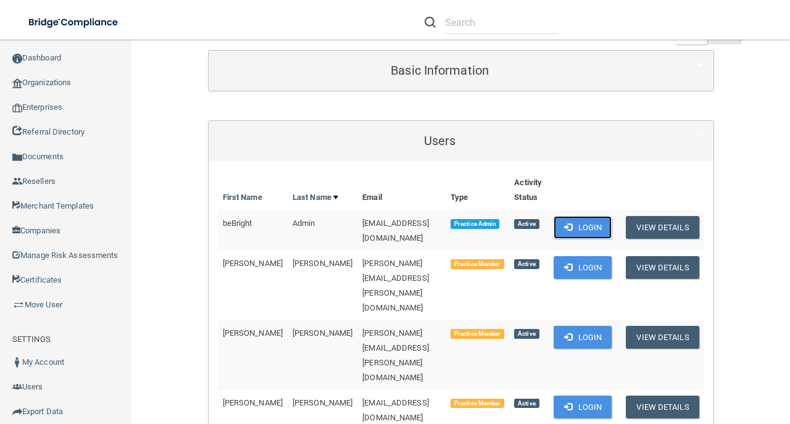
click at [599, 218] on button "Login" at bounding box center [583, 227] width 59 height 23
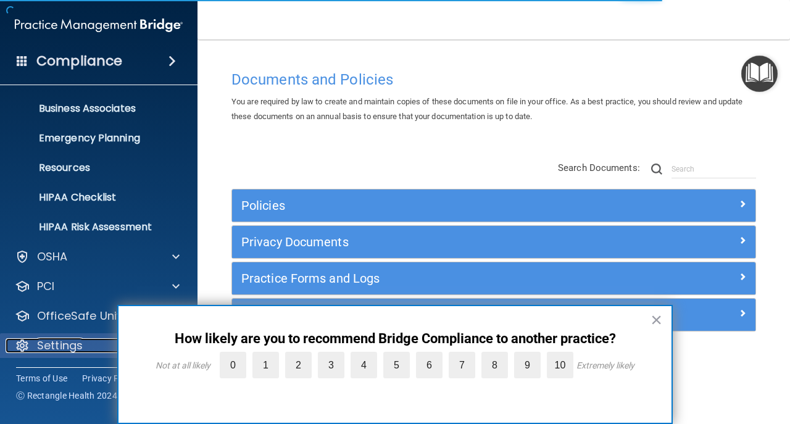
click at [90, 340] on div "Settings" at bounding box center [82, 345] width 153 height 15
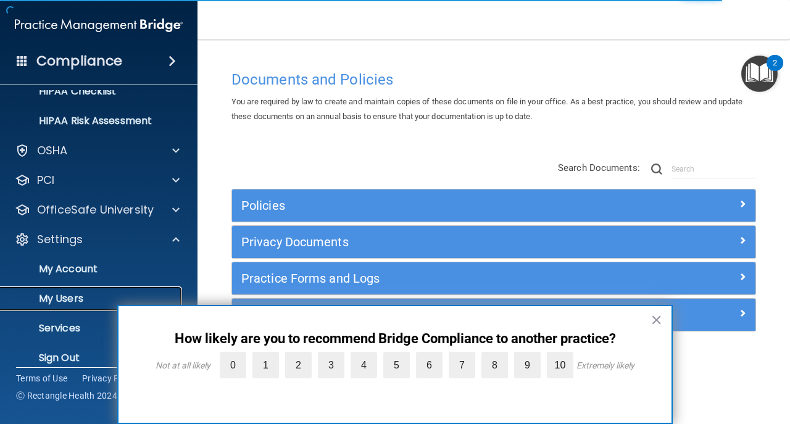
click at [84, 296] on p "My Users" at bounding box center [92, 299] width 169 height 12
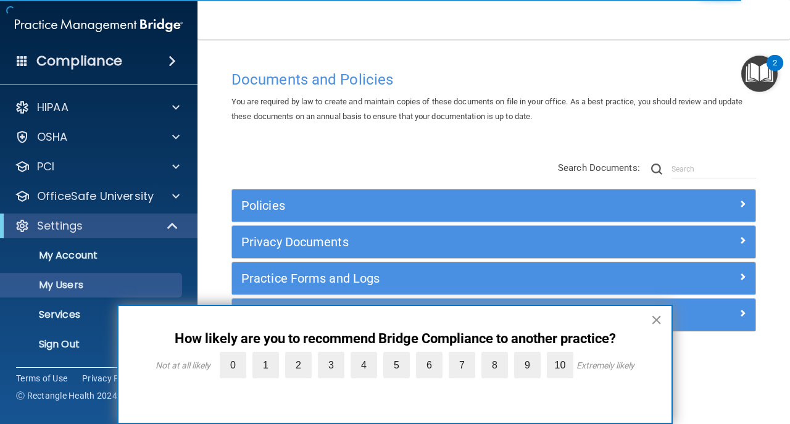
click at [653, 325] on button "×" at bounding box center [657, 320] width 12 height 20
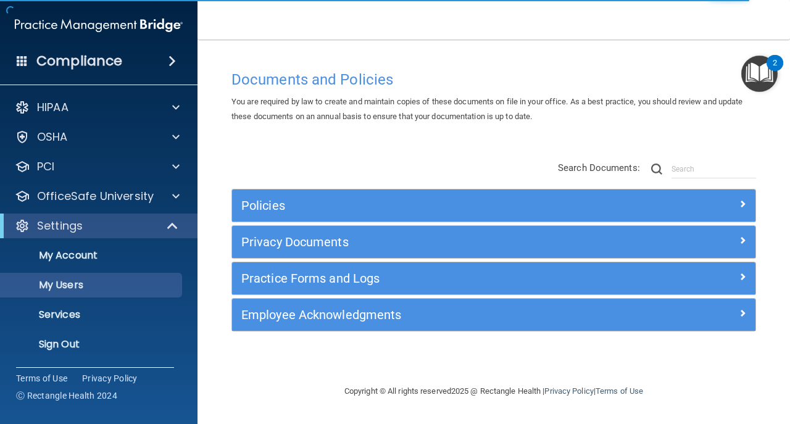
select select "20"
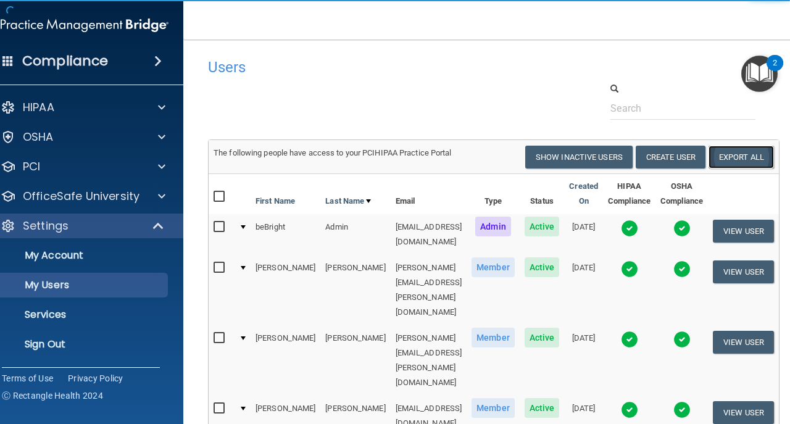
click at [763, 151] on link "Export All" at bounding box center [741, 157] width 65 height 23
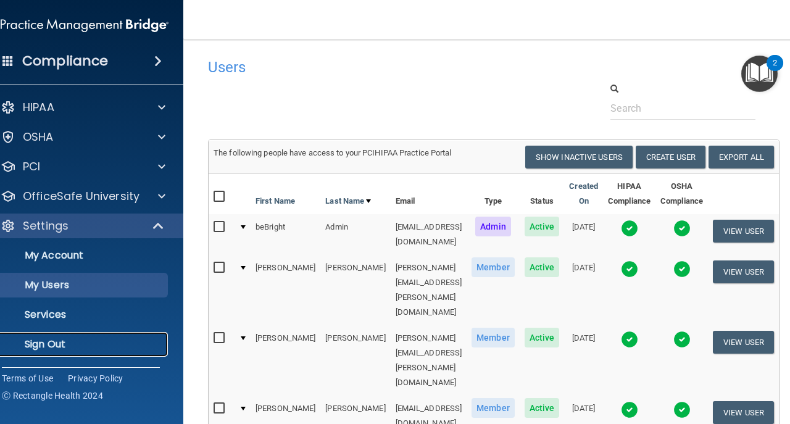
click at [108, 348] on p "Sign Out" at bounding box center [78, 344] width 169 height 12
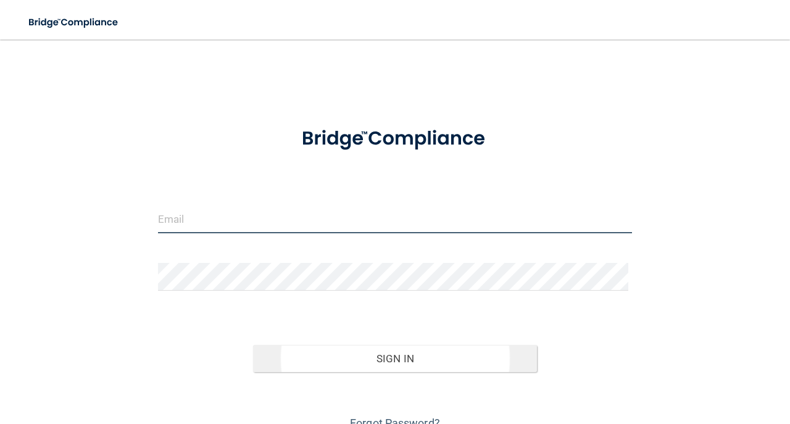
type input "[EMAIL_ADDRESS][DOMAIN_NAME]"
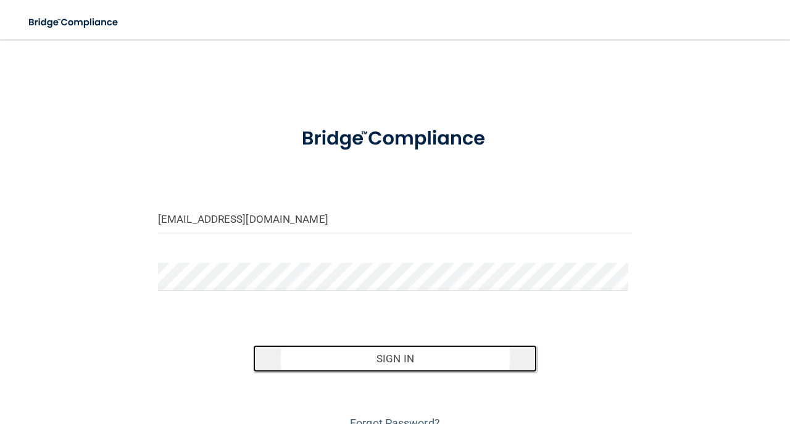
click at [328, 354] on button "Sign In" at bounding box center [395, 358] width 285 height 27
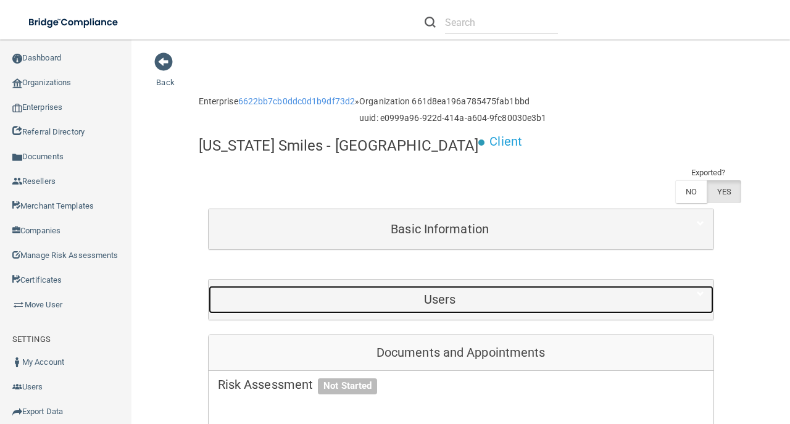
click at [518, 293] on h5 "Users" at bounding box center [440, 300] width 445 height 14
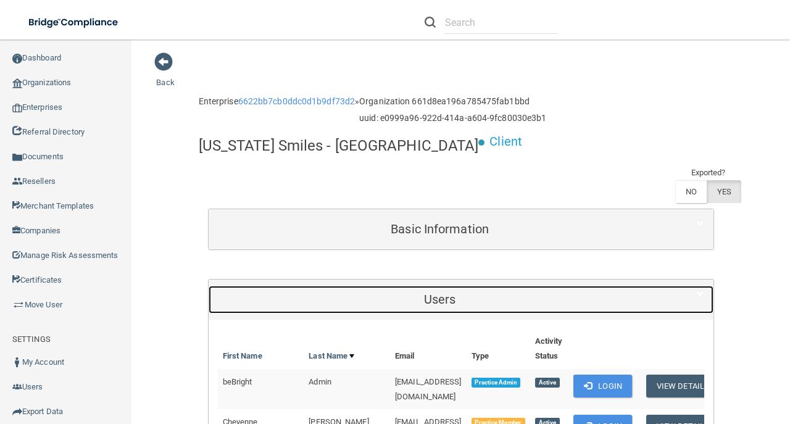
scroll to position [124, 0]
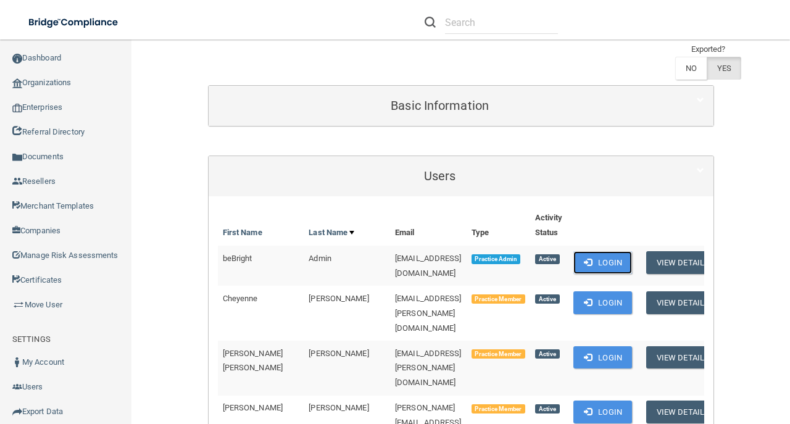
click at [592, 258] on span at bounding box center [588, 262] width 8 height 8
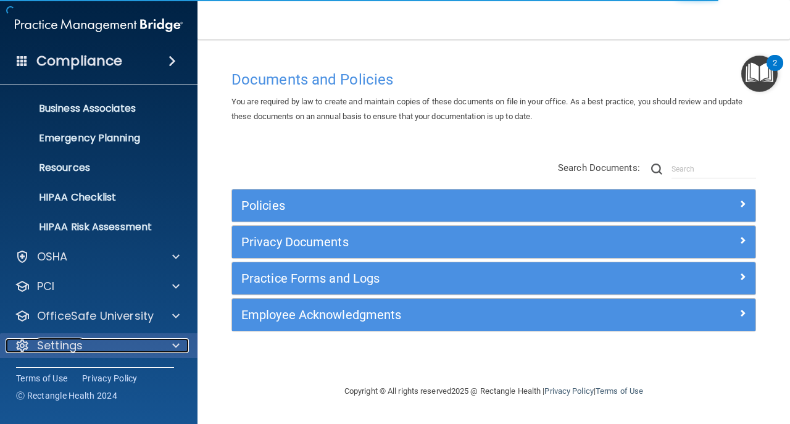
click at [150, 345] on div "Settings" at bounding box center [82, 345] width 153 height 15
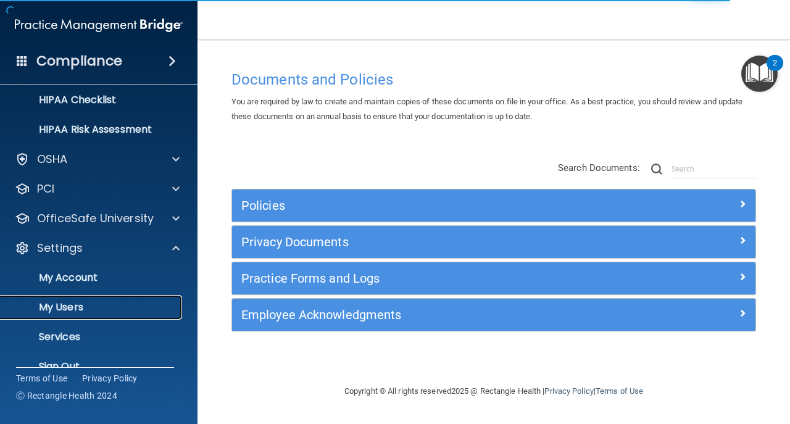
click at [139, 295] on link "My Users" at bounding box center [85, 307] width 195 height 25
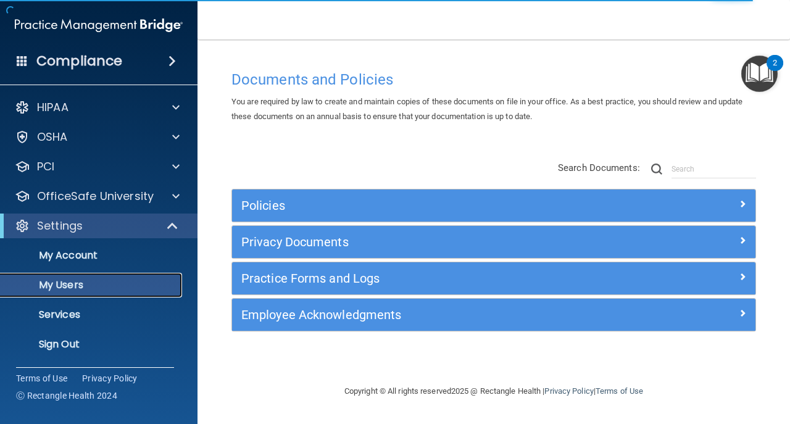
select select "20"
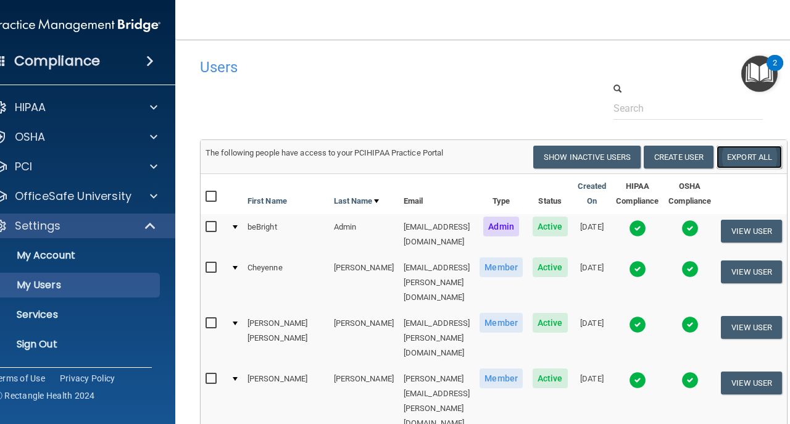
click at [742, 162] on link "Export All" at bounding box center [749, 157] width 65 height 23
click at [52, 351] on link "Sign Out" at bounding box center [62, 344] width 195 height 25
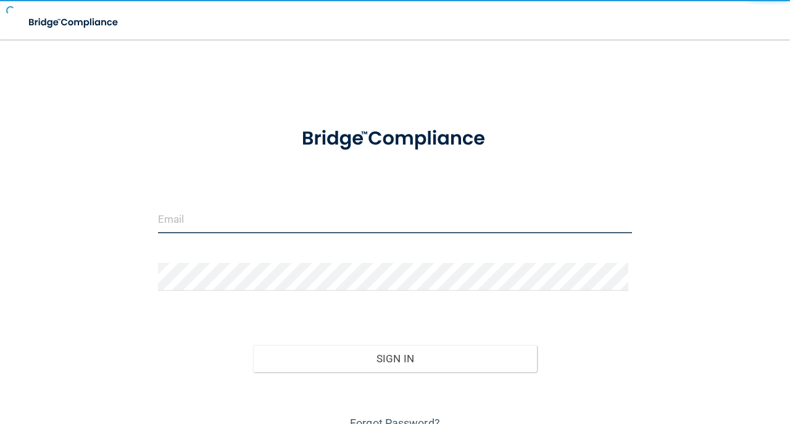
type input "avan@rectanglehealth.com"
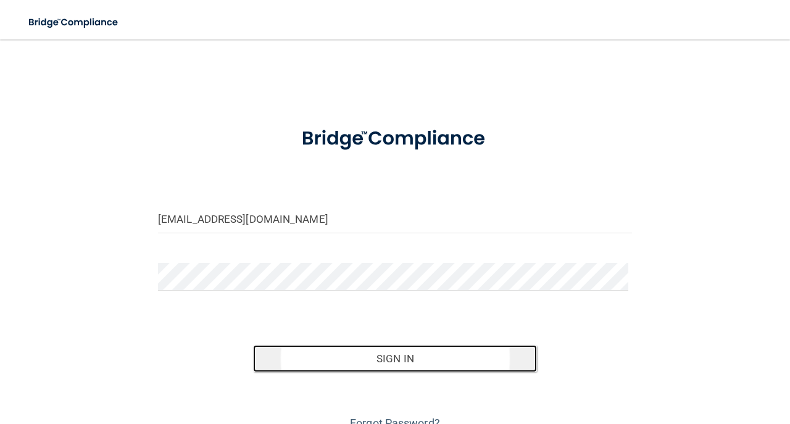
click at [458, 366] on button "Sign In" at bounding box center [395, 358] width 285 height 27
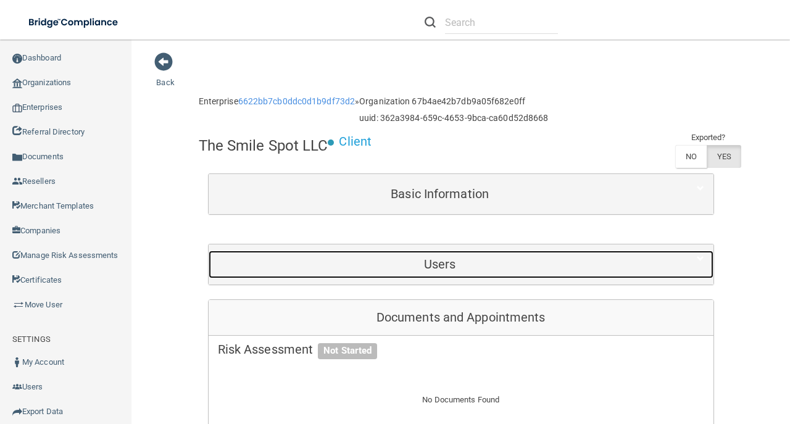
click at [432, 259] on h5 "Users" at bounding box center [440, 265] width 445 height 14
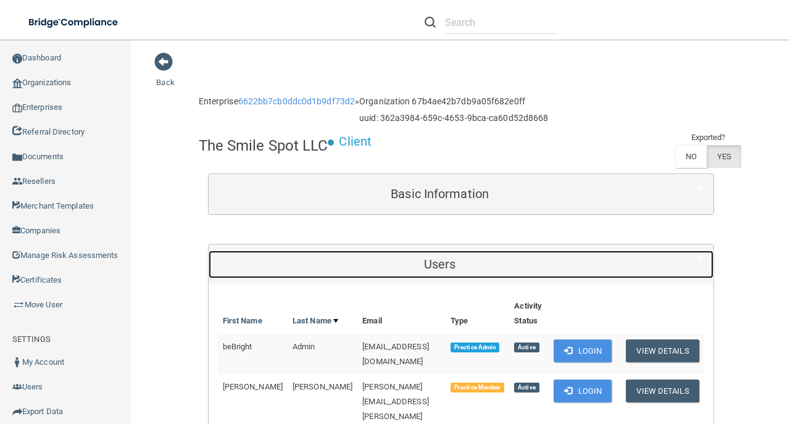
scroll to position [206, 0]
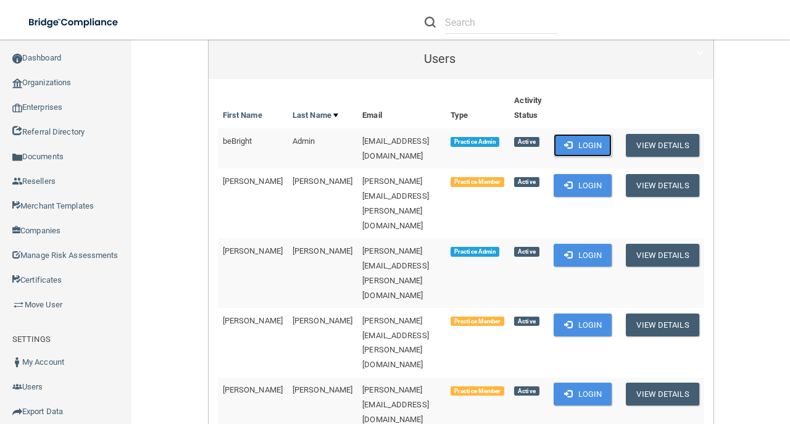
click at [596, 136] on button "Login" at bounding box center [583, 145] width 59 height 23
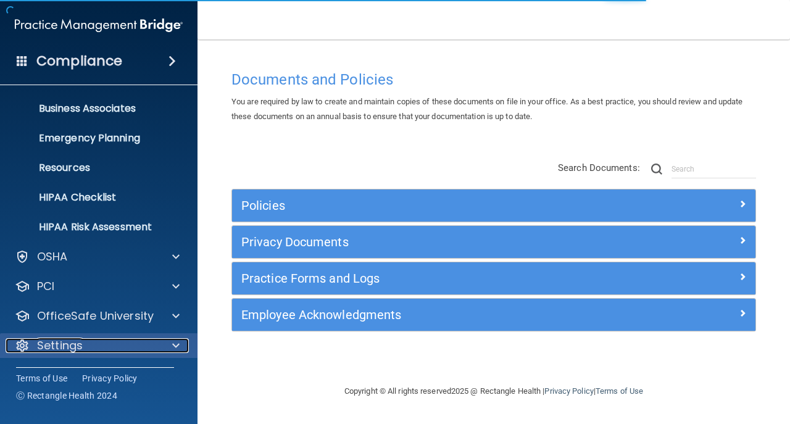
click at [162, 343] on div at bounding box center [174, 345] width 31 height 15
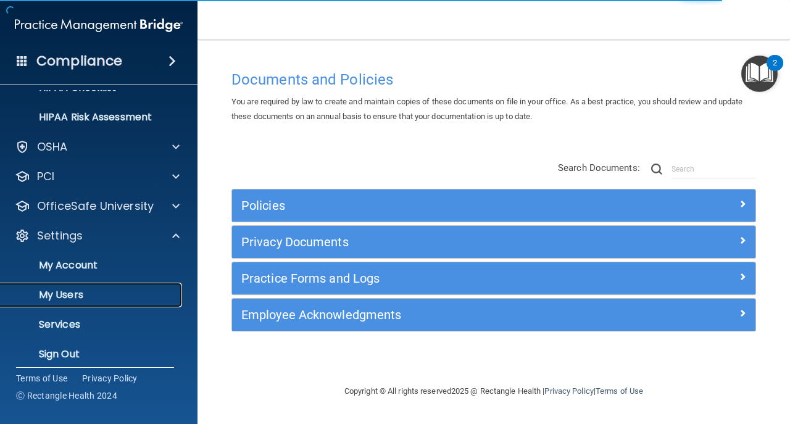
click at [123, 285] on link "My Users" at bounding box center [85, 295] width 195 height 25
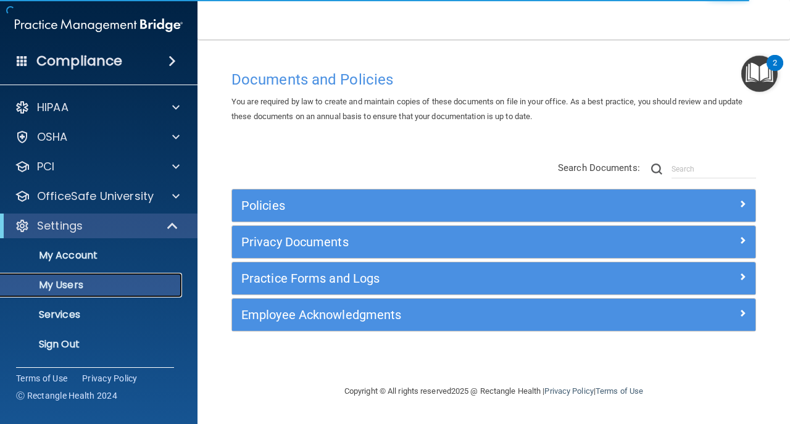
select select "20"
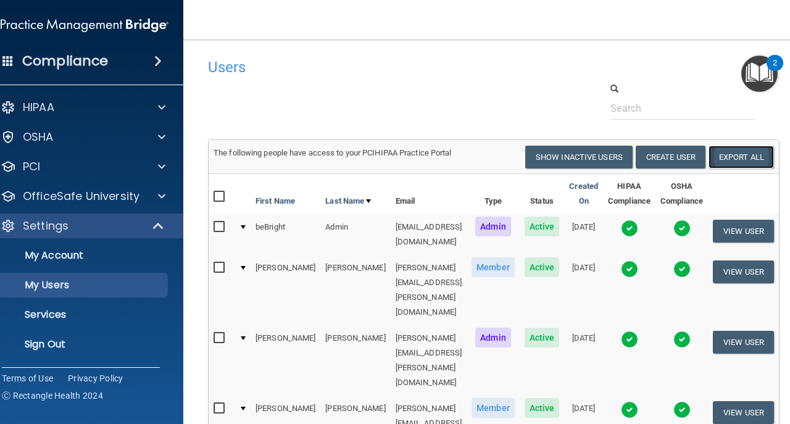
click at [766, 158] on link "Export All" at bounding box center [741, 157] width 65 height 23
click at [69, 337] on link "Sign Out" at bounding box center [70, 344] width 195 height 25
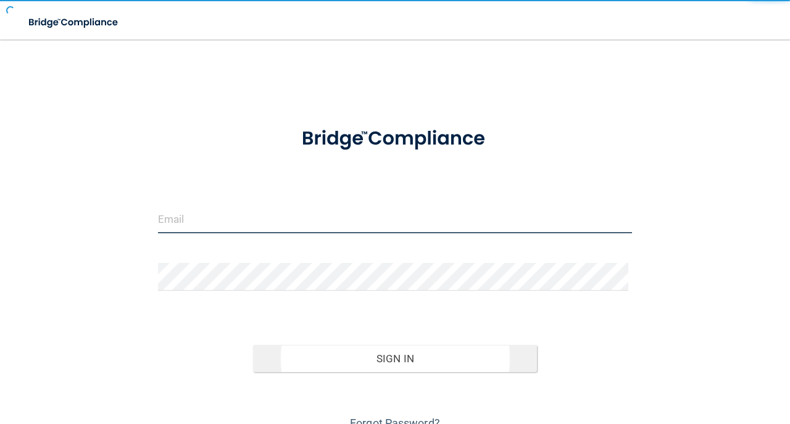
type input "avan@rectanglehealth.com"
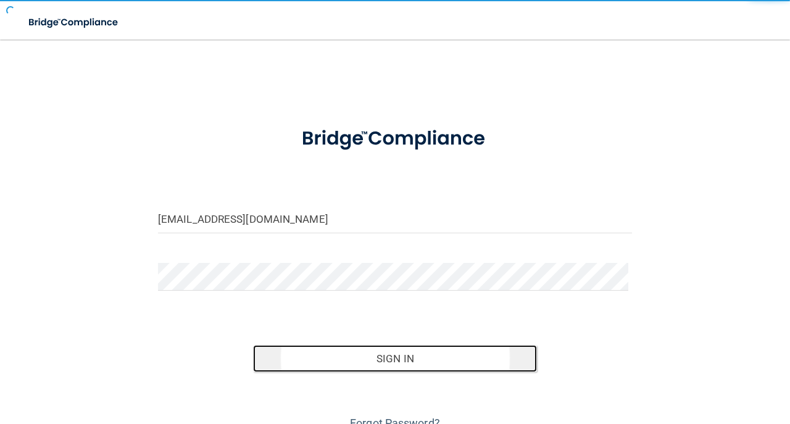
click at [283, 353] on button "Sign In" at bounding box center [395, 358] width 285 height 27
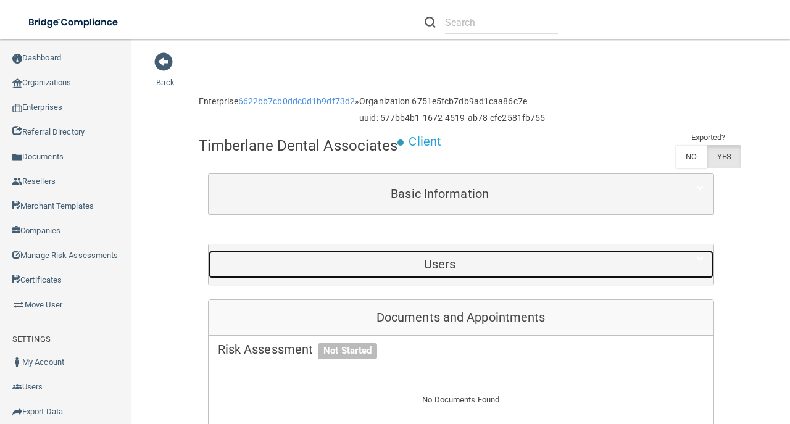
click at [522, 273] on div "Users" at bounding box center [440, 265] width 463 height 28
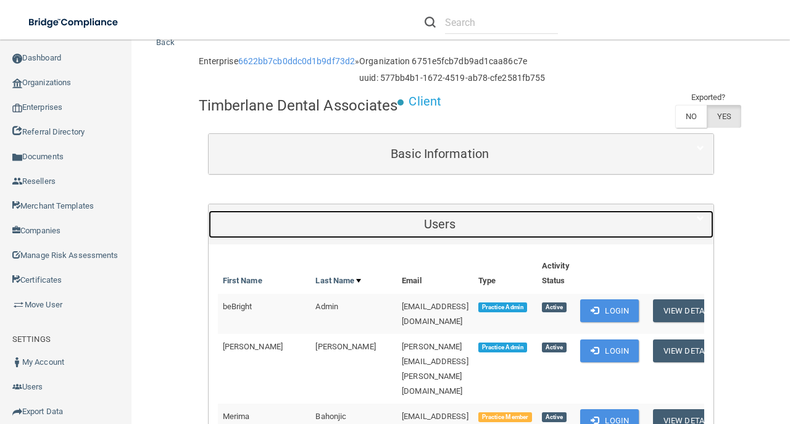
scroll to position [124, 0]
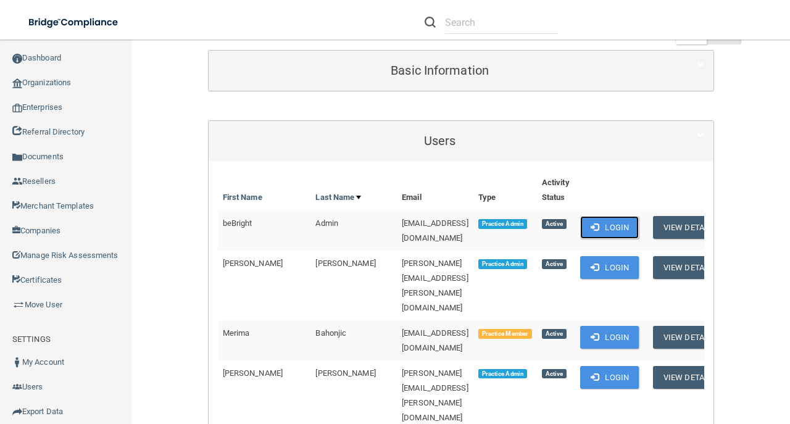
click at [599, 225] on span at bounding box center [595, 227] width 8 height 8
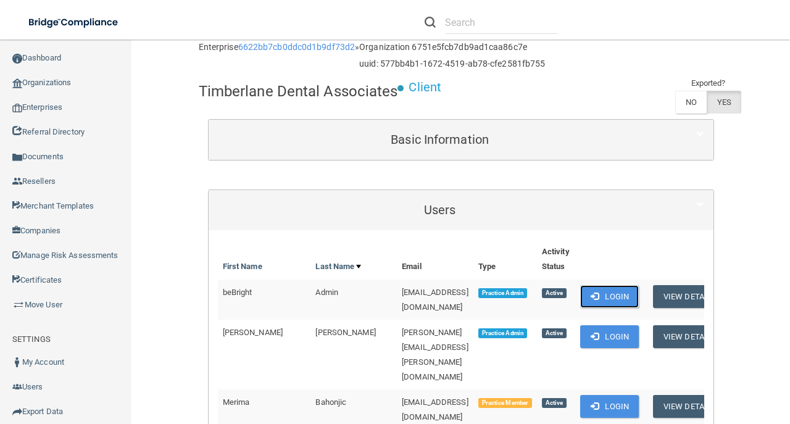
scroll to position [0, 0]
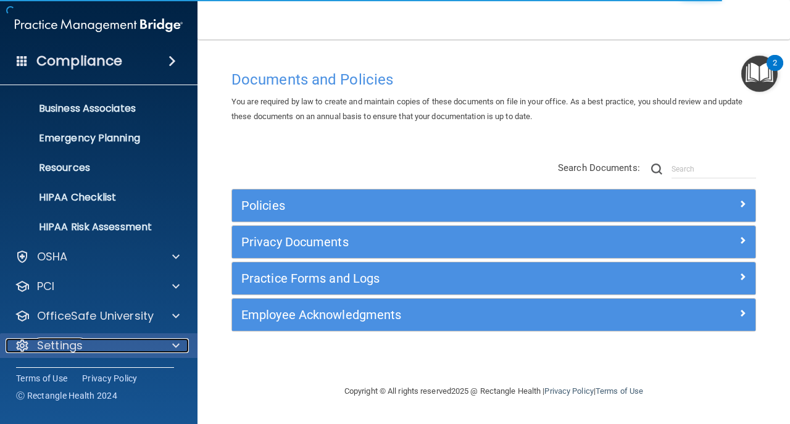
click at [93, 348] on div "Settings" at bounding box center [82, 345] width 153 height 15
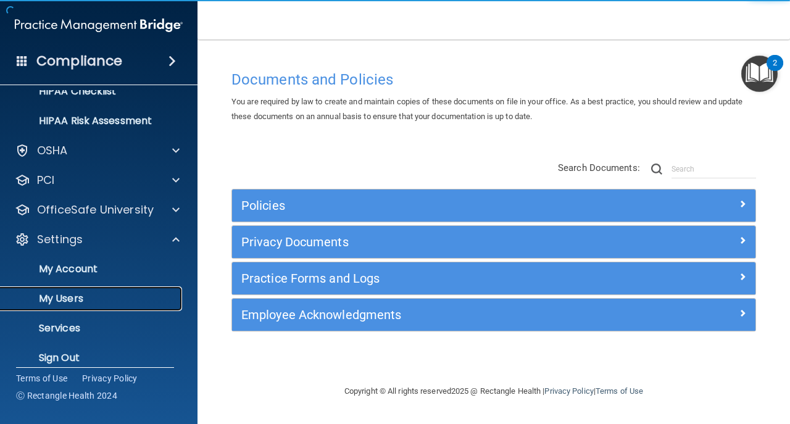
click at [93, 300] on p "My Users" at bounding box center [92, 299] width 169 height 12
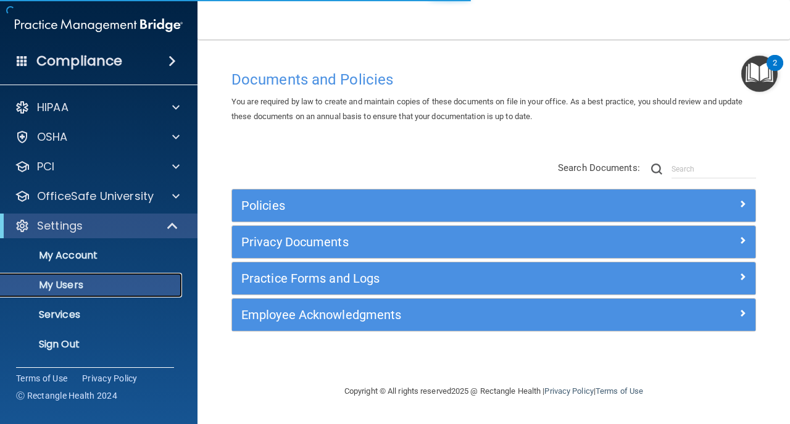
select select "20"
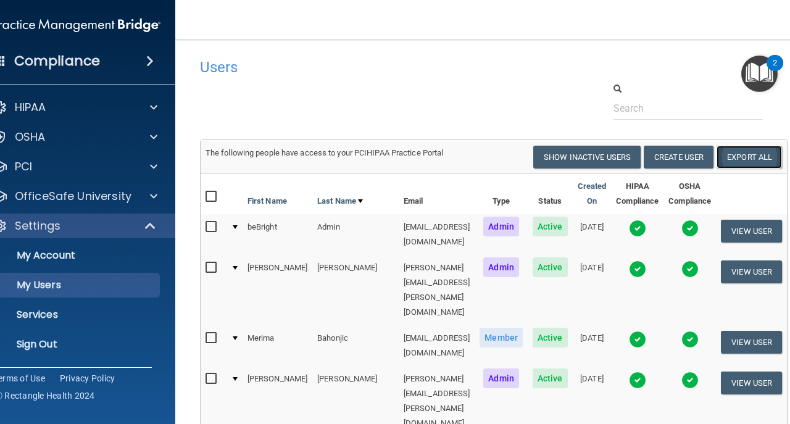
click at [754, 153] on link "Export All" at bounding box center [749, 157] width 65 height 23
drag, startPoint x: 422, startPoint y: 93, endPoint x: 406, endPoint y: 59, distance: 37.0
click at [422, 93] on div at bounding box center [494, 101] width 606 height 38
